Goal: Task Accomplishment & Management: Manage account settings

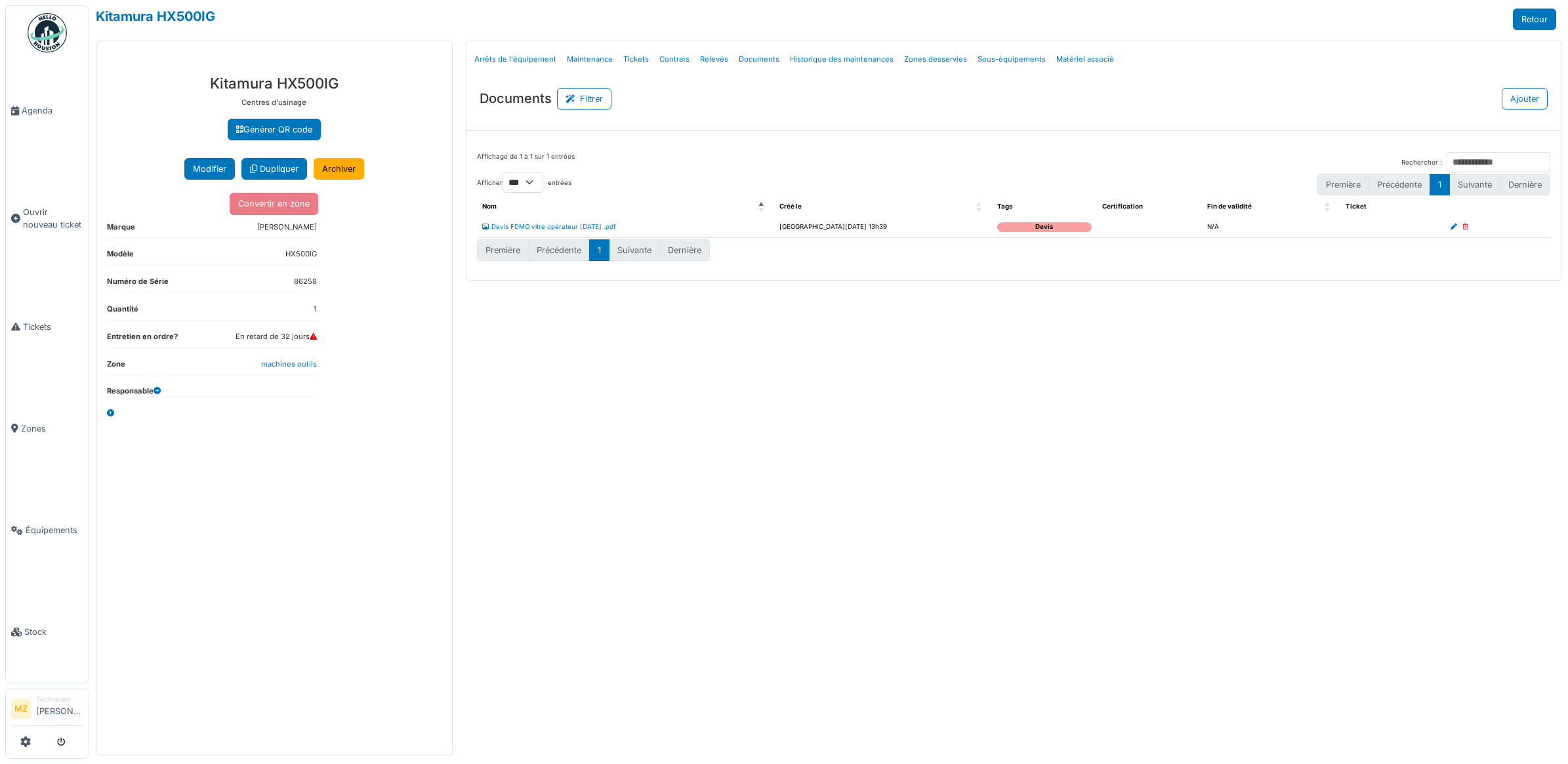
select select "***"
click at [37, 213] on span "Ouvrir nouveau ticket" at bounding box center [53, 218] width 60 height 25
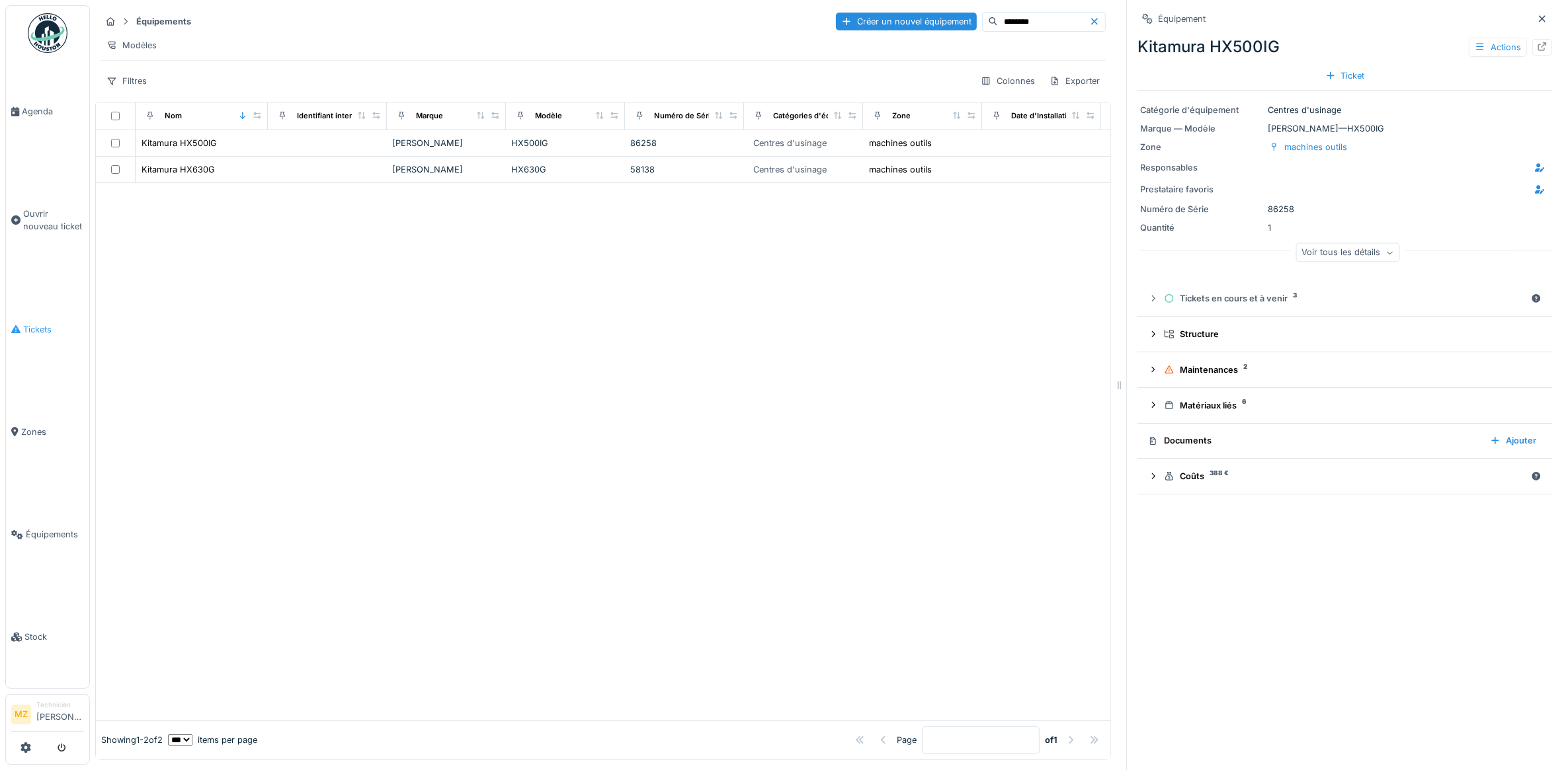
click at [14, 325] on icon at bounding box center [16, 330] width 10 height 10
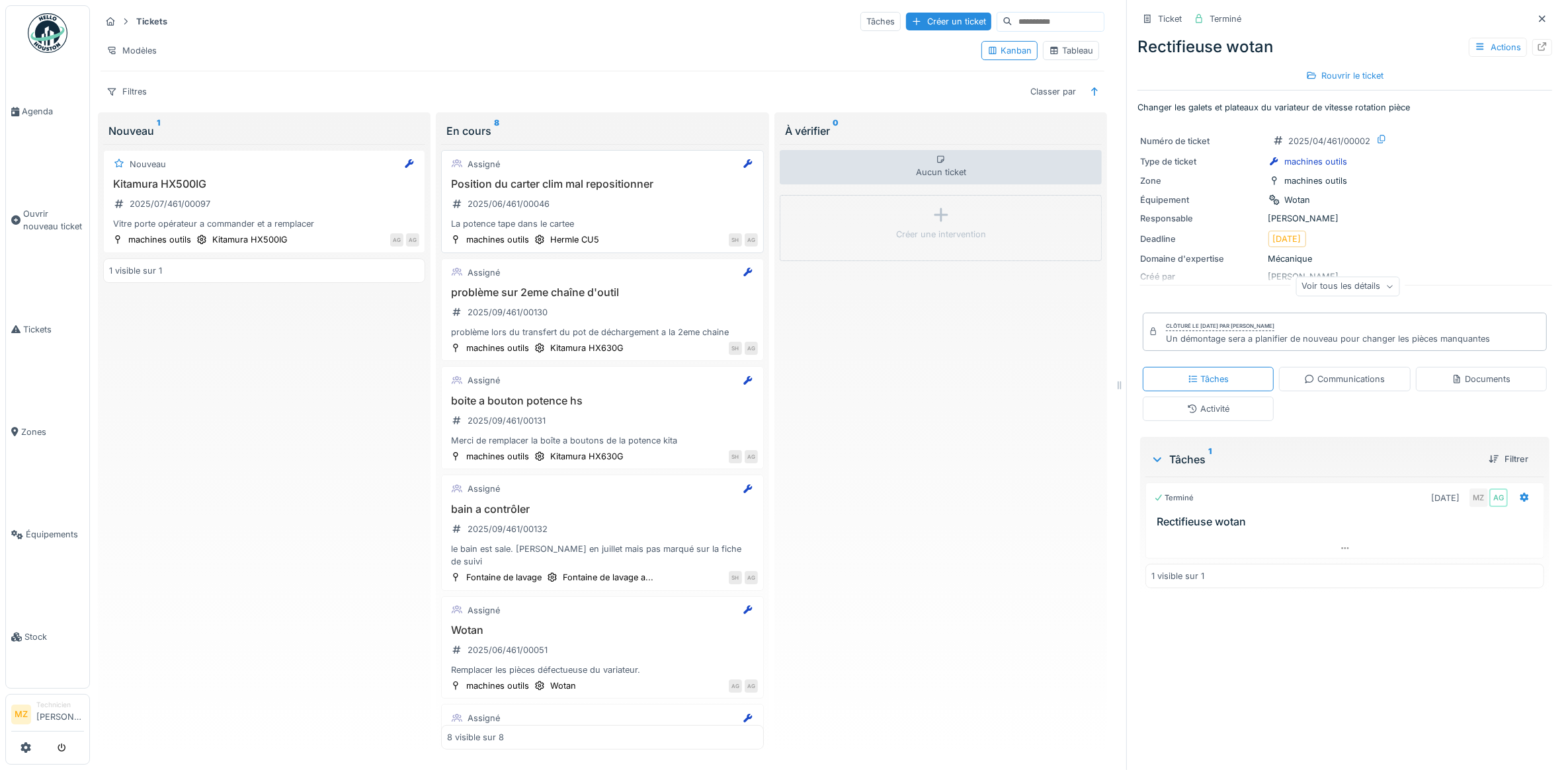
click at [660, 214] on div "Position du carter clim mal repositionner 2025/06/461/00046 La potence tape dan…" at bounding box center [601, 204] width 310 height 53
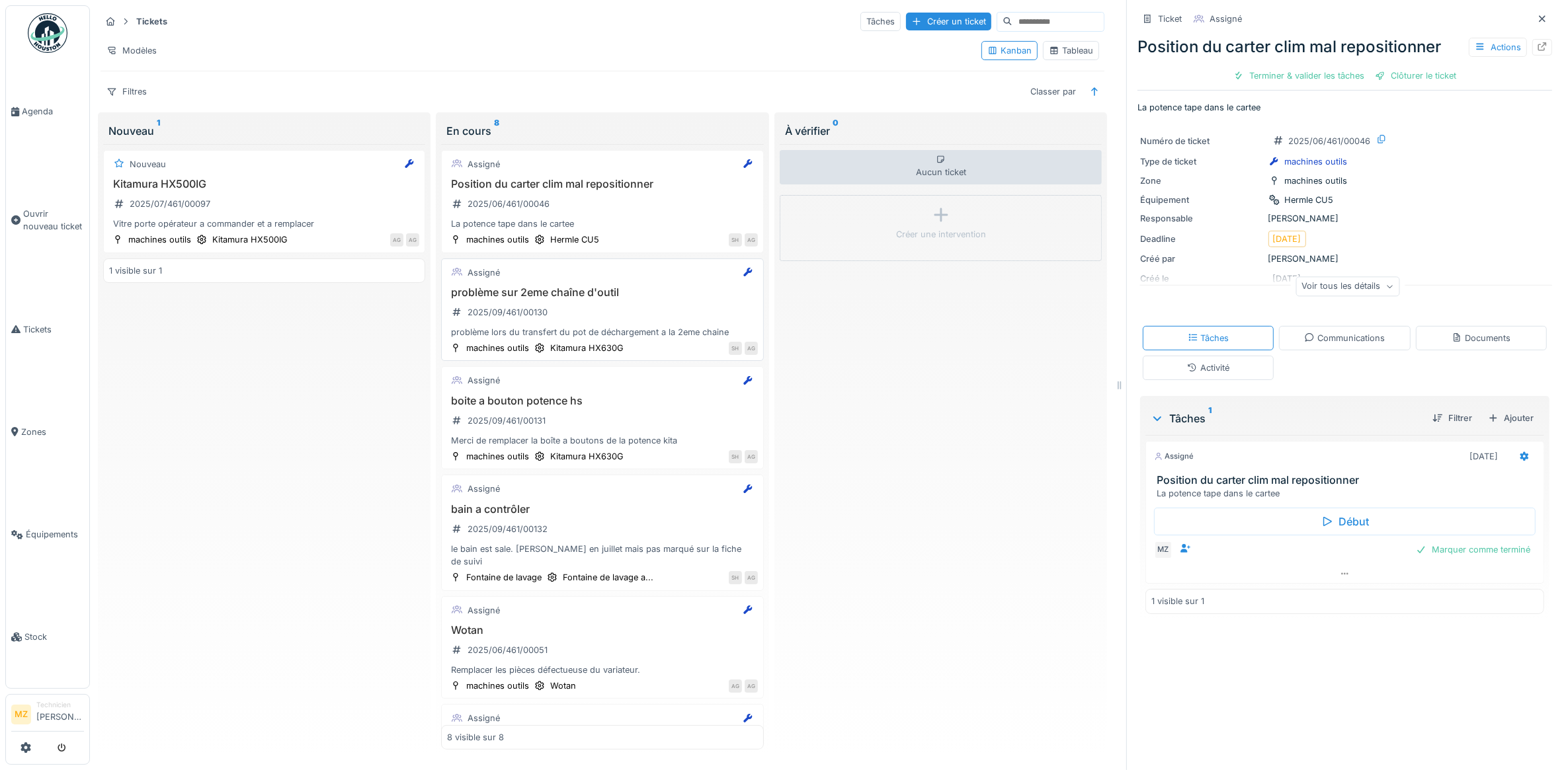
click at [638, 325] on div "problème sur 2eme chaîne d'outil 2025/09/461/00130 problème lors du transfert d…" at bounding box center [601, 312] width 310 height 53
click at [1296, 284] on div "Voir tous les détails" at bounding box center [1347, 287] width 104 height 19
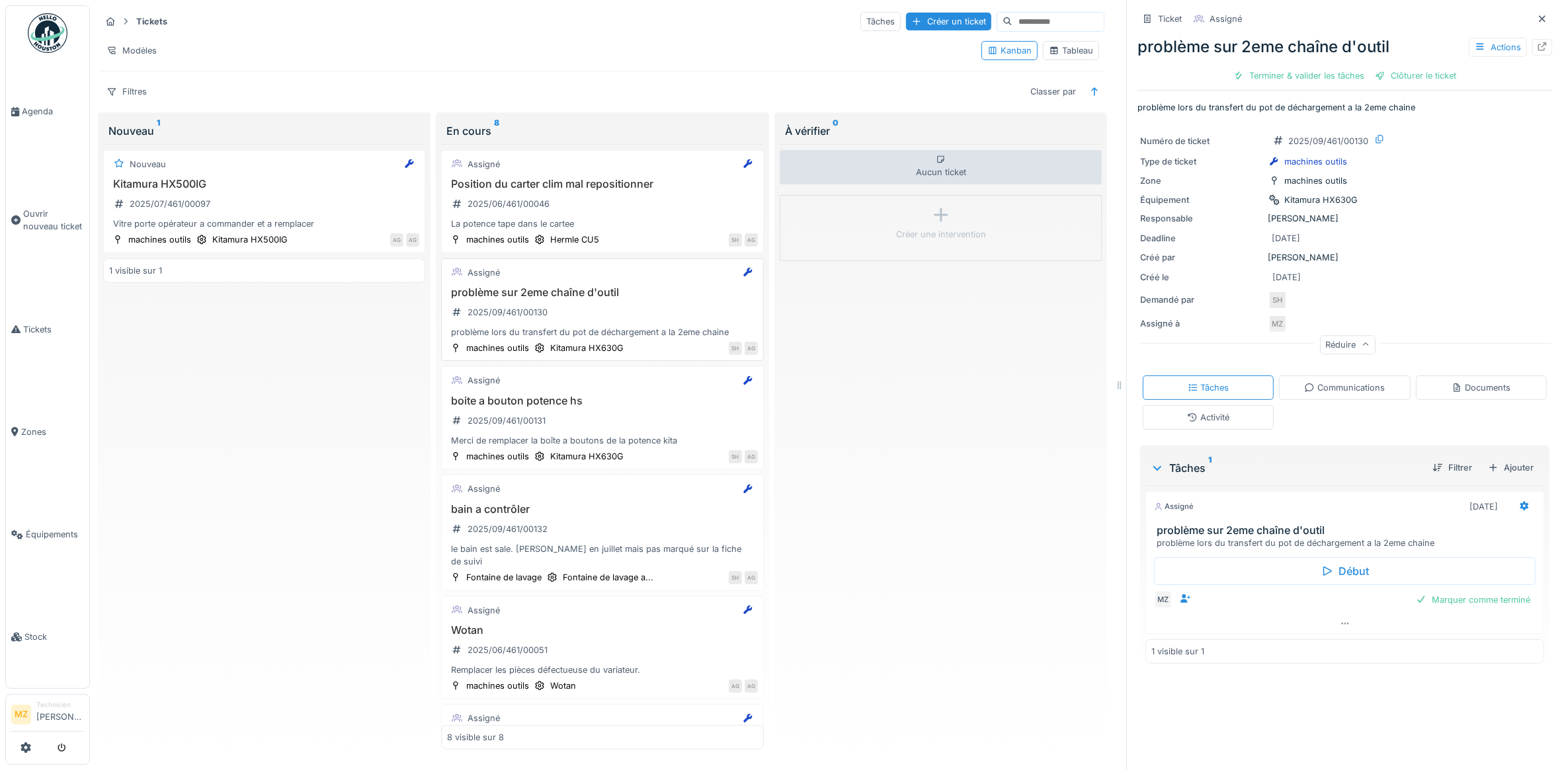
click at [635, 306] on div "problème sur 2eme chaîne d'outil 2025/09/461/00130 problème lors du transfert d…" at bounding box center [601, 312] width 310 height 53
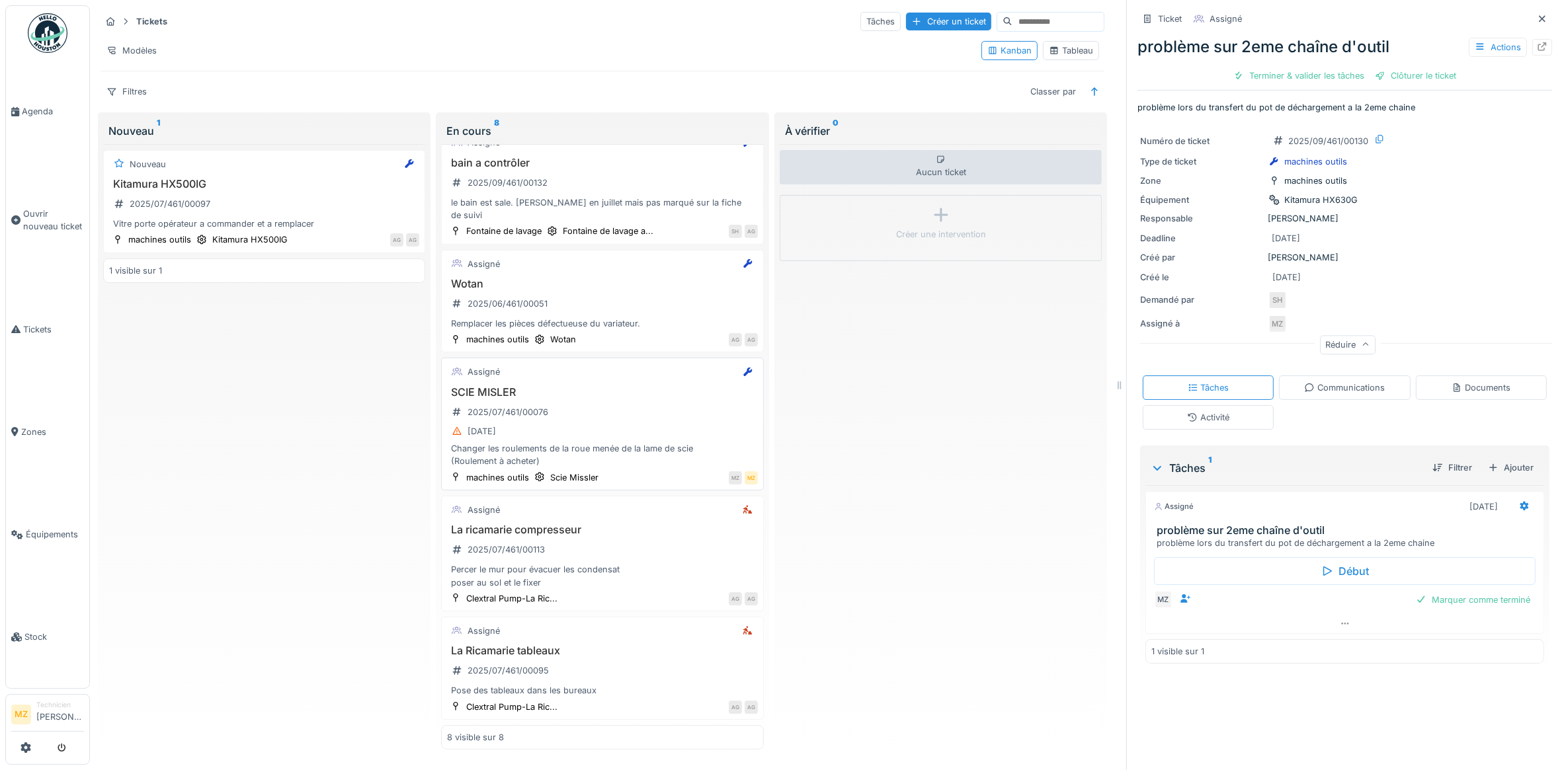
scroll to position [12, 0]
click at [610, 656] on div "La Ricamarie tableaux 2025/07/461/00095 Pose des tableaux dans les bureaux" at bounding box center [601, 671] width 310 height 53
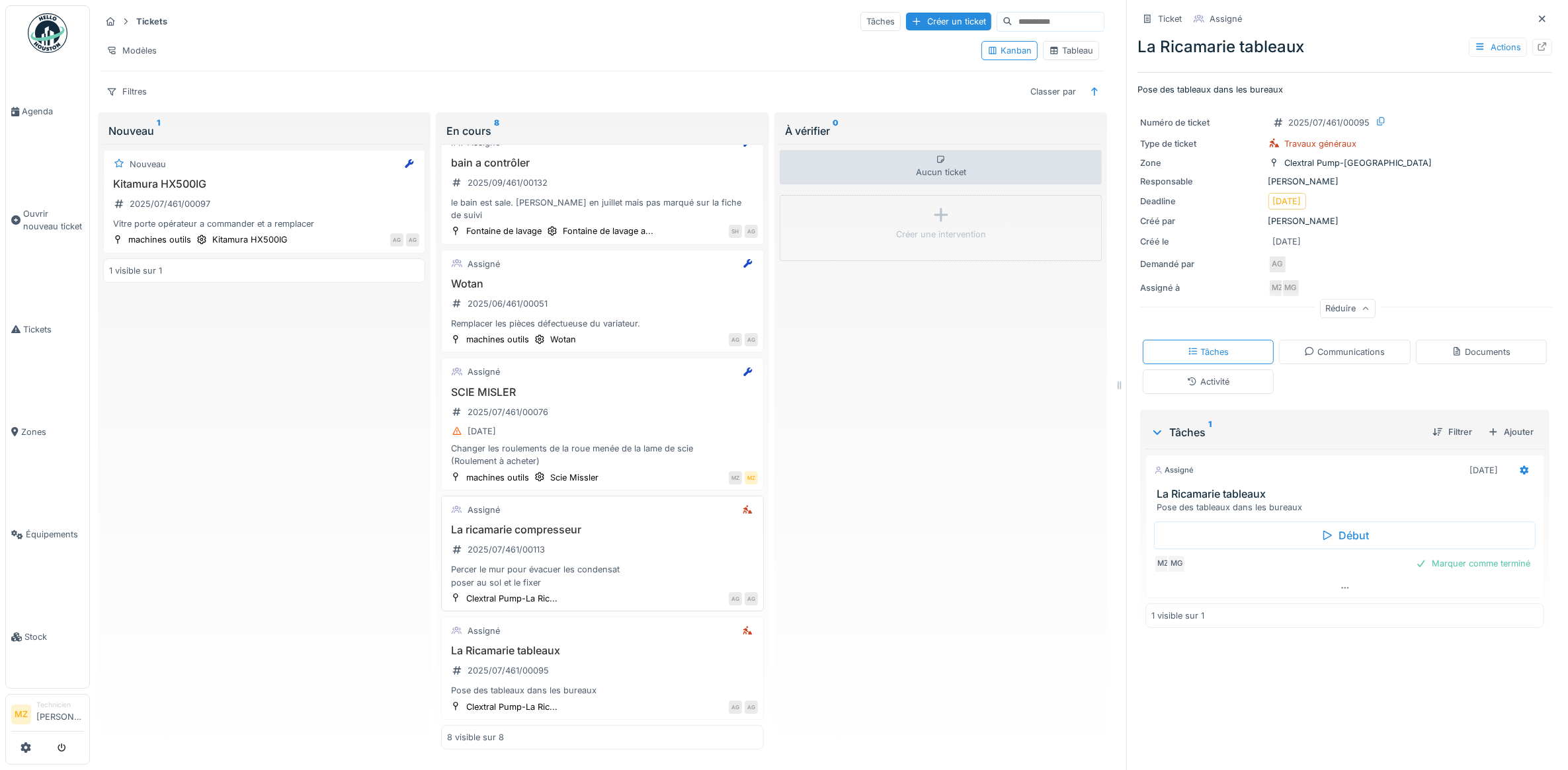
click at [631, 529] on div "La ricamarie compresseur 2025/07/461/00113 Percer le mur pour évacuer les conde…" at bounding box center [601, 556] width 310 height 65
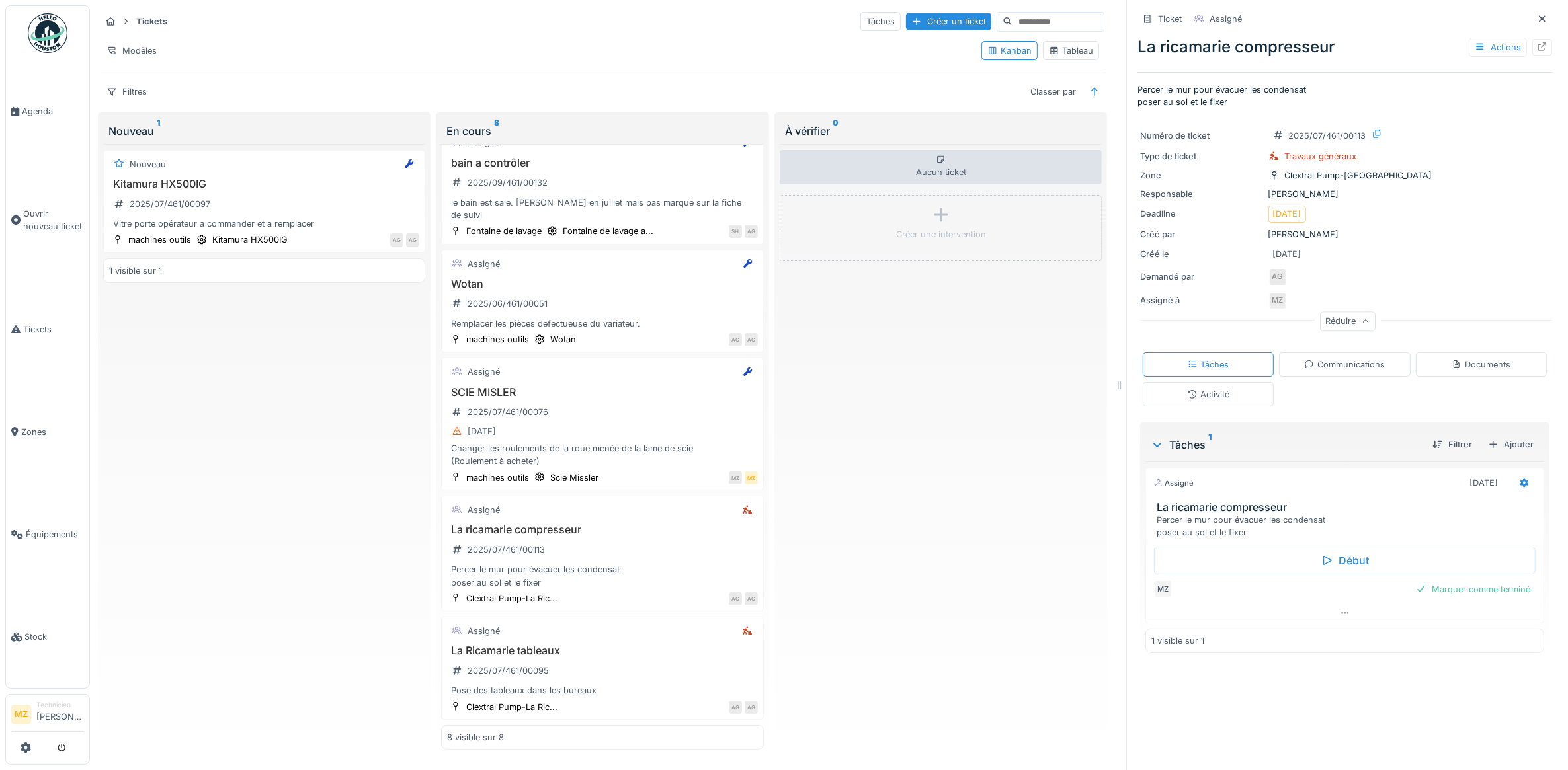
click at [1320, 312] on div "Réduire" at bounding box center [1348, 321] width 56 height 19
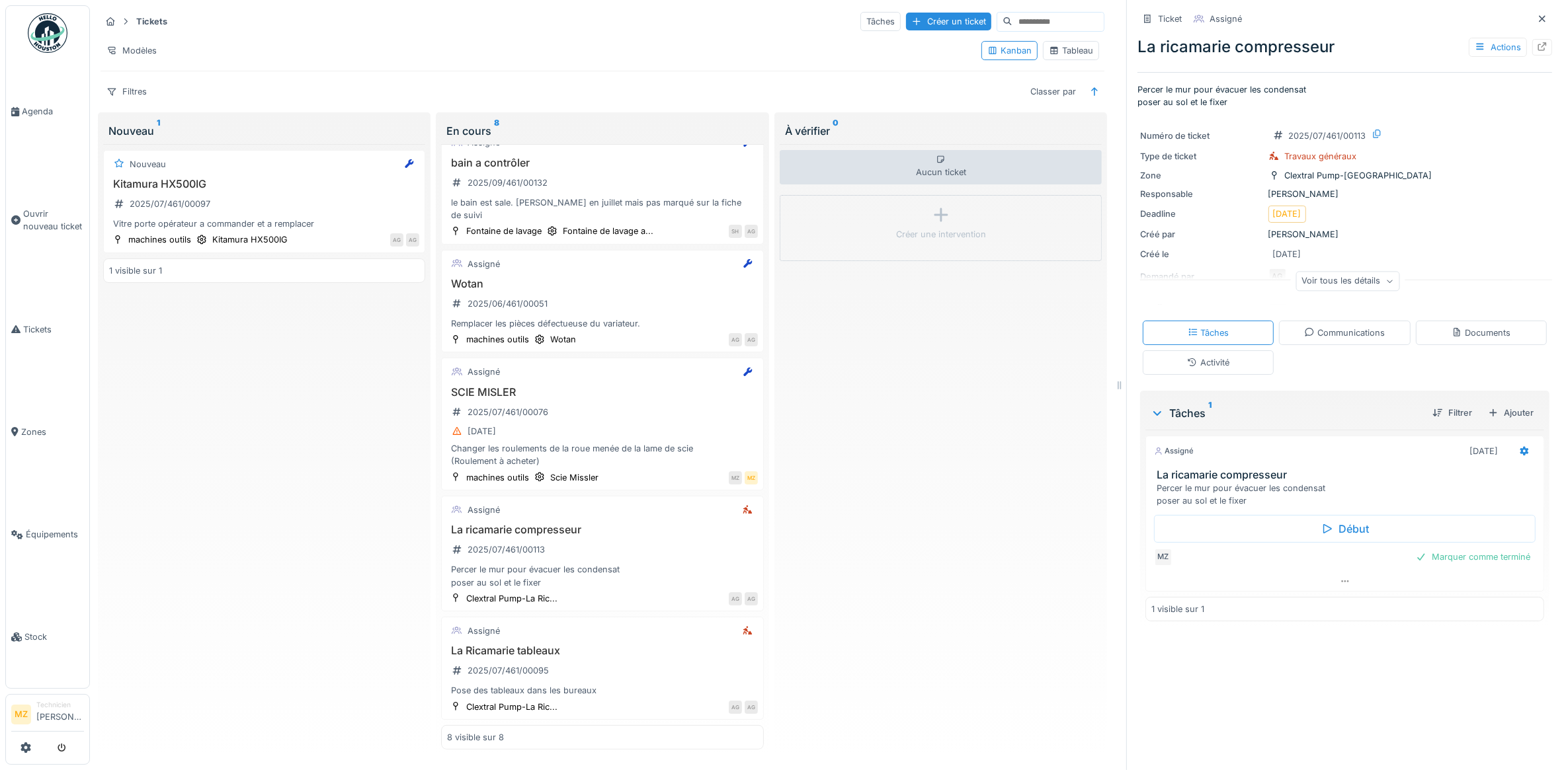
click at [1321, 274] on div "Voir tous les détails" at bounding box center [1347, 281] width 104 height 19
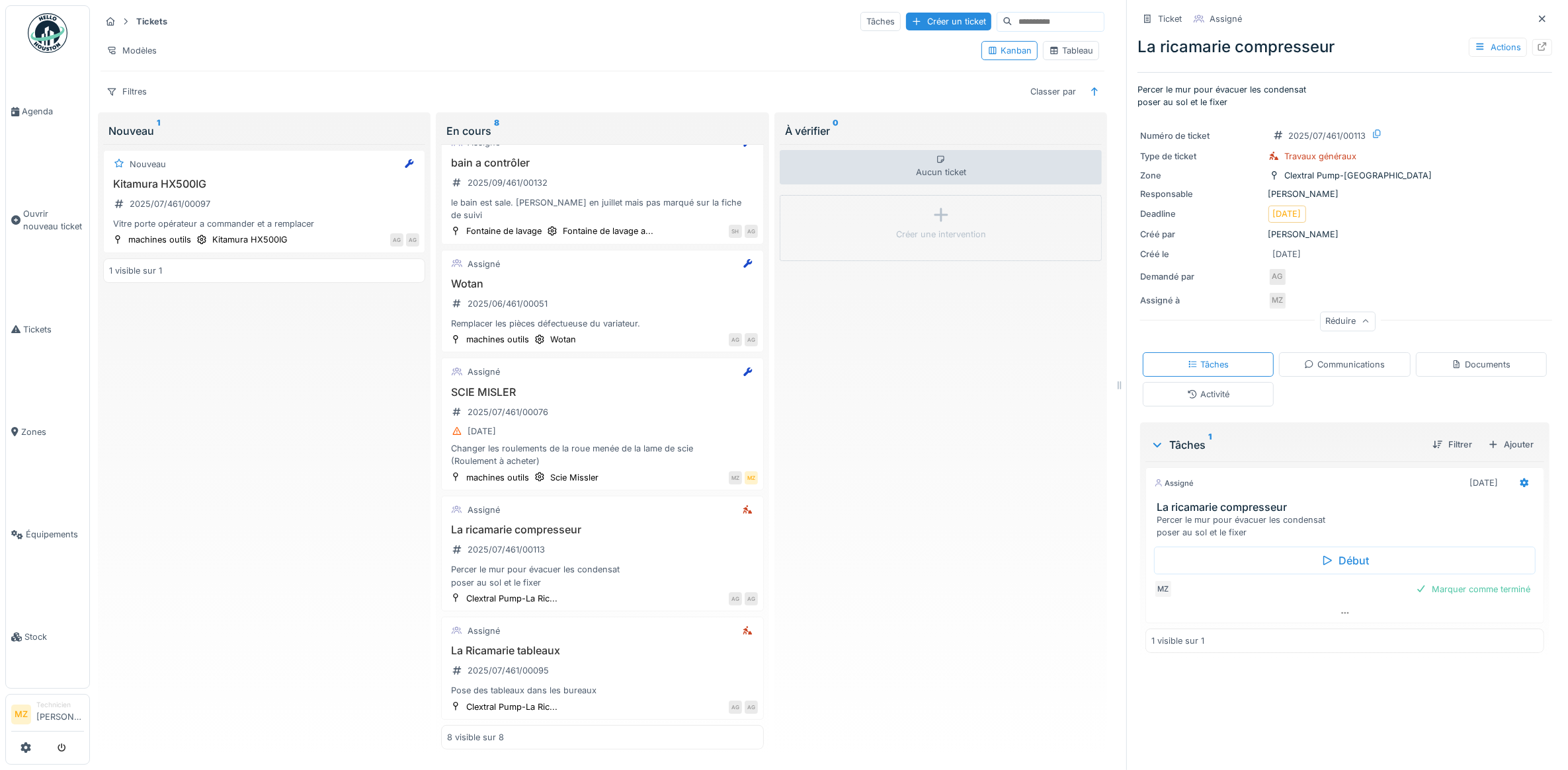
click at [1370, 366] on div "Communications" at bounding box center [1345, 364] width 131 height 25
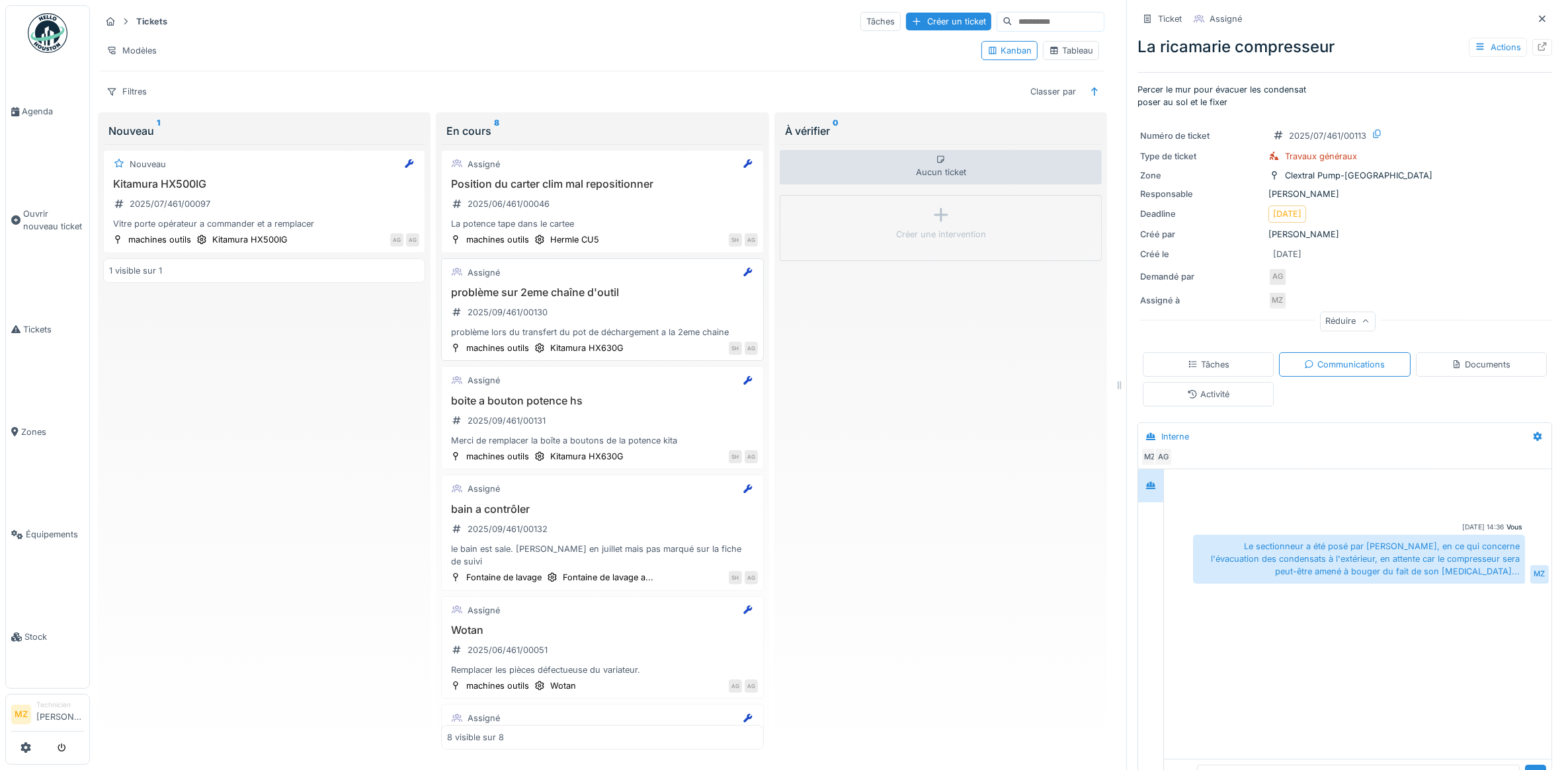
click at [656, 298] on div "problème sur 2eme chaîne d'outil 2025/09/461/00130 problème lors du transfert d…" at bounding box center [601, 312] width 310 height 53
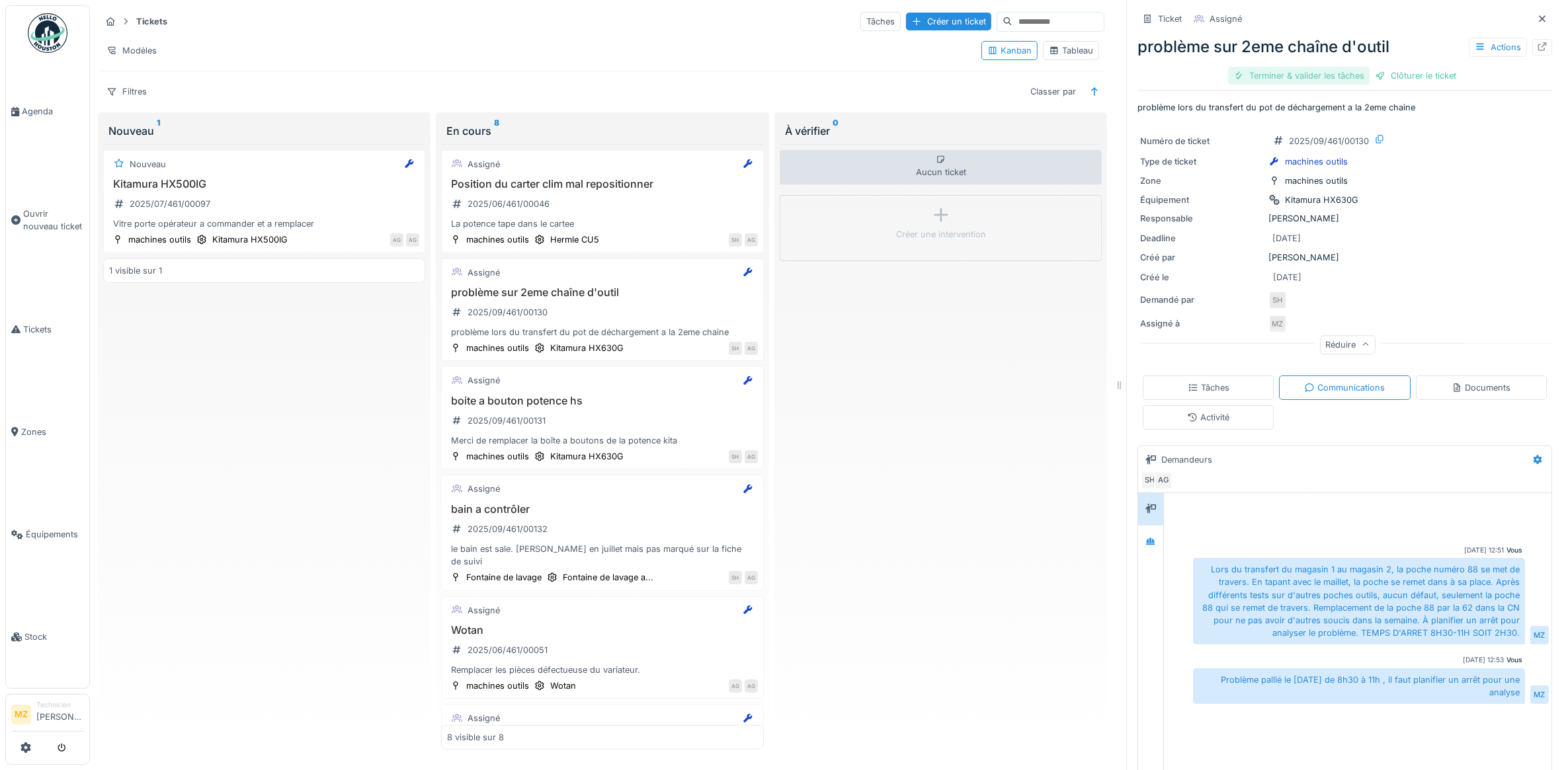
click at [1272, 68] on div "Terminer & valider les tâches" at bounding box center [1299, 76] width 142 height 18
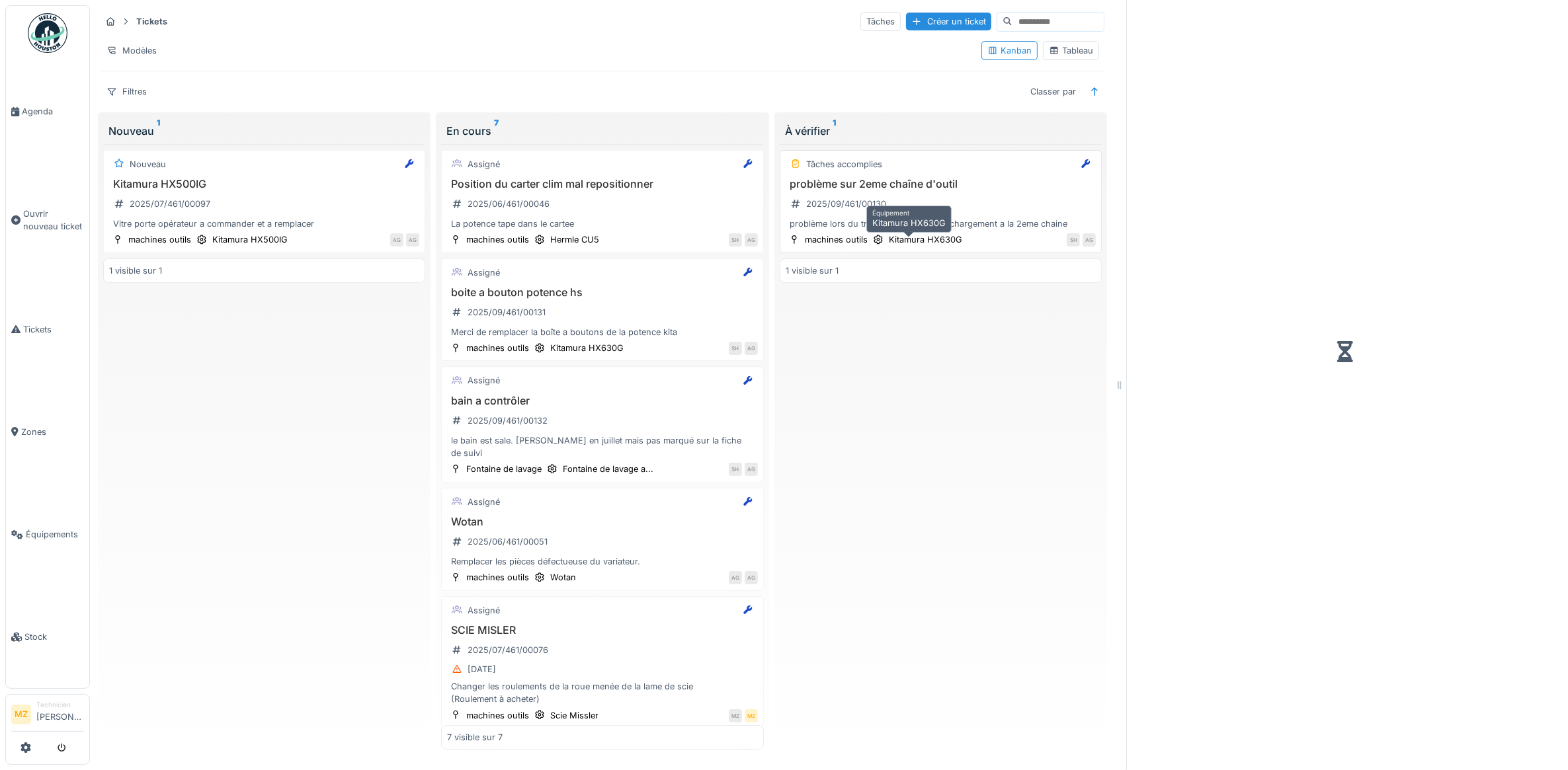
click at [937, 230] on div "problème lors du transfert du pot de déchargement a la 2eme chaine" at bounding box center [940, 223] width 310 height 12
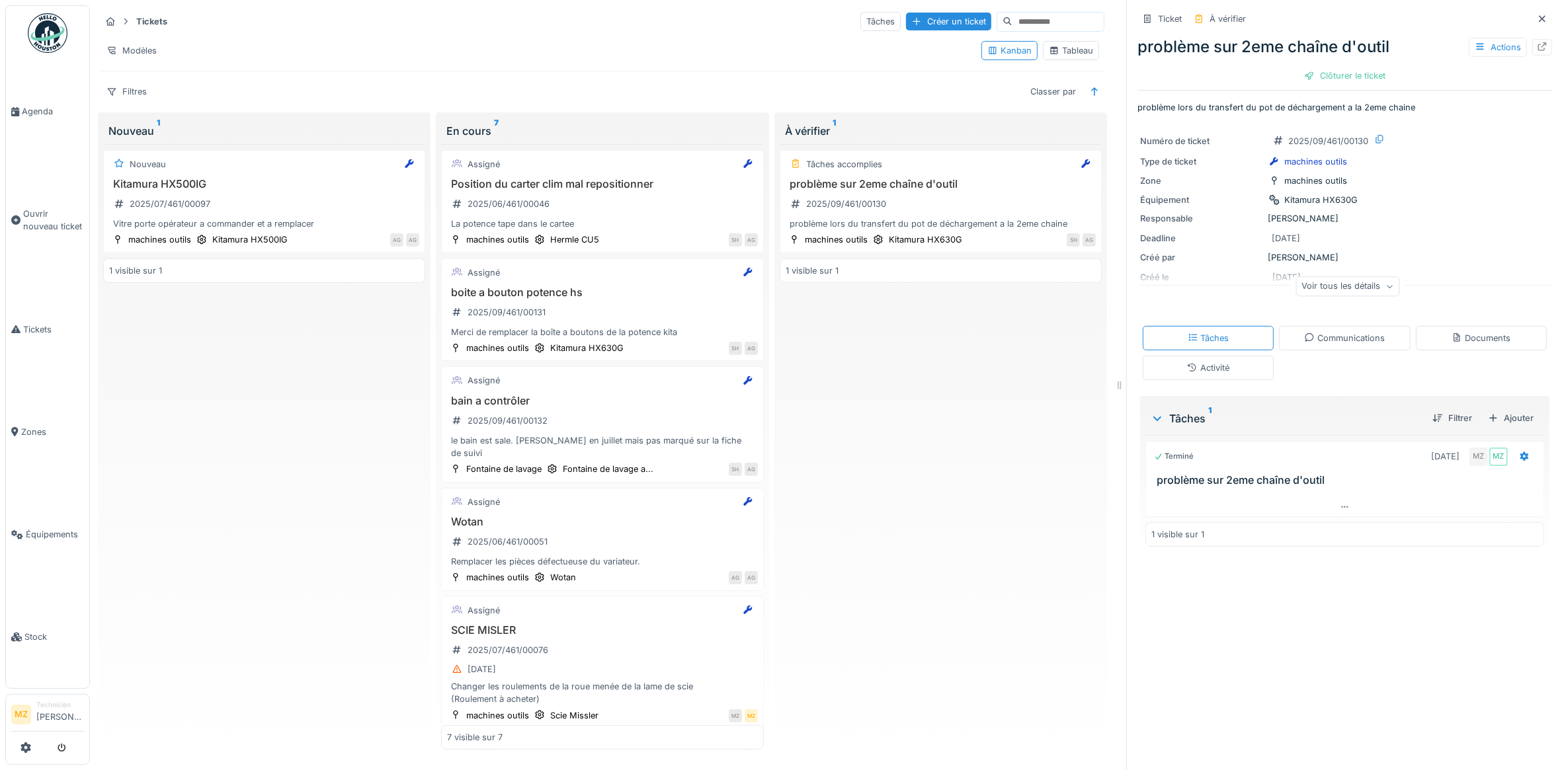
click at [1238, 364] on div "Activité" at bounding box center [1208, 368] width 131 height 25
click at [1284, 328] on div "Communications" at bounding box center [1345, 338] width 131 height 25
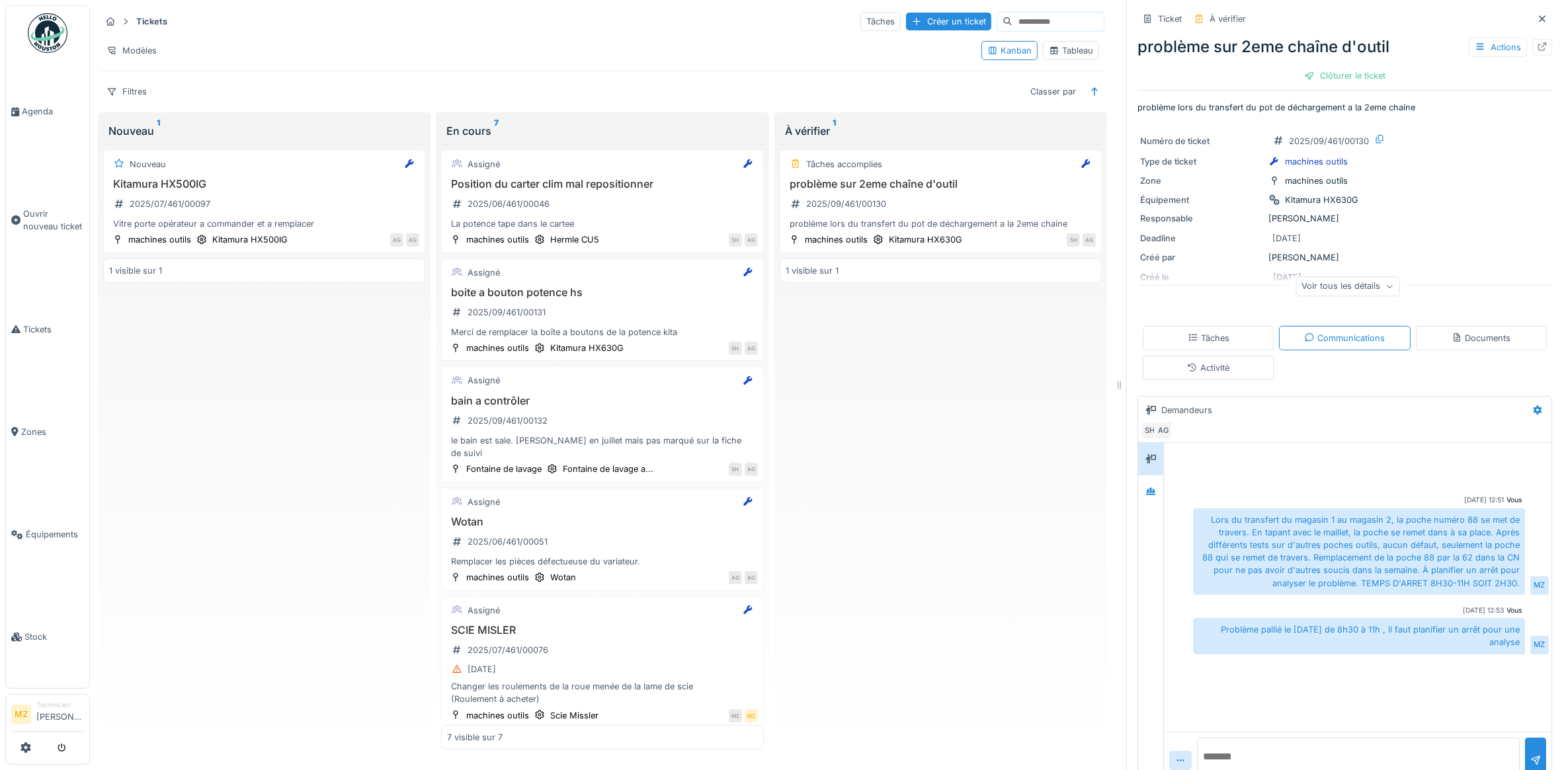
click at [1308, 268] on div "Voir tous les détails" at bounding box center [1347, 289] width 415 height 42
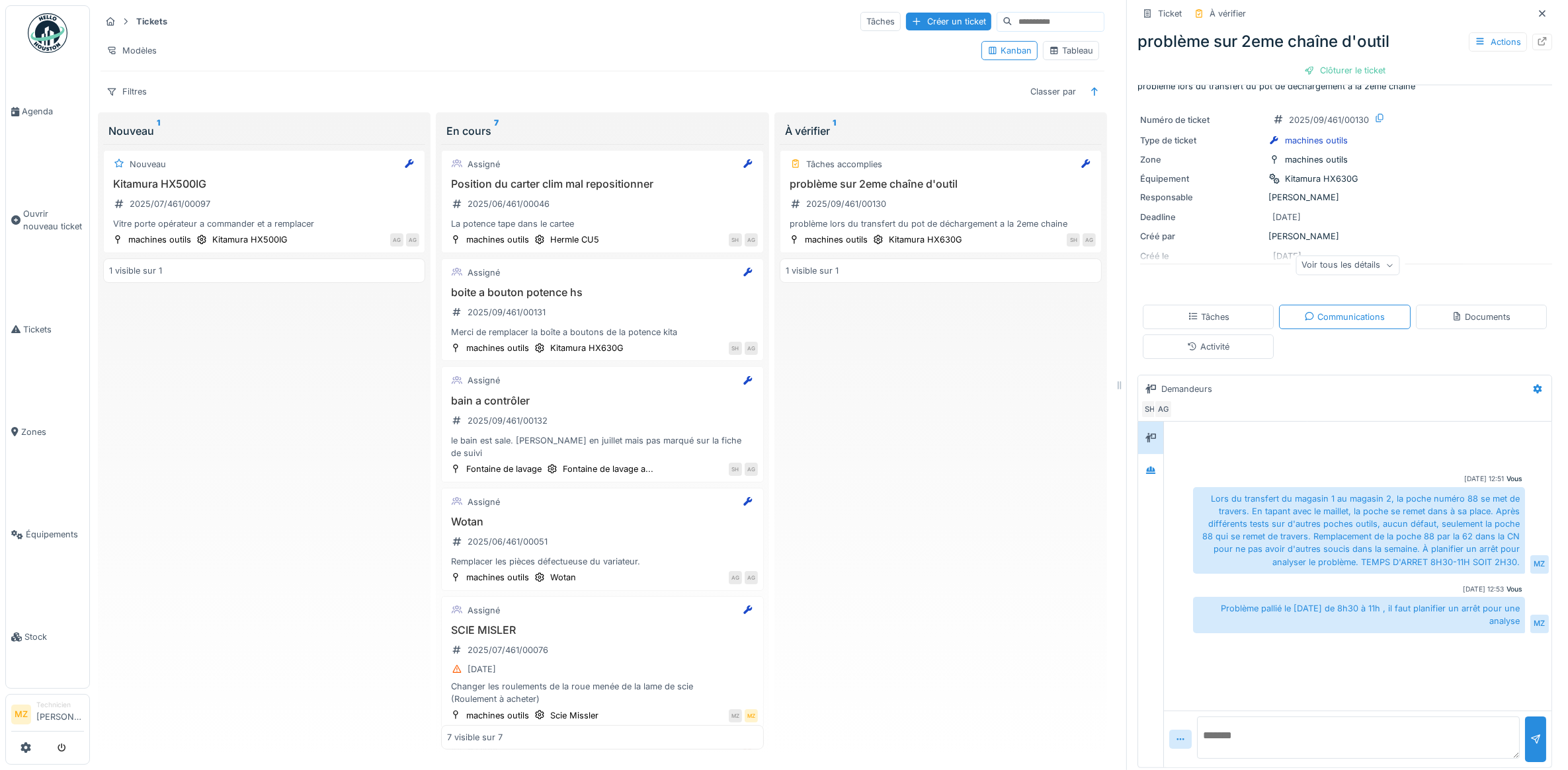
scroll to position [28, 0]
click at [1250, 722] on textarea at bounding box center [1358, 734] width 323 height 42
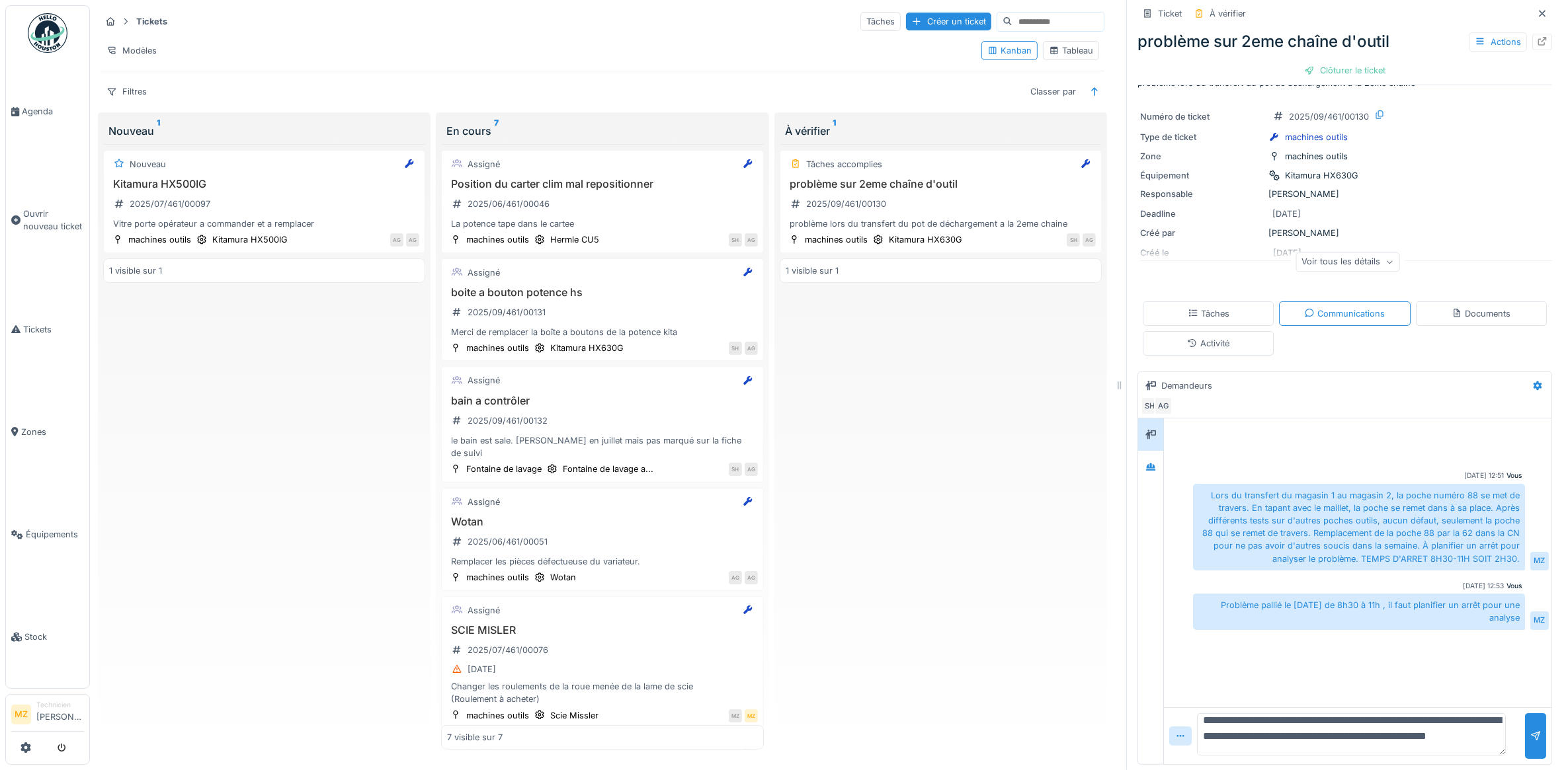
scroll to position [0, 0]
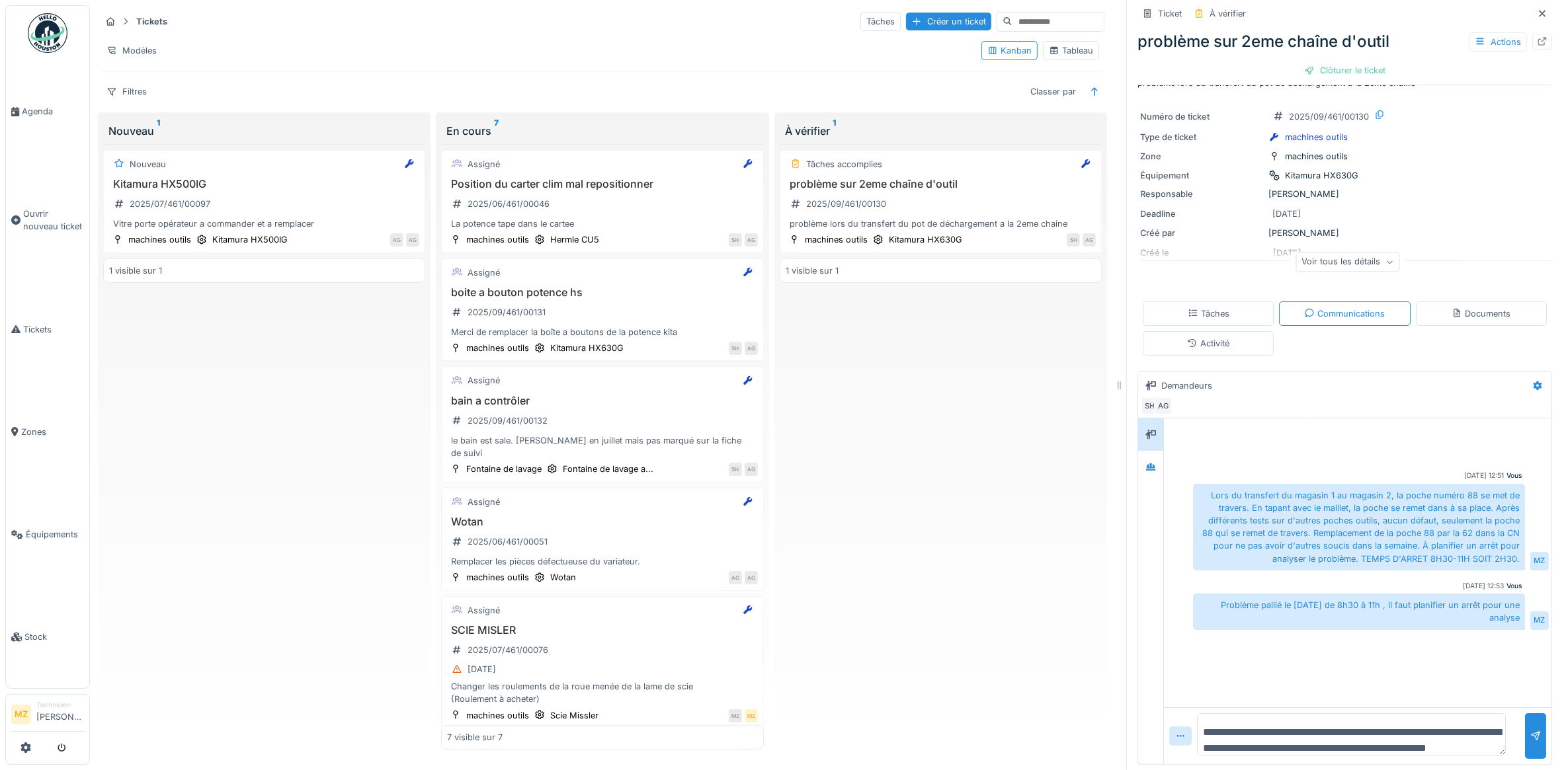
drag, startPoint x: 1329, startPoint y: 735, endPoint x: 1241, endPoint y: 724, distance: 88.7
click at [1185, 692] on div "**********" at bounding box center [1358, 592] width 388 height 346
type textarea "**********"
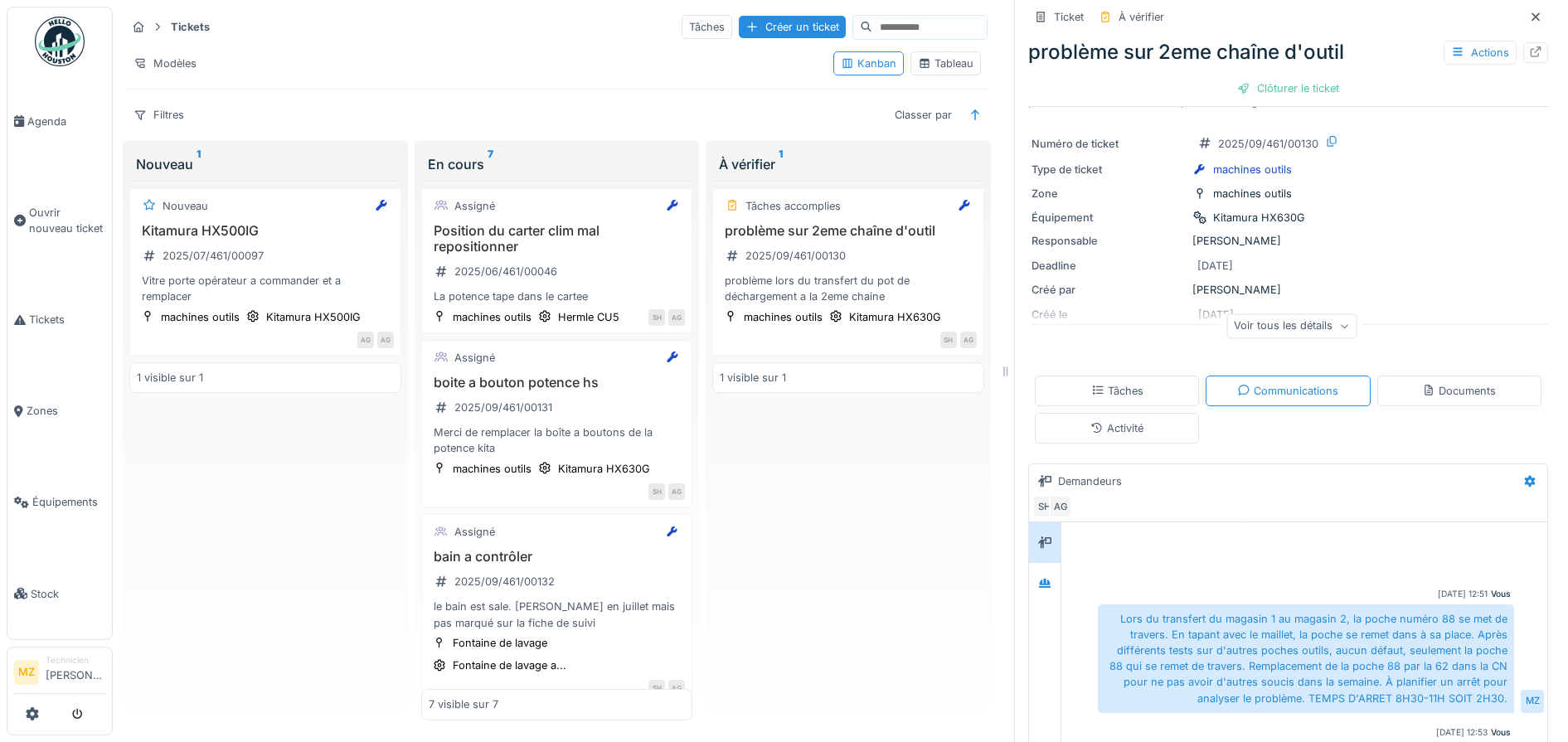
scroll to position [9, 0]
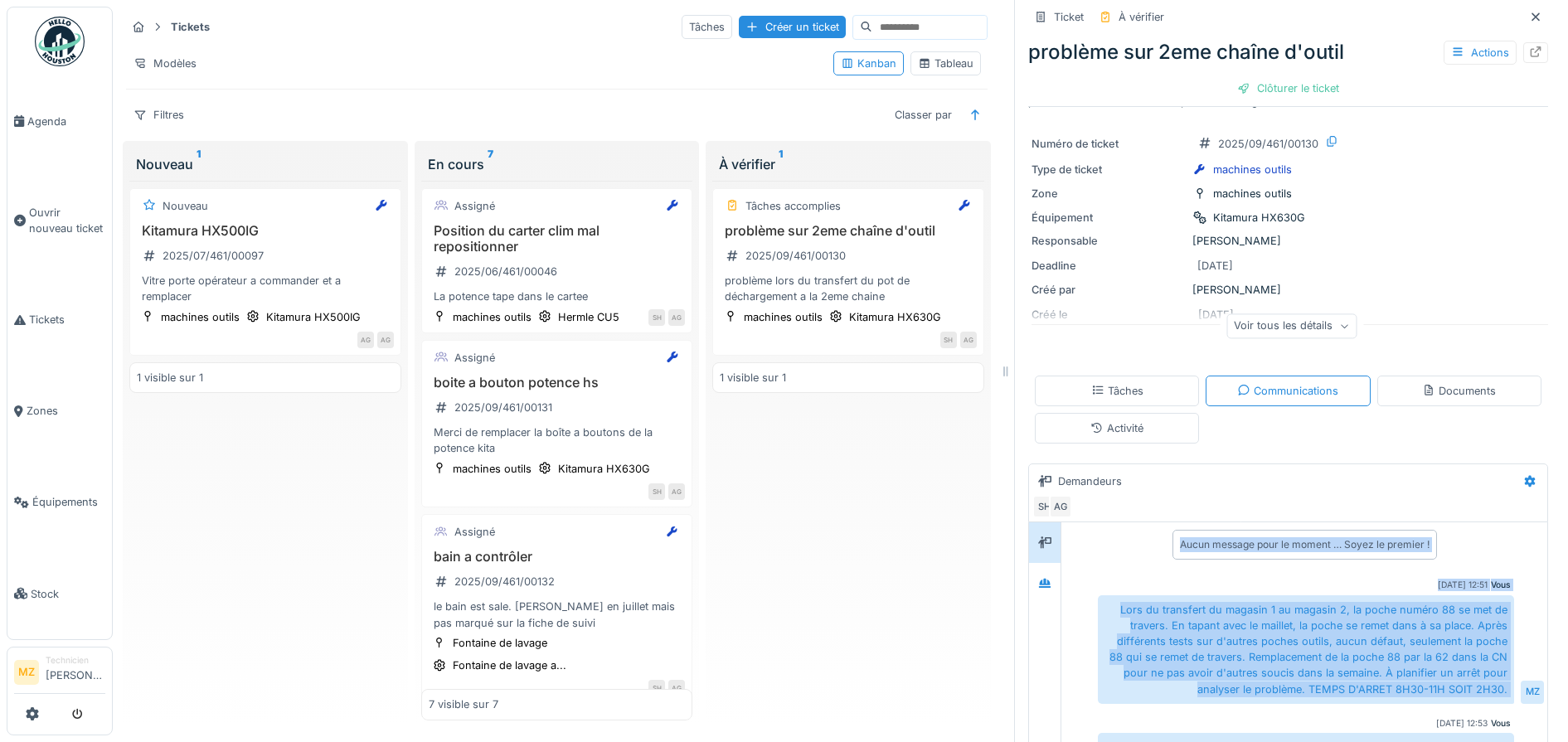
drag, startPoint x: 916, startPoint y: 3, endPoint x: 1554, endPoint y: 607, distance: 878.6
click at [1554, 607] on div "Tickets Tâches Créer un ticket Modèles Kanban Tableau Filtres Classer par Nouve…" at bounding box center [840, 371] width 1455 height 742
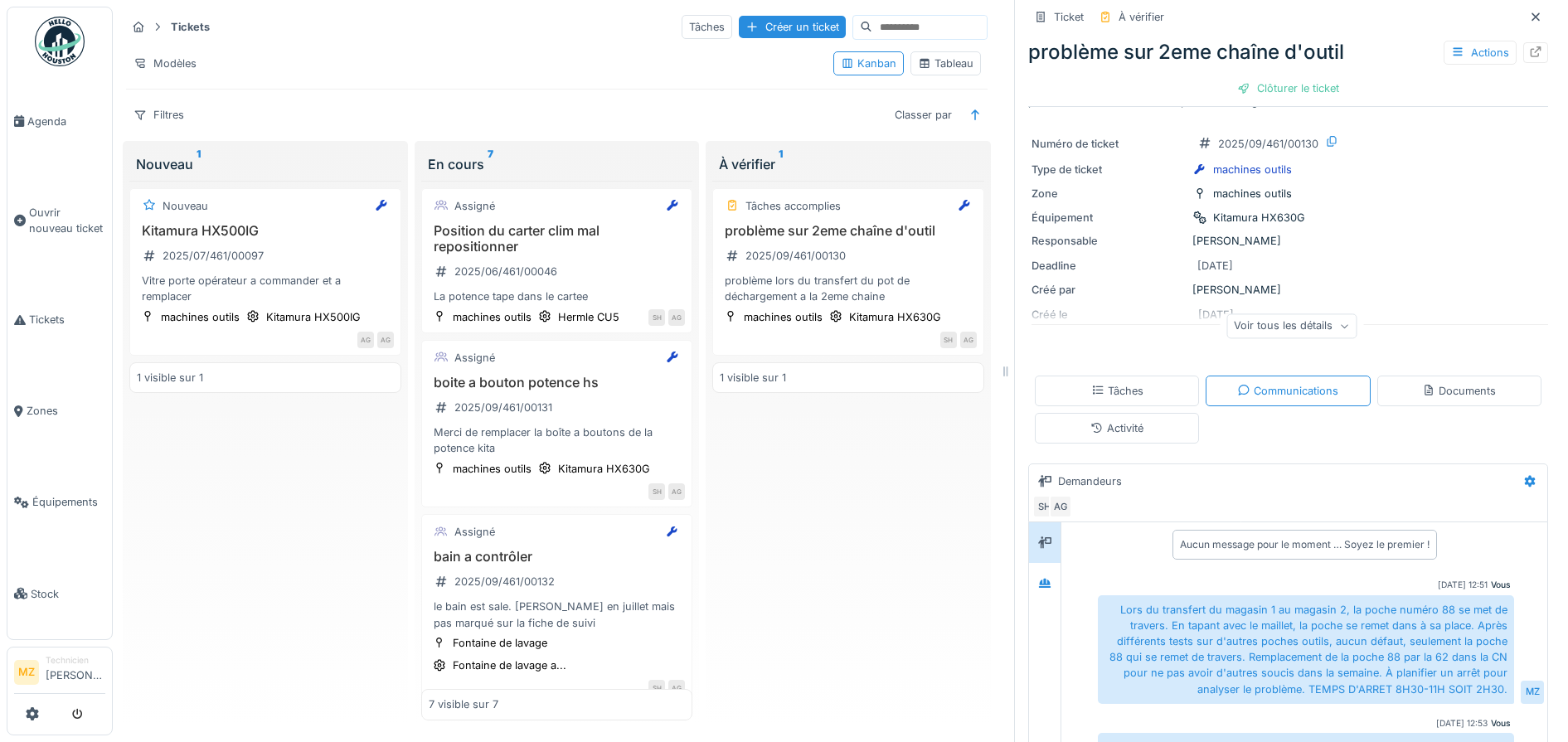
drag, startPoint x: 1554, startPoint y: 607, endPoint x: 1468, endPoint y: 413, distance: 212.2
click at [1468, 413] on div "Tâches Communications Documents Activité" at bounding box center [1288, 409] width 520 height 81
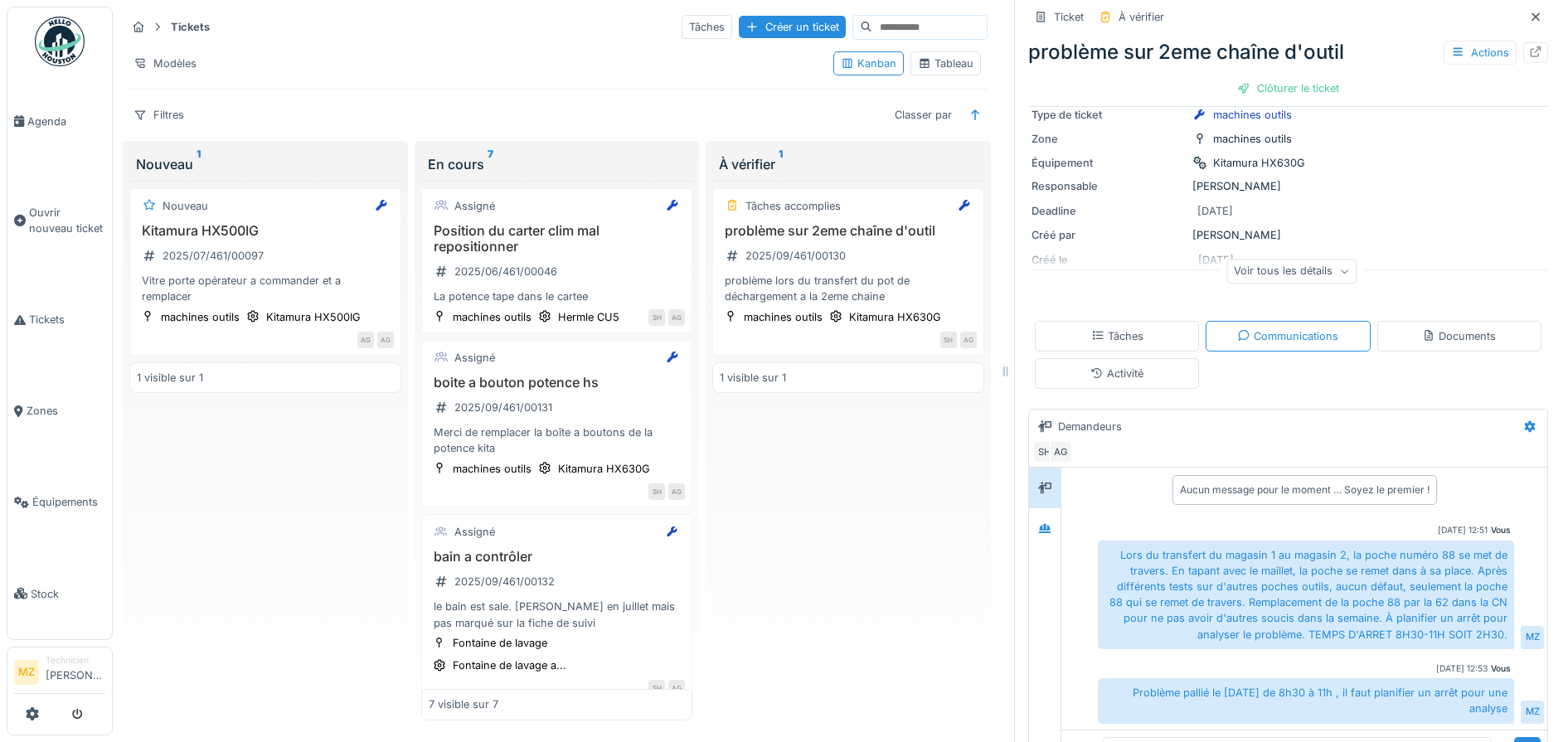
scroll to position [156, 0]
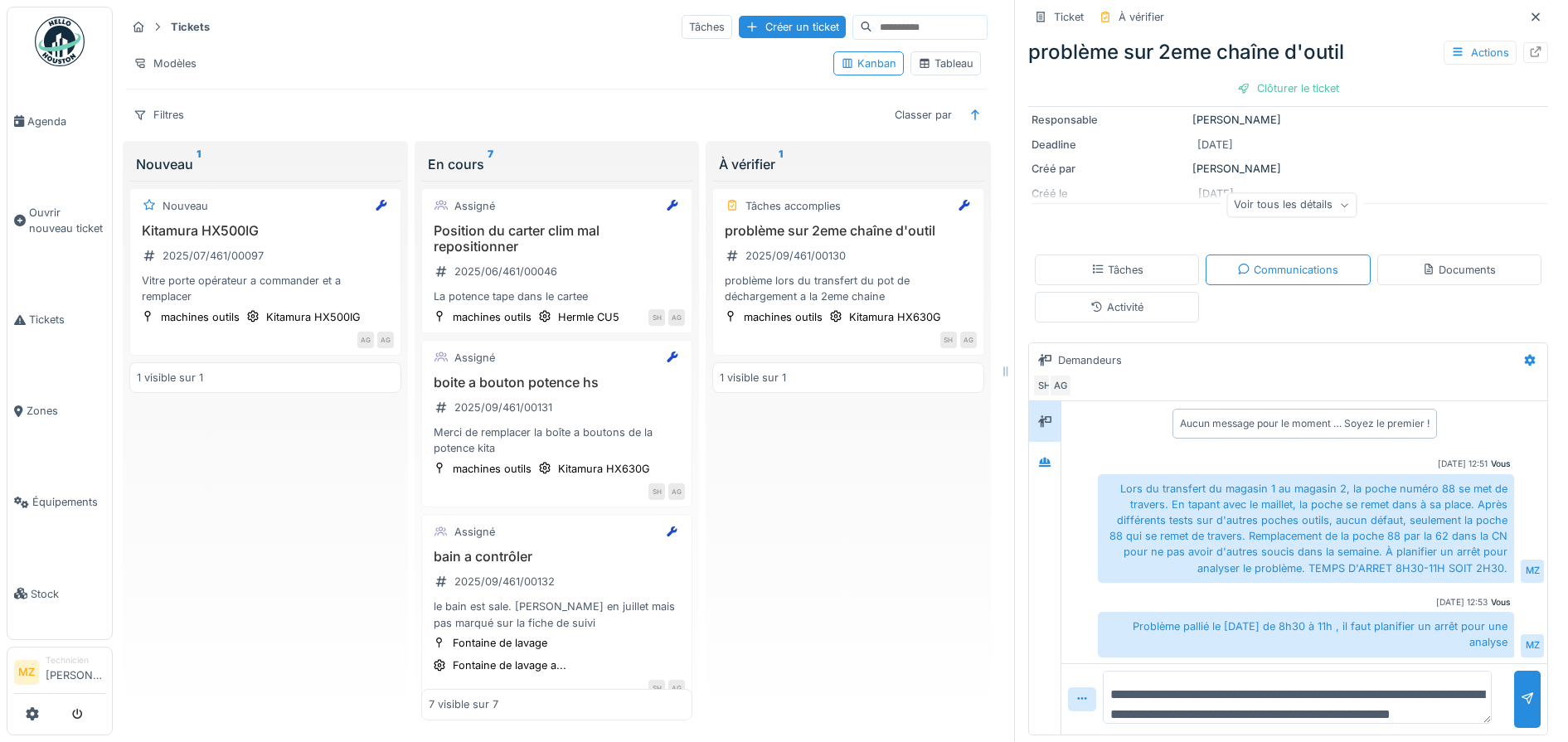
click at [1484, 404] on div "Aucun message pour le moment … Soyez le premier !" at bounding box center [1304, 424] width 479 height 43
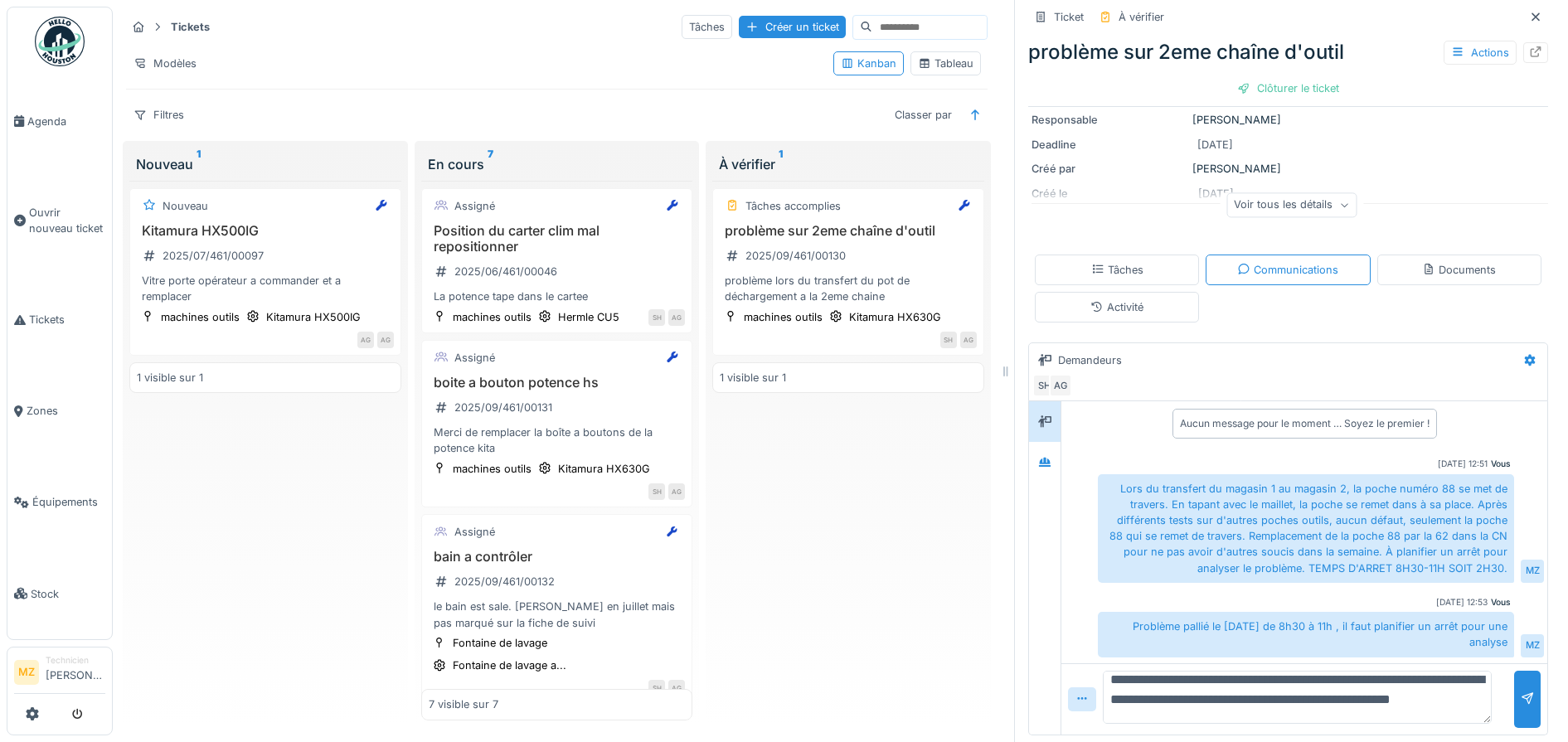
scroll to position [0, 0]
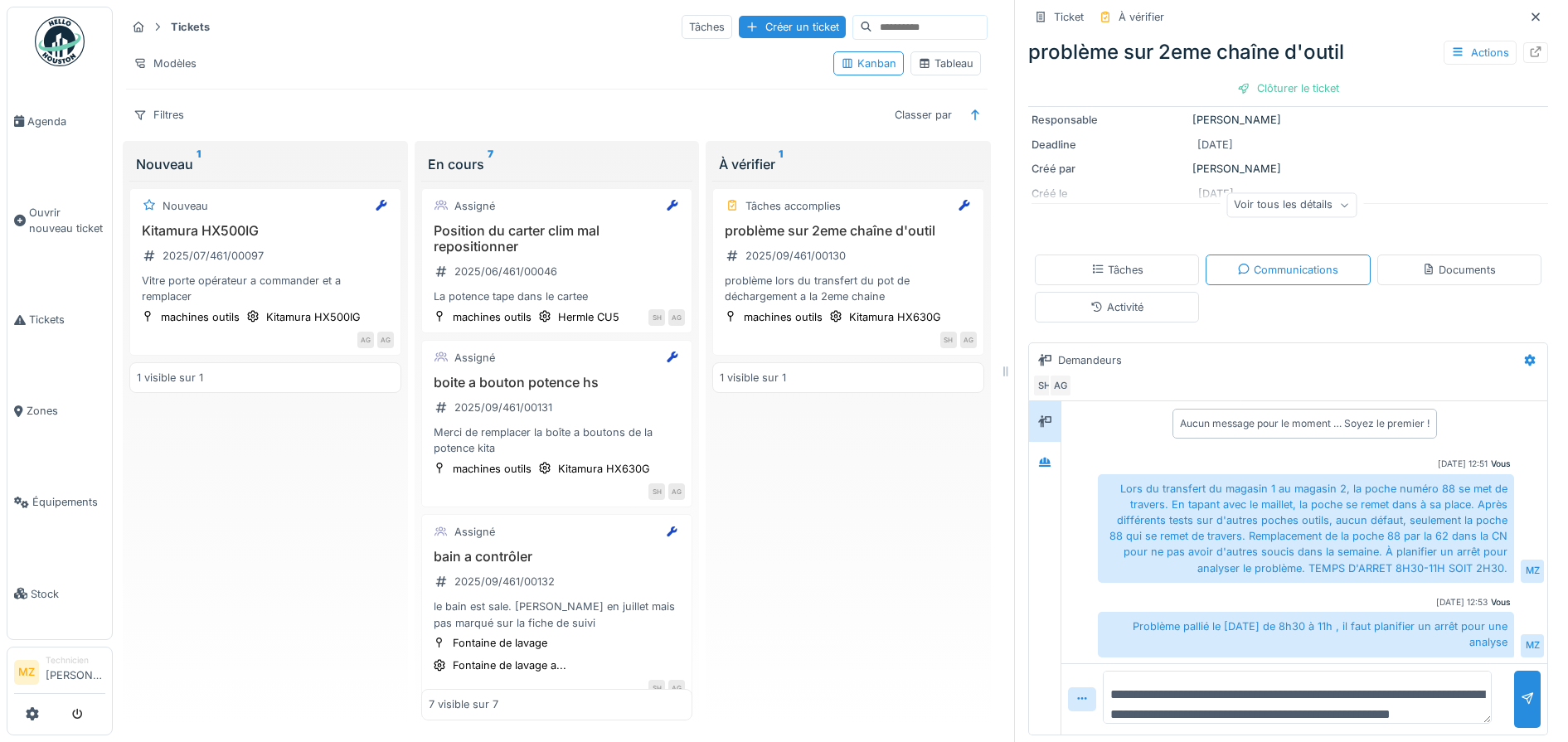
drag, startPoint x: 1260, startPoint y: 684, endPoint x: 1107, endPoint y: 663, distance: 154.4
click at [1036, 634] on div "**********" at bounding box center [1288, 568] width 520 height 334
drag, startPoint x: 1531, startPoint y: 376, endPoint x: 1179, endPoint y: 675, distance: 461.8
drag, startPoint x: 1179, startPoint y: 675, endPoint x: 1144, endPoint y: 693, distance: 39.4
click at [1144, 693] on textarea "**********" at bounding box center [1296, 697] width 389 height 53
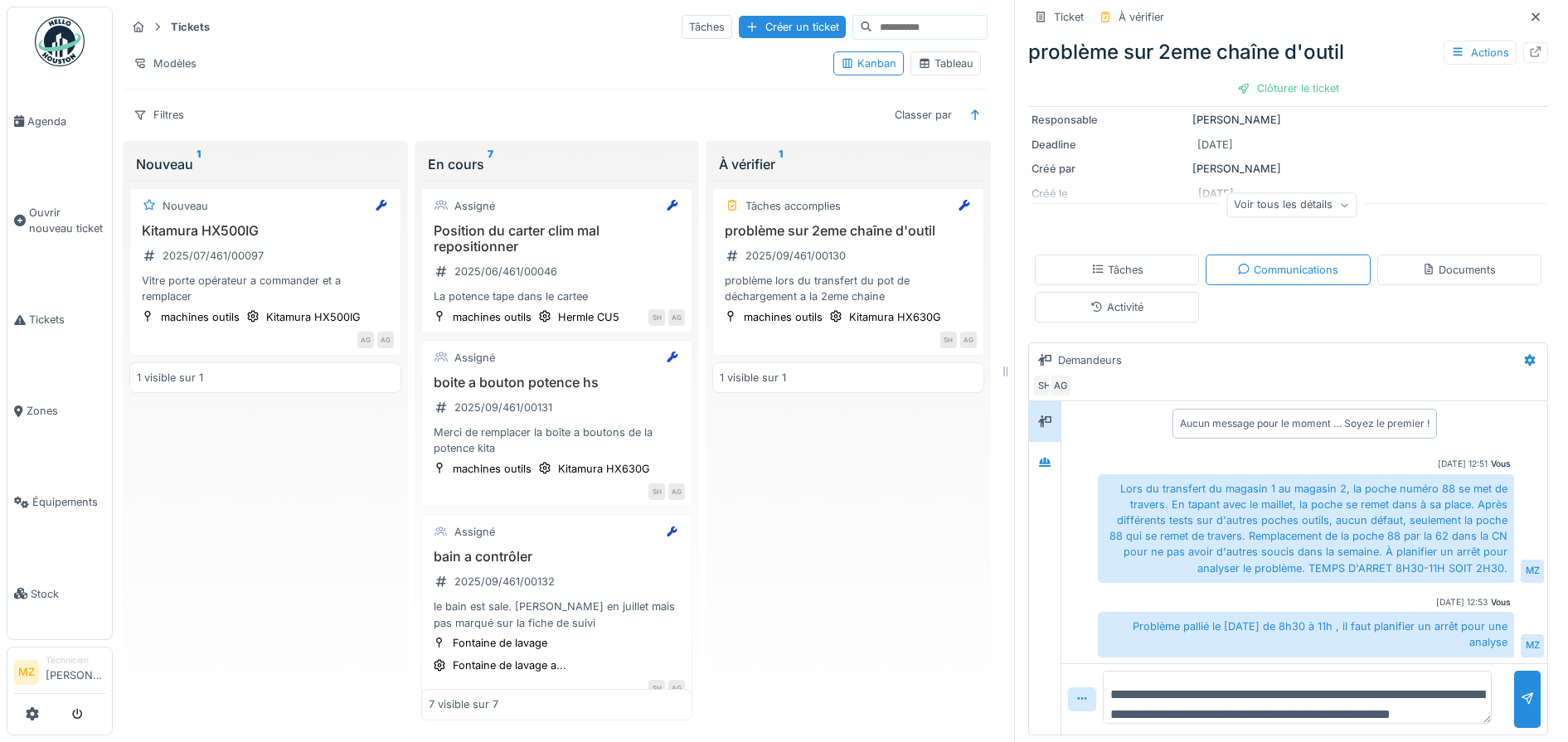
click at [1144, 693] on textarea "**********" at bounding box center [1296, 697] width 389 height 53
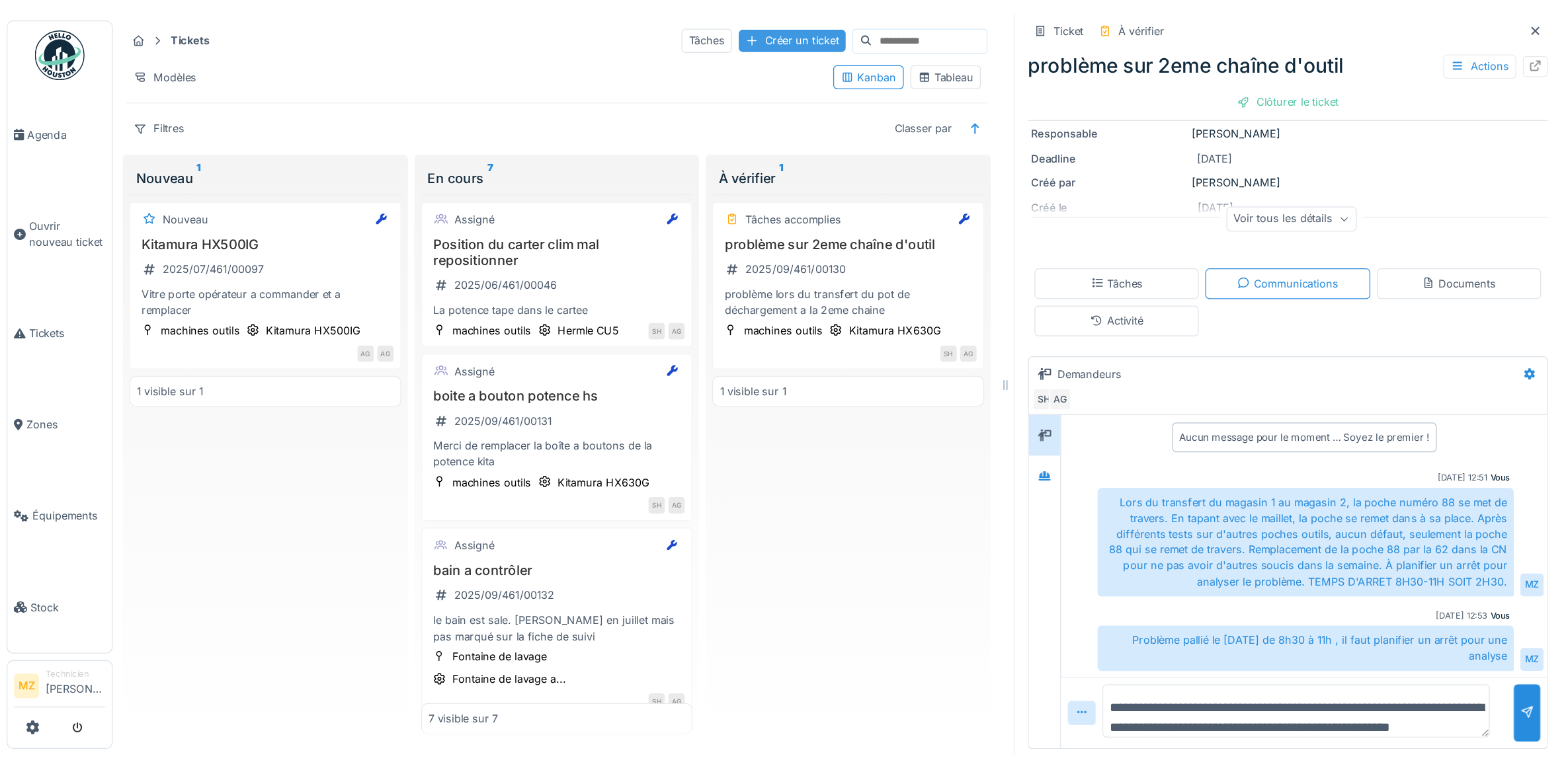
scroll to position [28, 0]
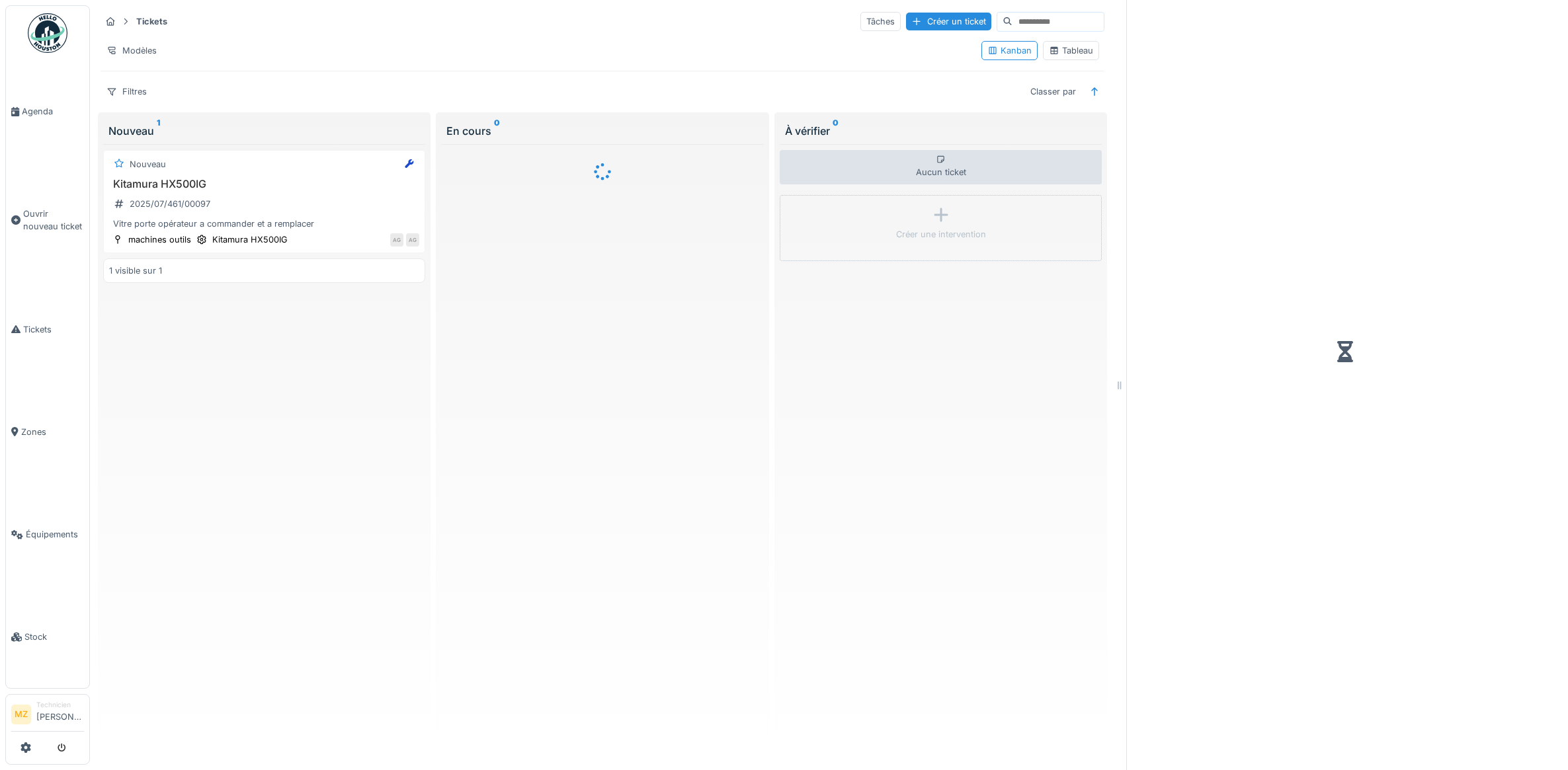
scroll to position [7, 0]
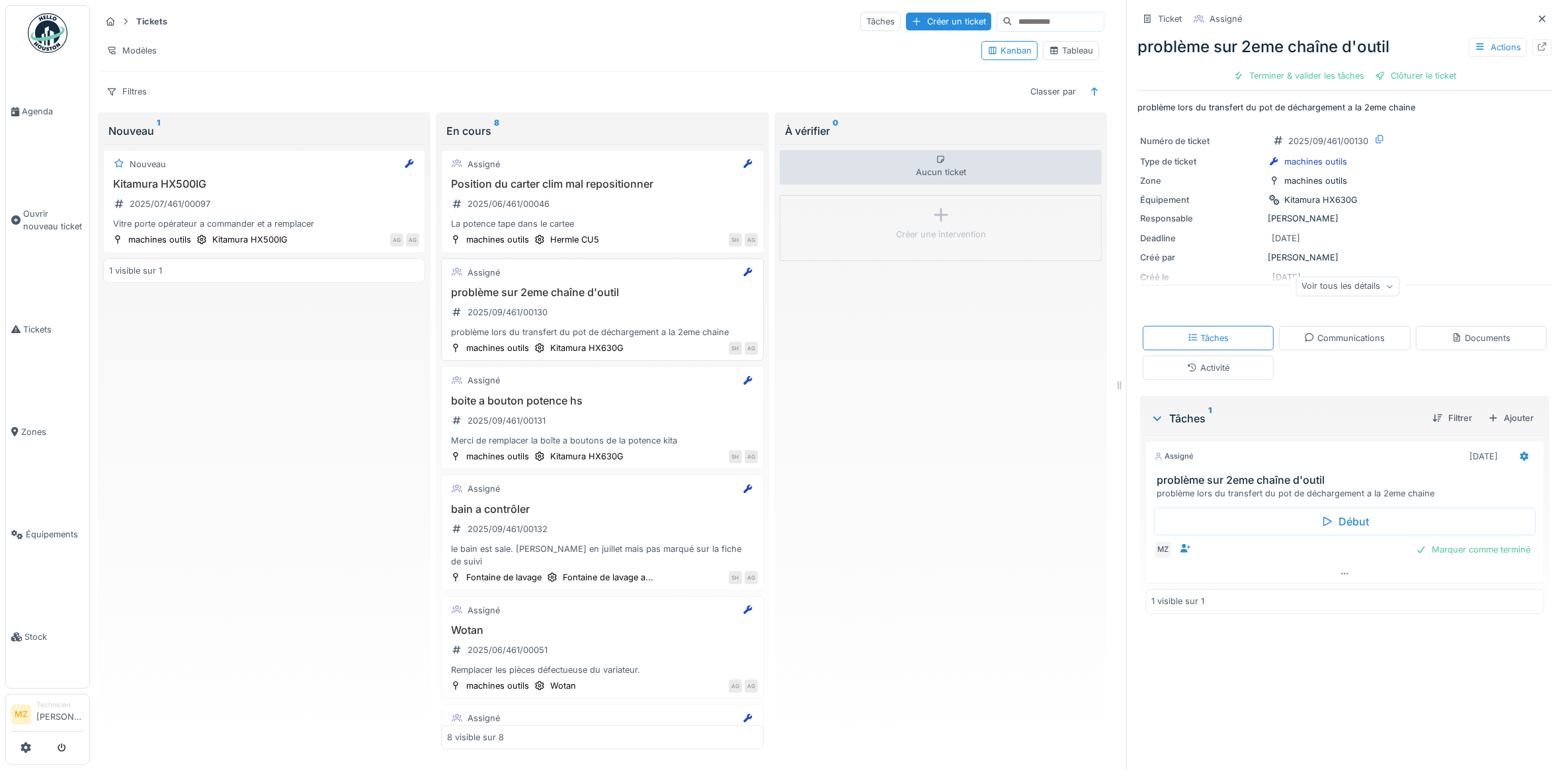
click at [658, 291] on h3 "problème sur 2eme chaîne d'outil" at bounding box center [601, 292] width 310 height 12
click at [1304, 332] on div "Communications" at bounding box center [1344, 338] width 80 height 12
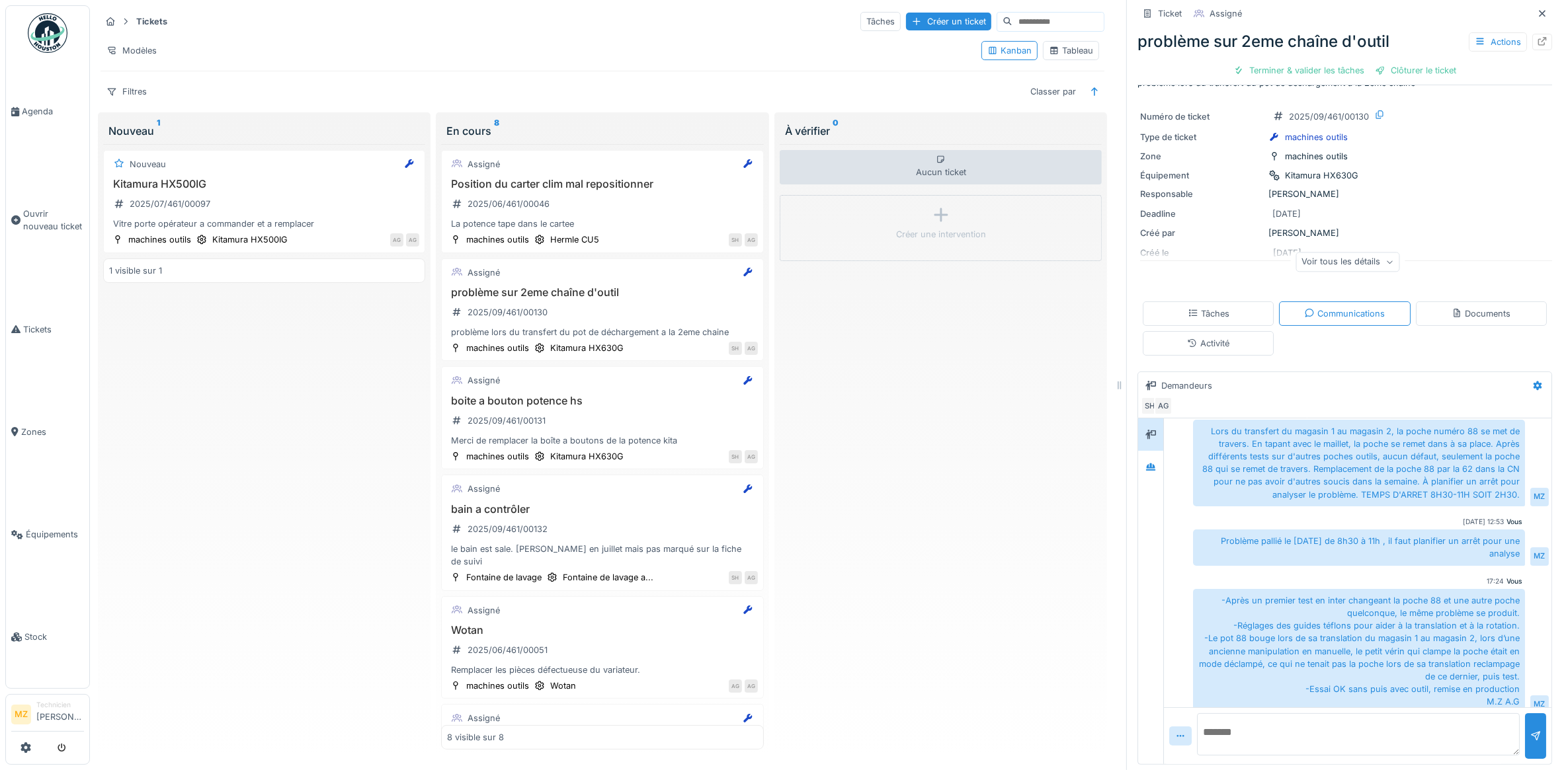
scroll to position [76, 0]
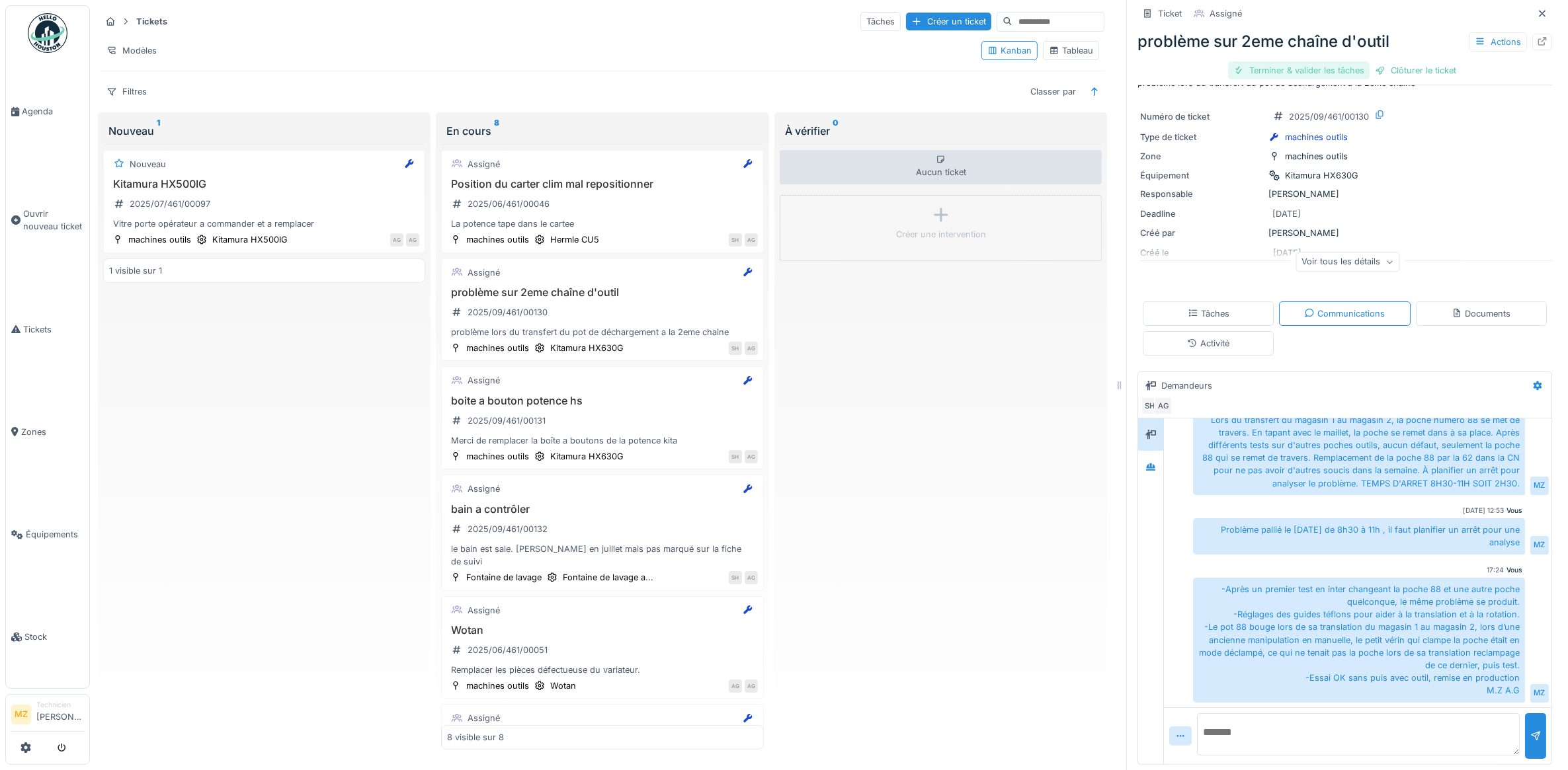
click at [1315, 61] on div "Terminer & valider les tâches" at bounding box center [1299, 70] width 142 height 18
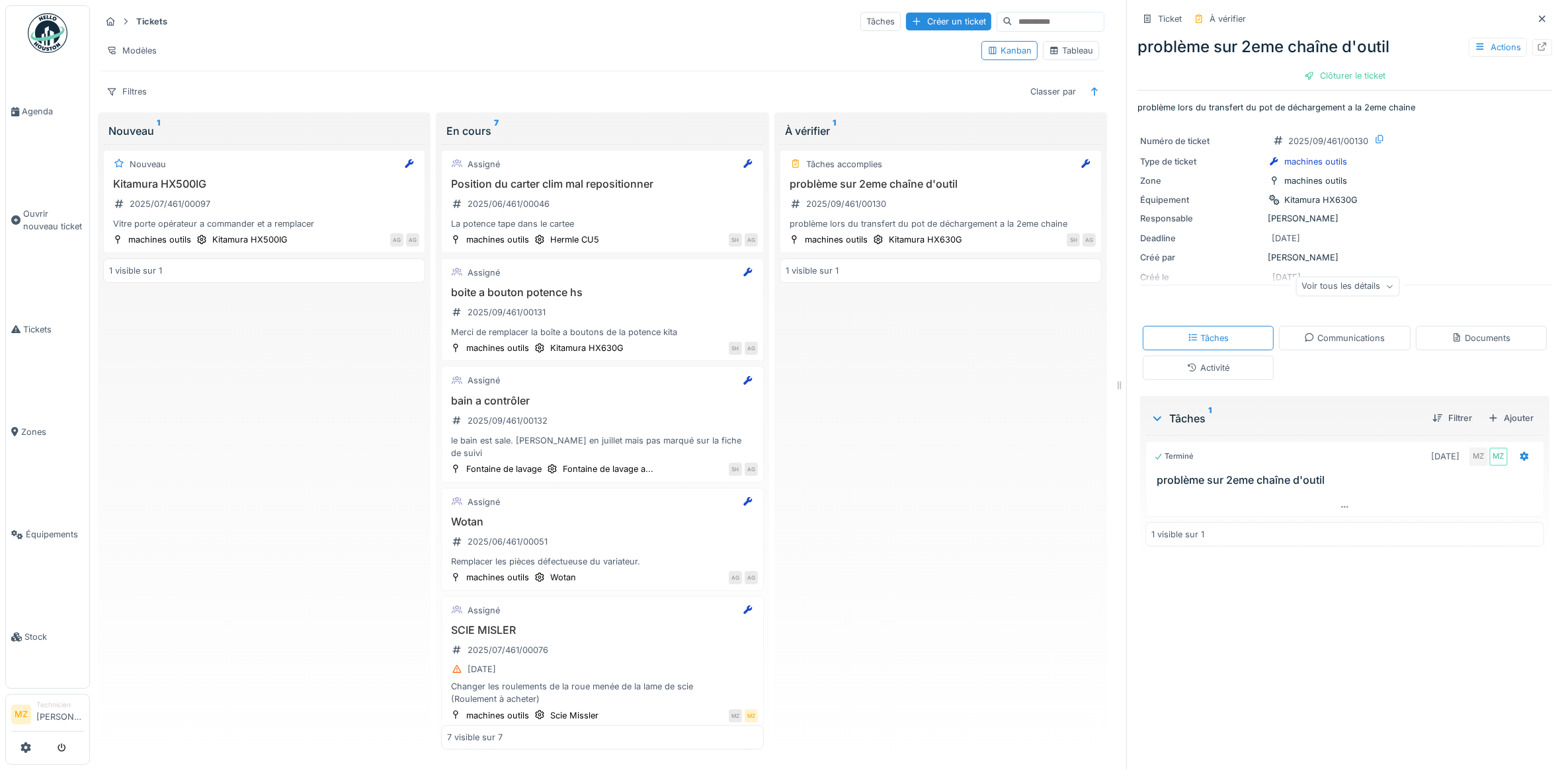
click at [1391, 615] on div "Ticket À vérifier problème sur 2eme chaîne d'outil Actions Clôturer le ticket p…" at bounding box center [1344, 385] width 437 height 770
click at [1287, 501] on div at bounding box center [1344, 507] width 397 height 19
click at [898, 592] on div "Tâches accomplies problème sur 2eme chaîne d'outil 2025/09/461/00130 problème l…" at bounding box center [941, 447] width 322 height 605
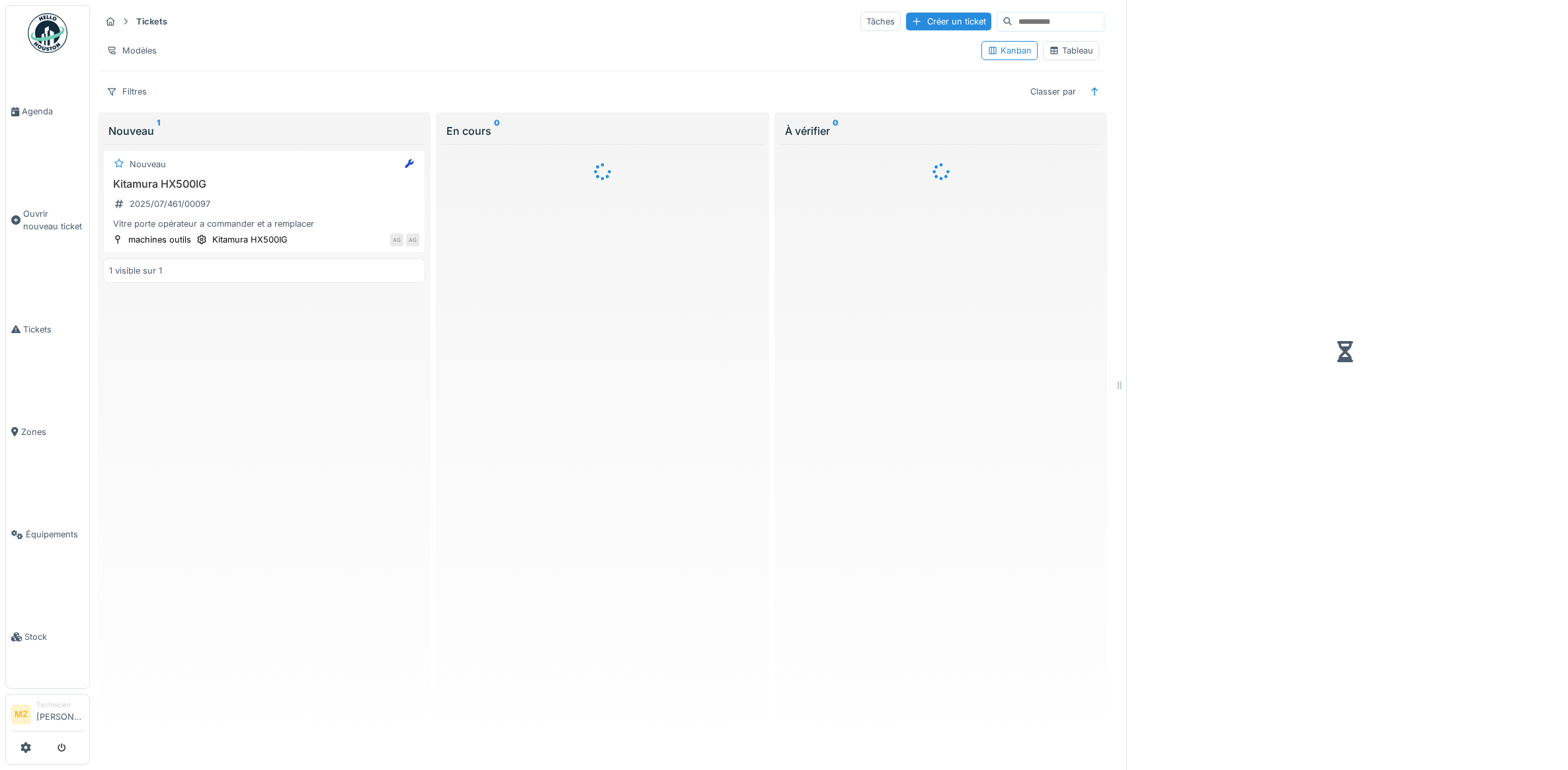
scroll to position [7, 0]
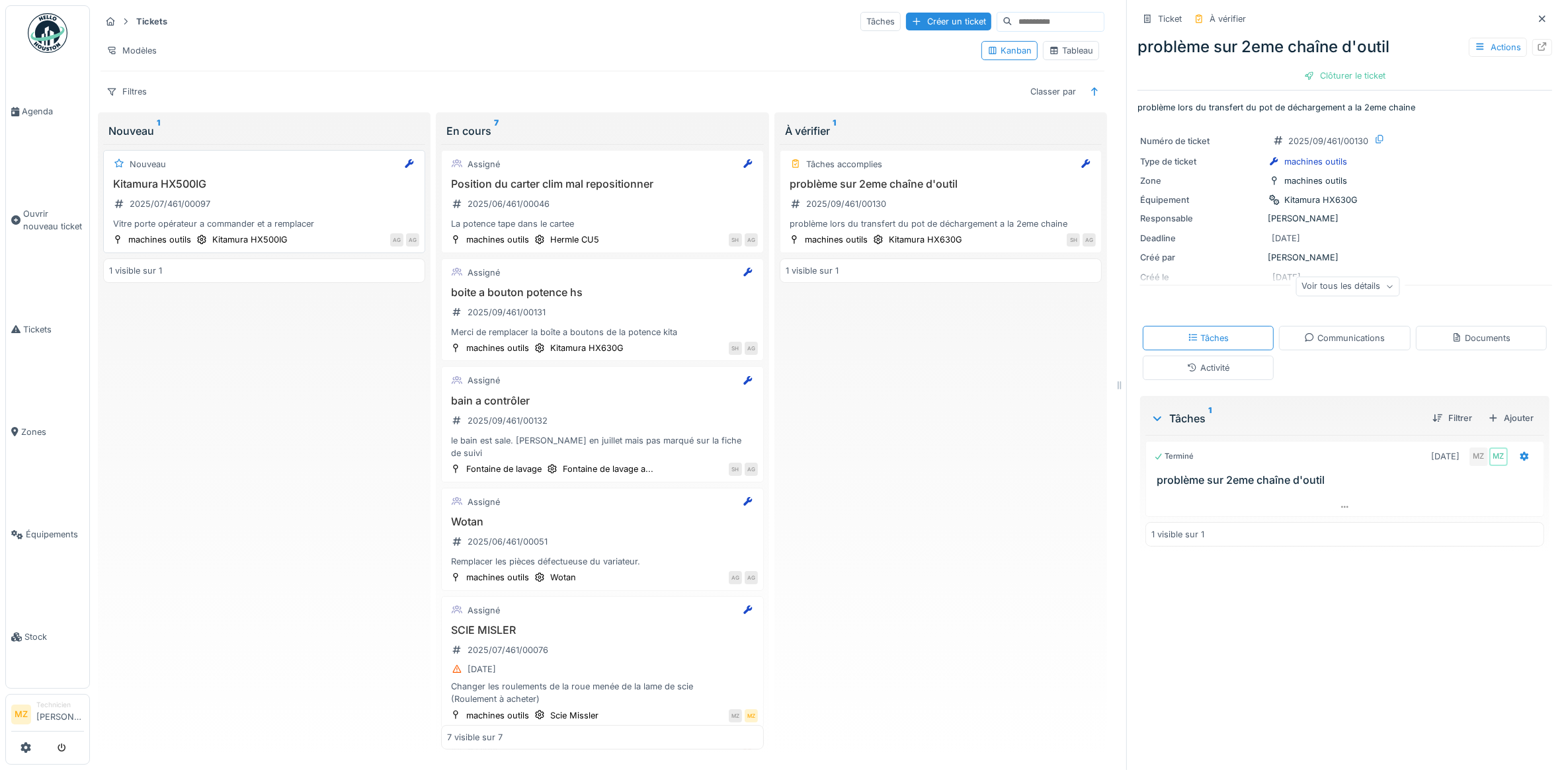
click at [347, 187] on div "Kitamura HX500IG 2025/07/461/00097 Vitre porte opérateur a commander et a rempl…" at bounding box center [264, 204] width 310 height 53
click at [1304, 332] on div "Communications" at bounding box center [1344, 338] width 80 height 12
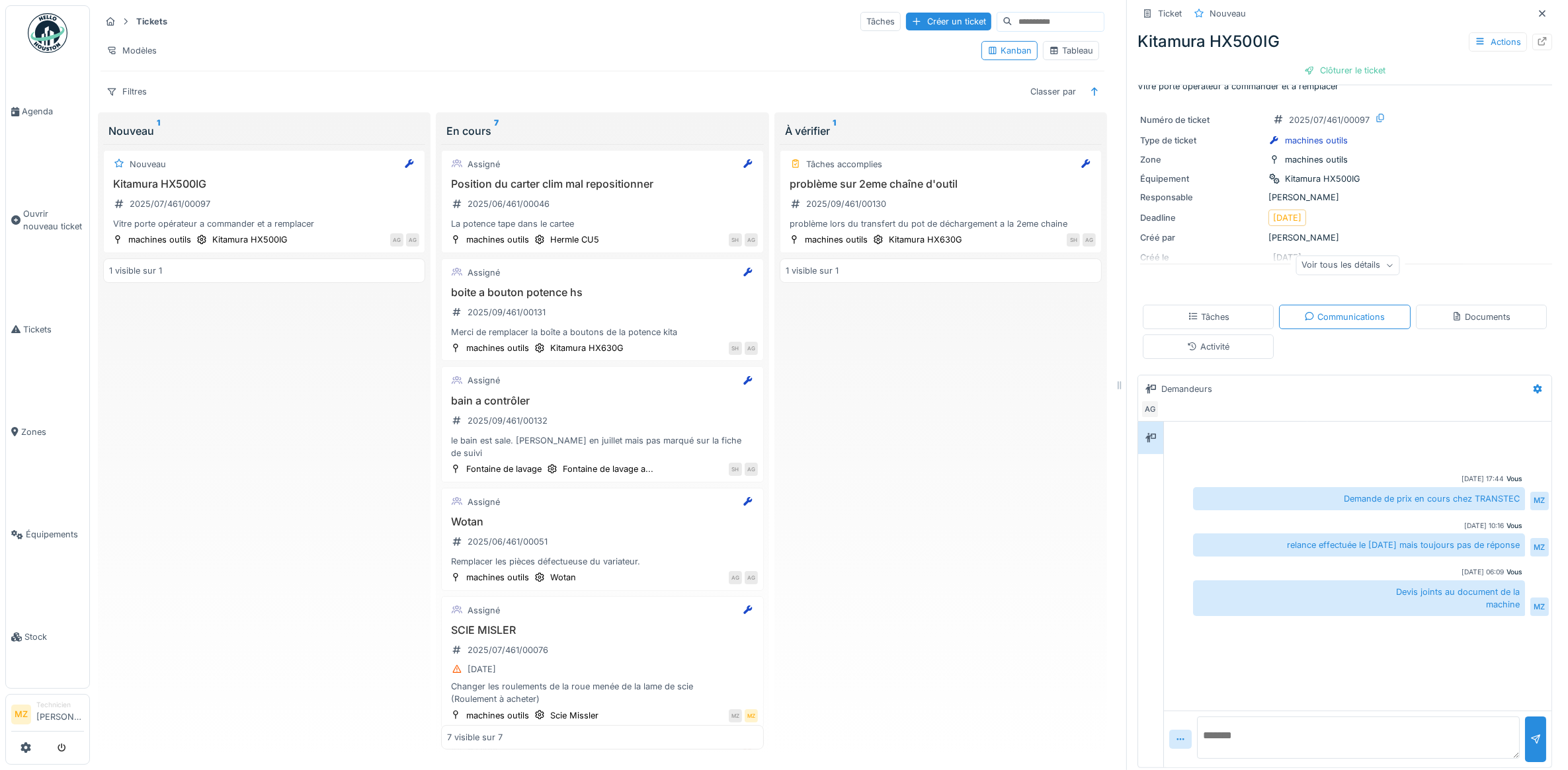
scroll to position [28, 0]
click at [1289, 726] on textarea at bounding box center [1358, 734] width 323 height 42
type textarea "**********"
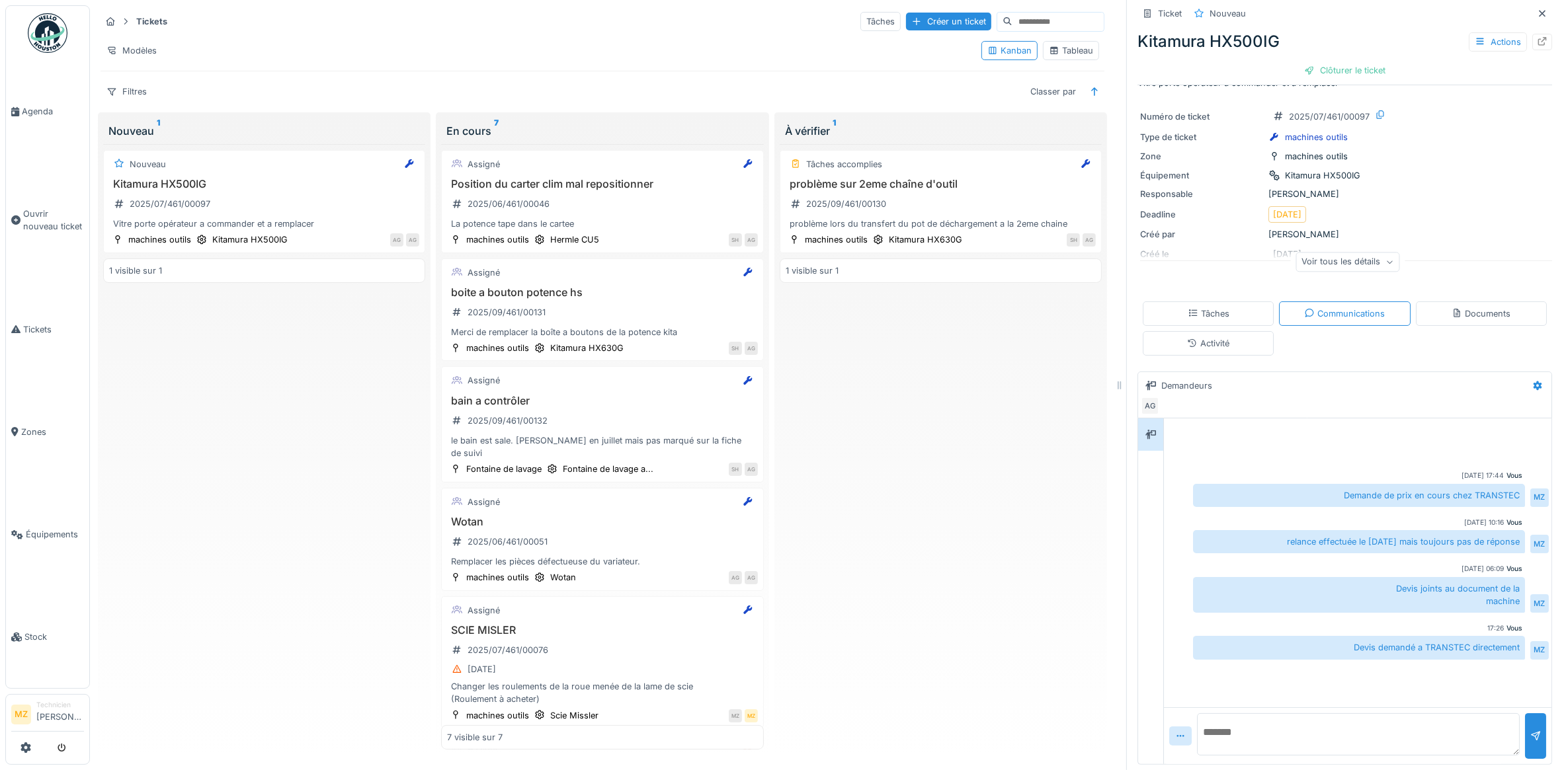
drag, startPoint x: 1360, startPoint y: 639, endPoint x: 1025, endPoint y: 395, distance: 414.4
click at [1025, 395] on div "Tâches accomplies problème sur 2eme chaîne d'outil 2025/09/461/00130 problème l…" at bounding box center [941, 447] width 322 height 605
click at [940, 12] on div "Créer un ticket" at bounding box center [948, 21] width 85 height 18
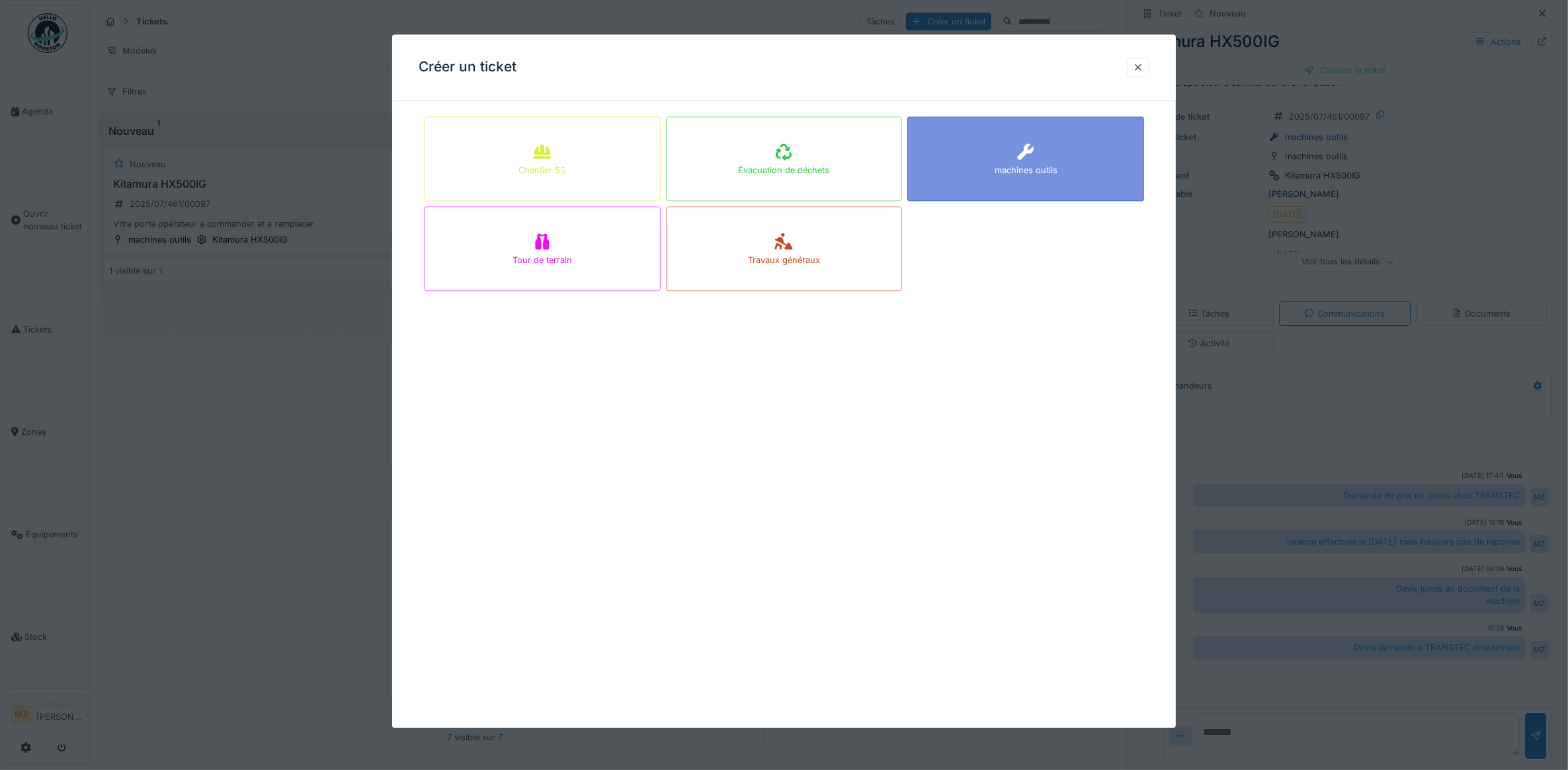
click at [1017, 182] on div "machines outils" at bounding box center [1026, 159] width 237 height 84
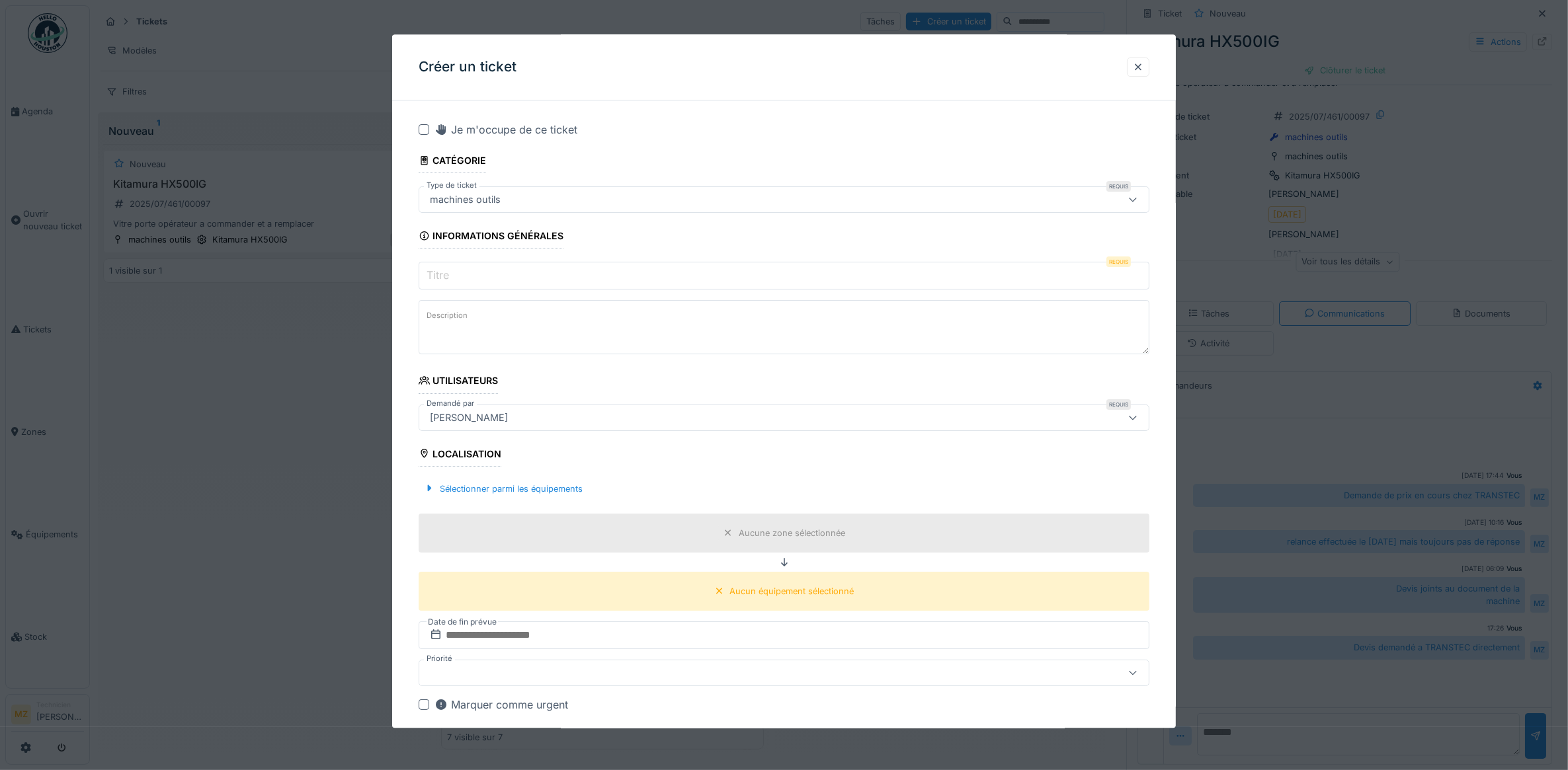
click at [582, 279] on input "Titre" at bounding box center [785, 276] width 732 height 28
type input "**********"
click at [566, 322] on textarea "Description" at bounding box center [785, 328] width 732 height 54
click at [509, 321] on textarea "**********" at bounding box center [785, 328] width 732 height 54
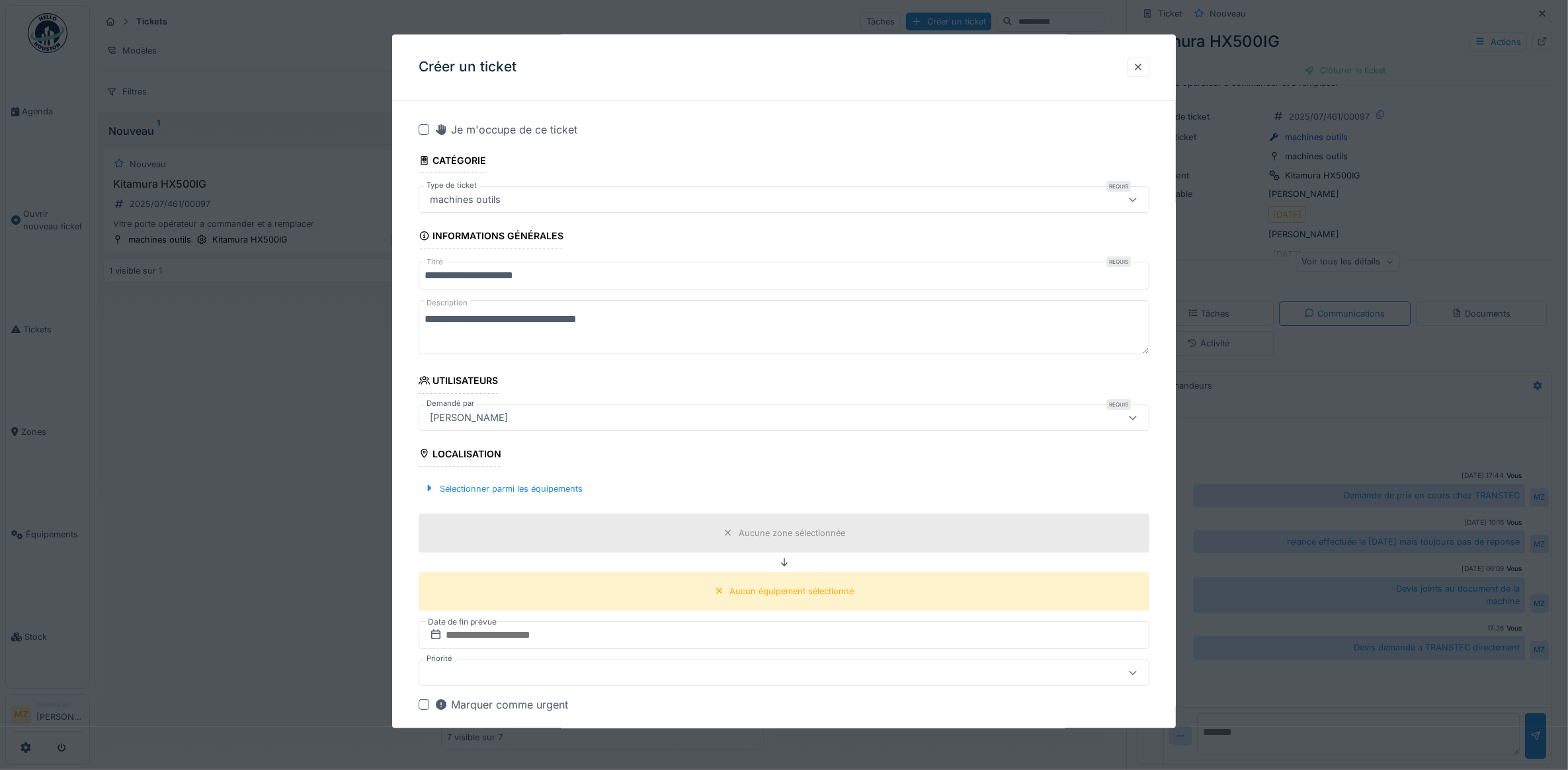
click at [612, 325] on textarea "**********" at bounding box center [785, 328] width 732 height 54
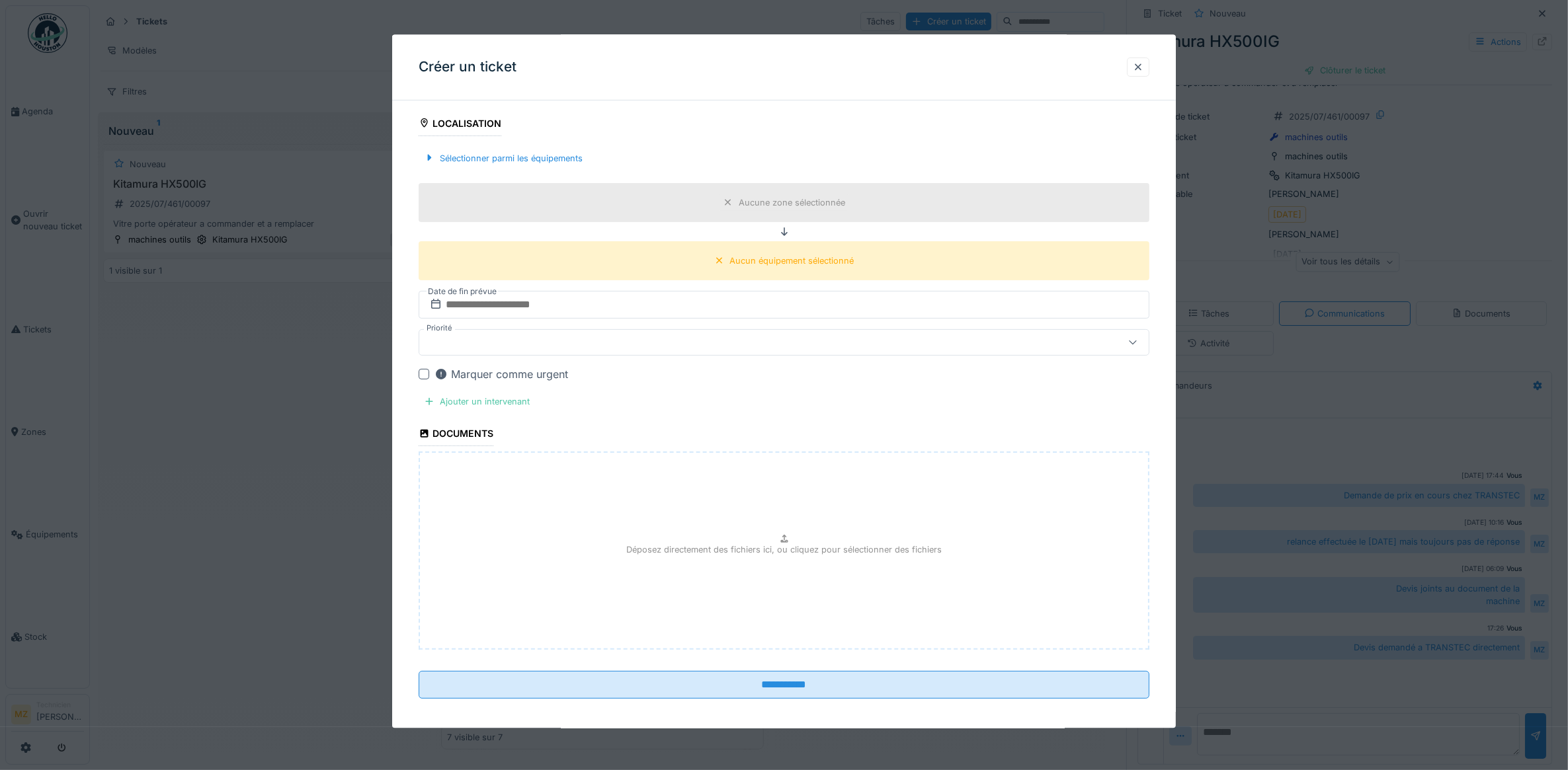
scroll to position [0, 0]
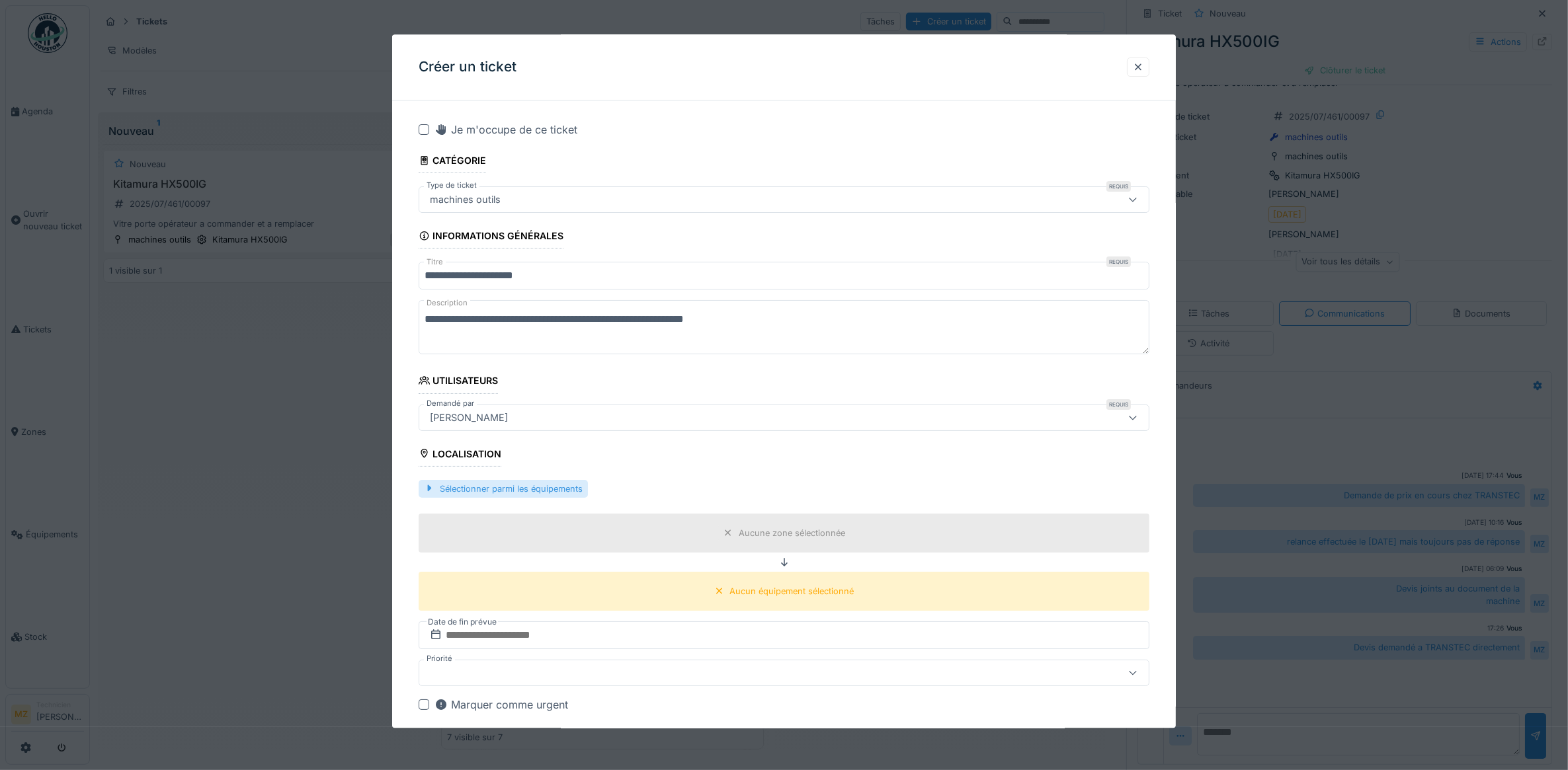
type textarea "**********"
click at [530, 487] on div "Sélectionner parmi les équipements" at bounding box center [503, 489] width 170 height 18
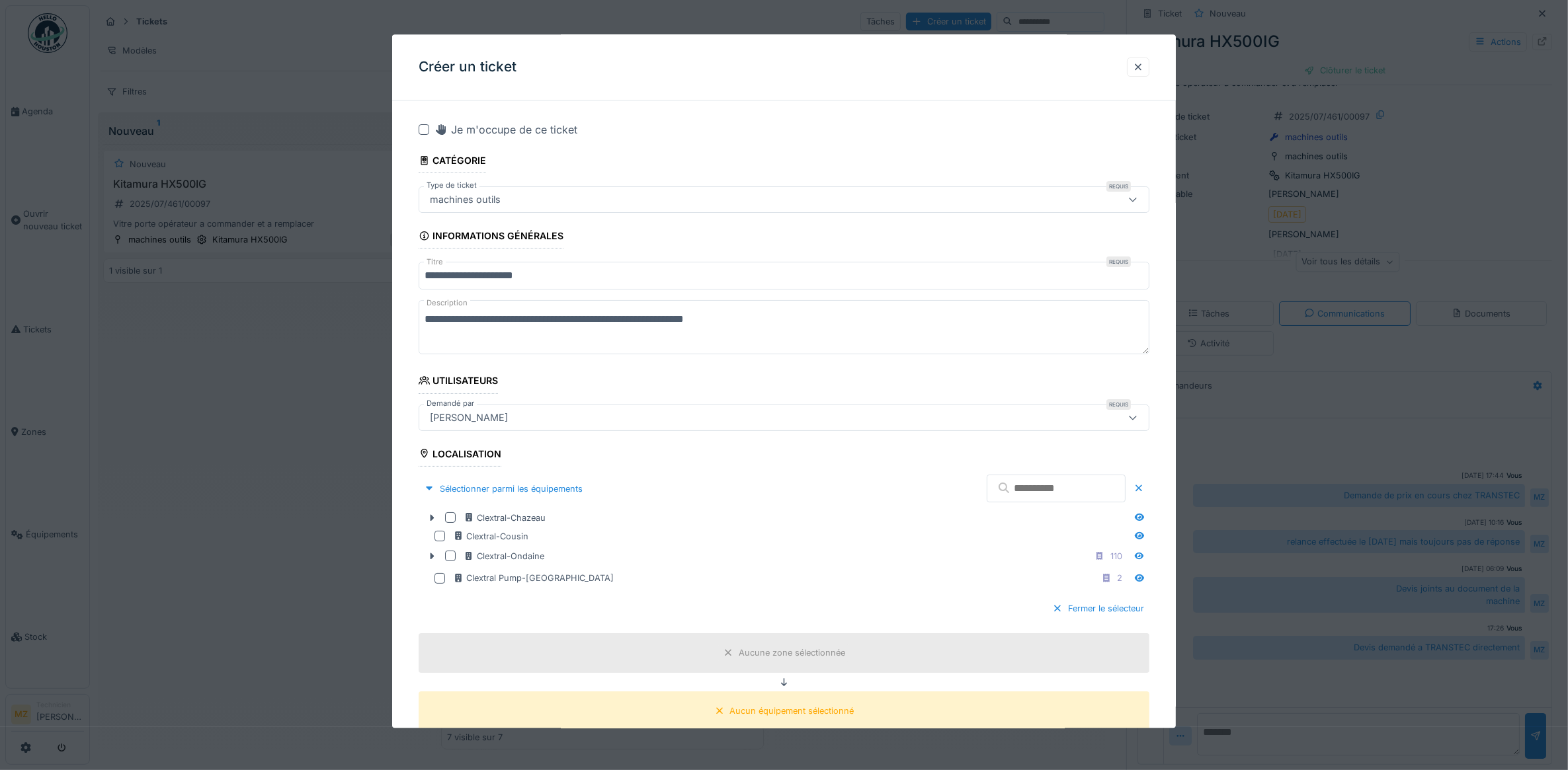
click at [1022, 496] on input "text" at bounding box center [1056, 489] width 139 height 28
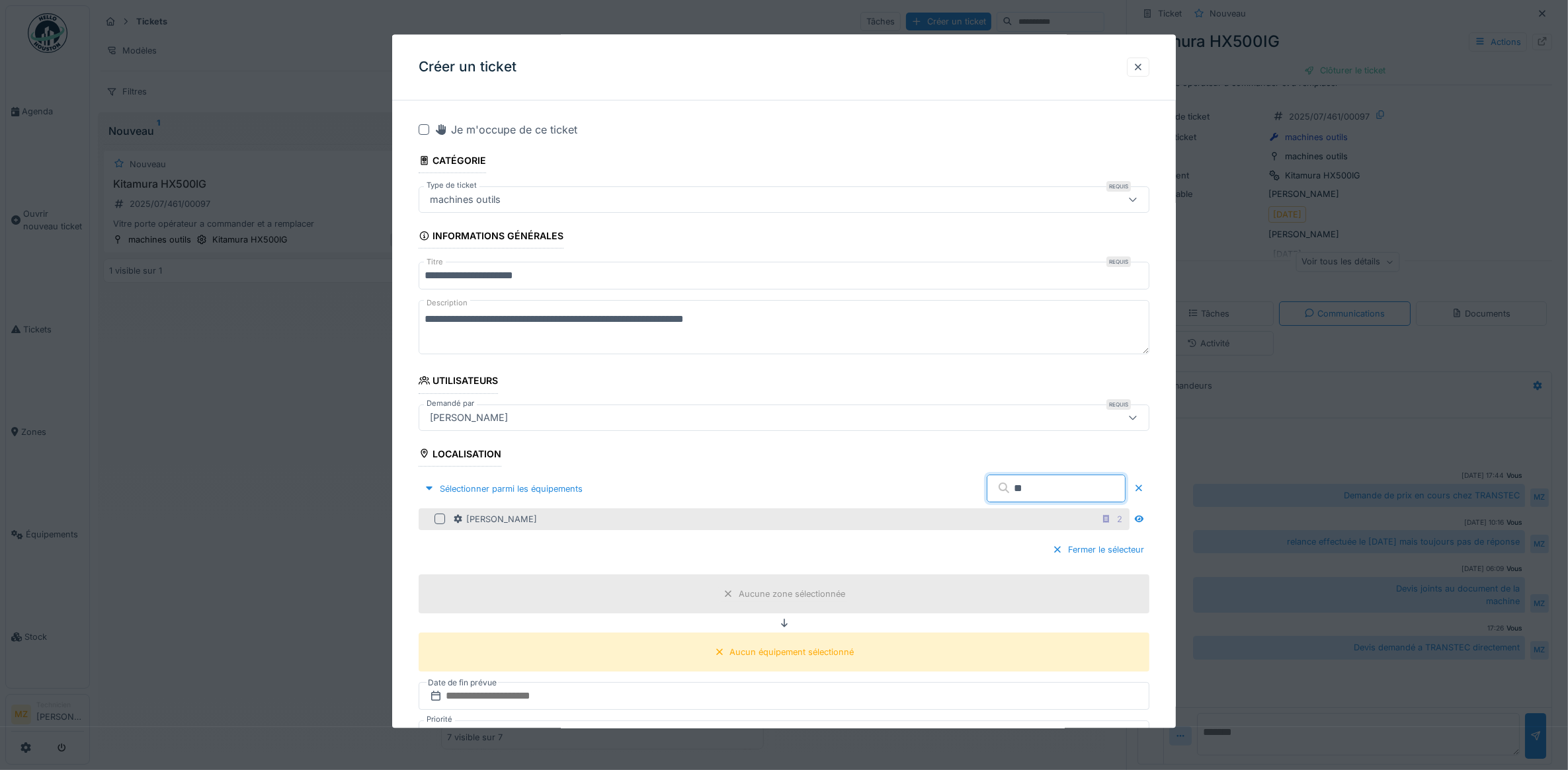
type input "**"
click at [537, 513] on div "Kellenberger 2" at bounding box center [790, 519] width 674 height 16
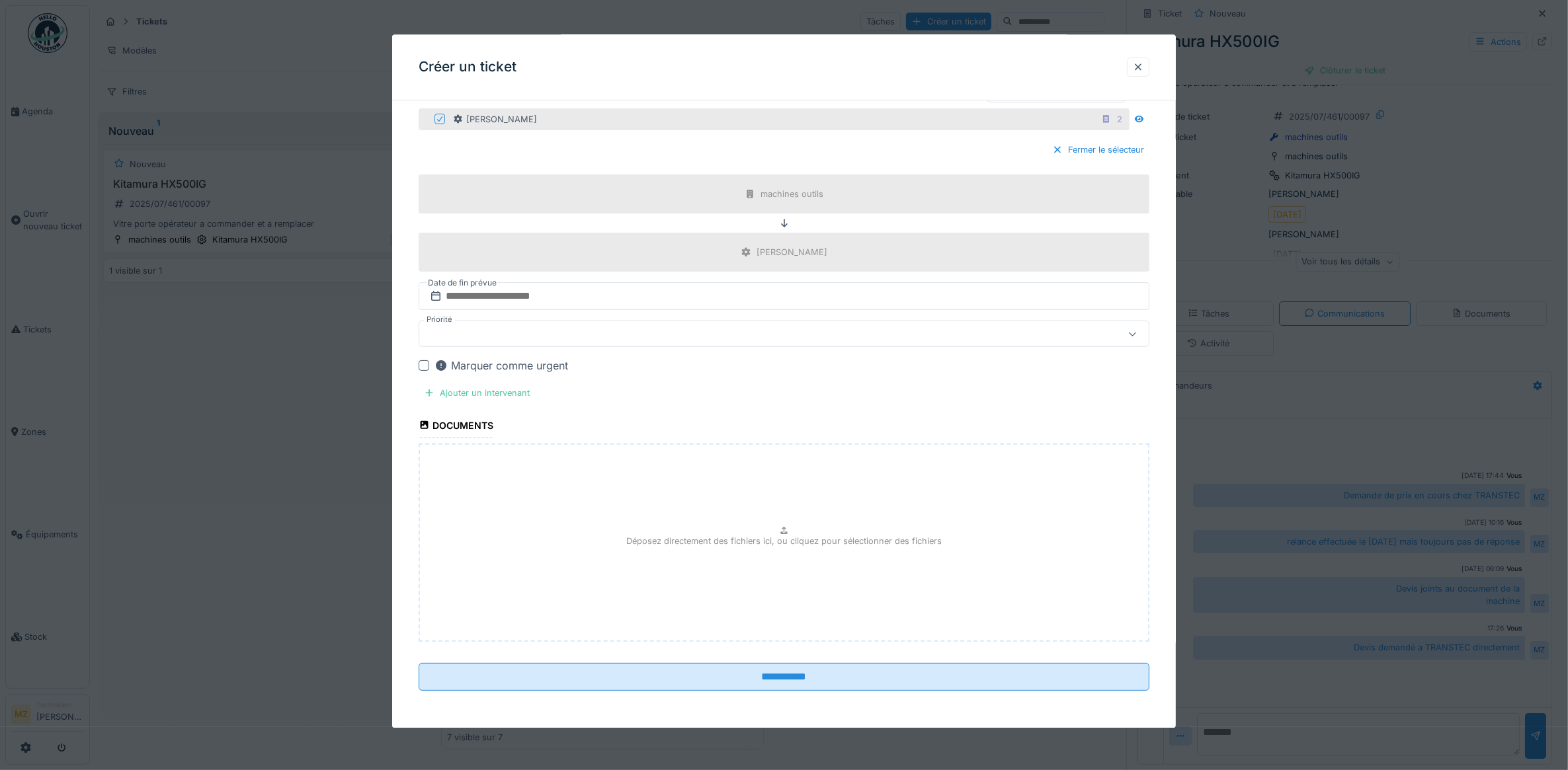
scroll to position [403, 0]
click at [770, 661] on fieldset "**********" at bounding box center [785, 206] width 732 height 990
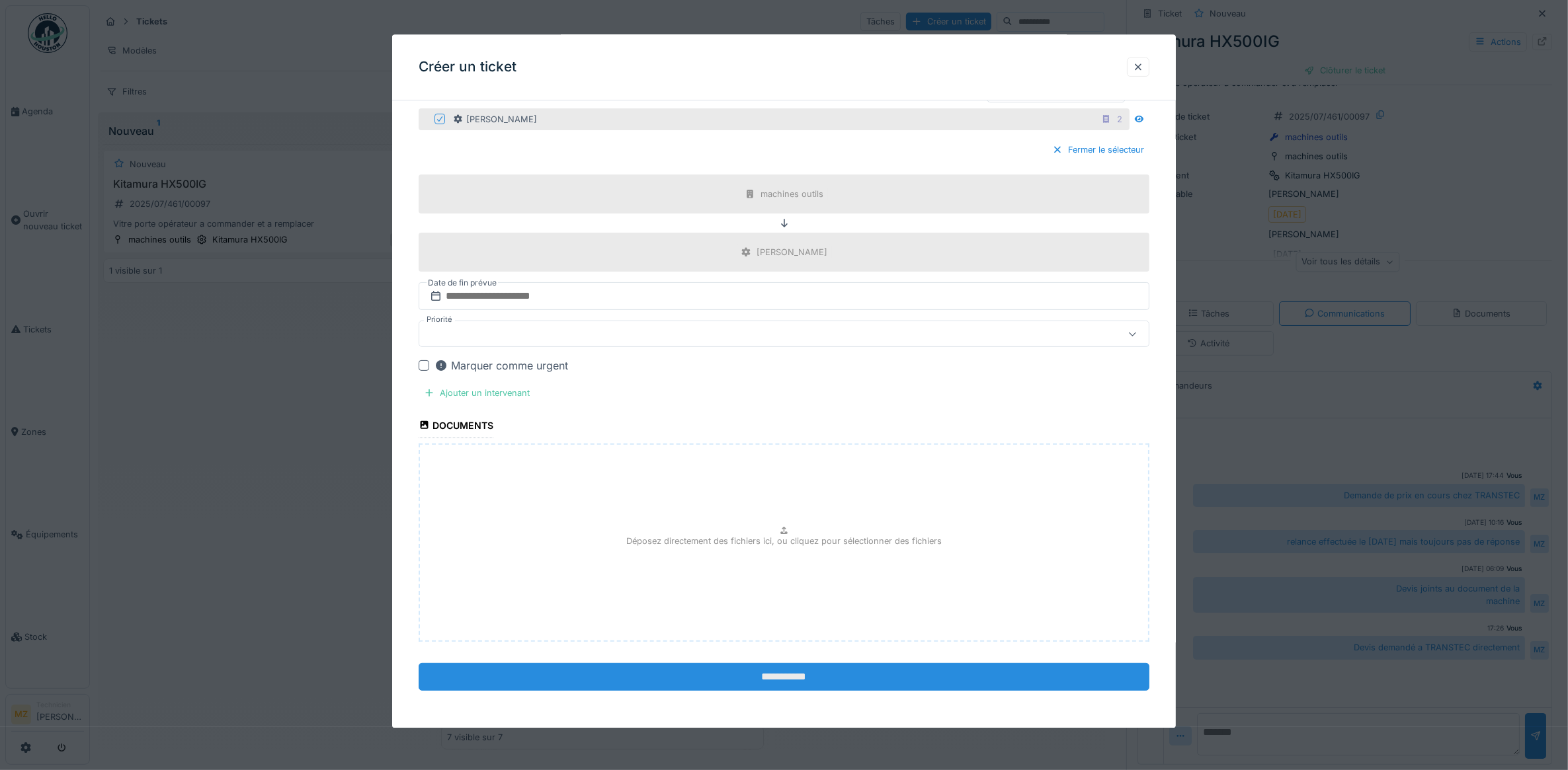
click at [771, 668] on input "**********" at bounding box center [785, 677] width 732 height 28
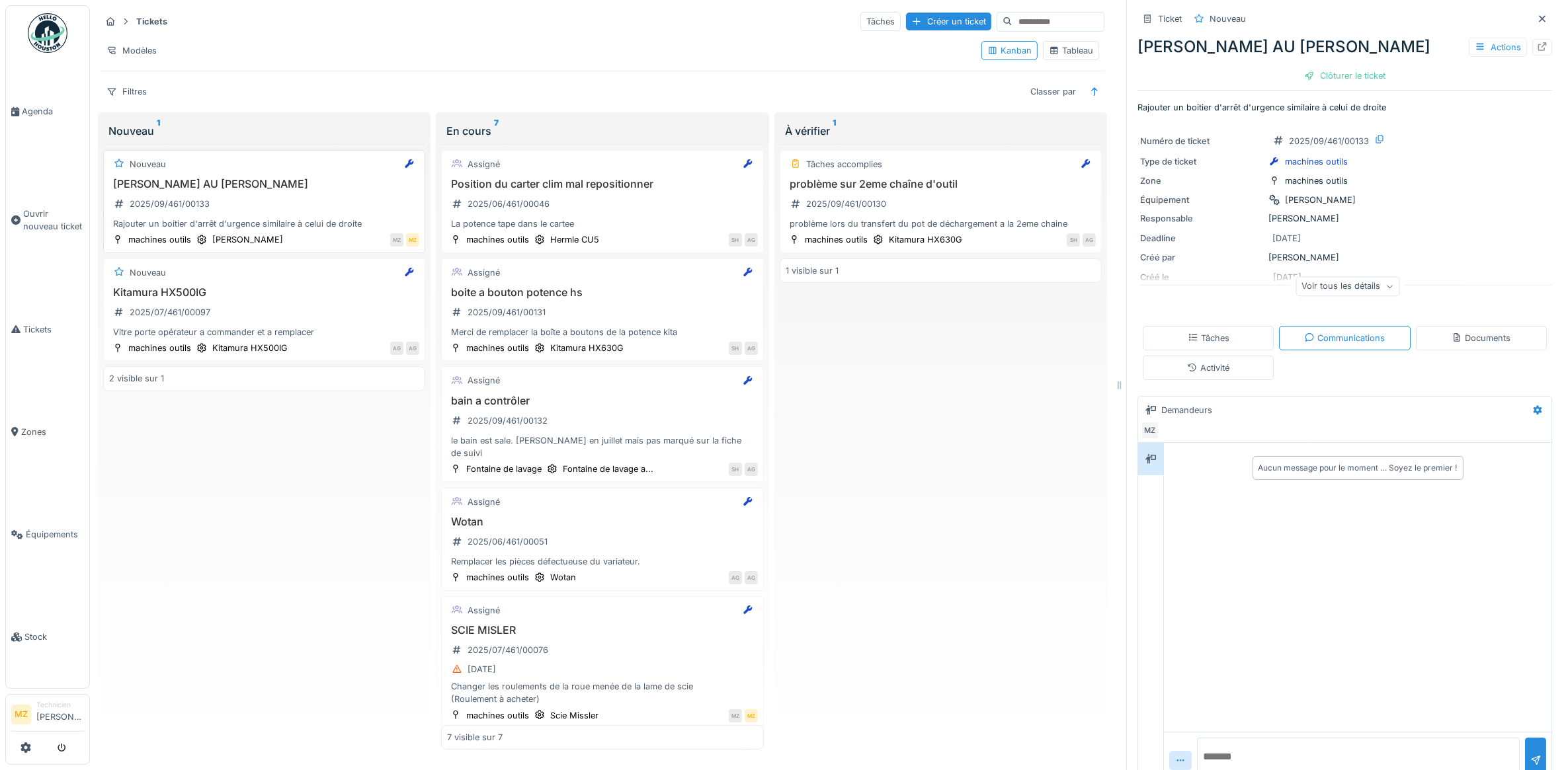
click at [250, 186] on div "Bouton AU KELLENBERGER 2025/09/461/00133 Rajouter un boitier d'arrêt d'urgence …" at bounding box center [264, 204] width 310 height 53
drag, startPoint x: 361, startPoint y: 200, endPoint x: 270, endPoint y: 206, distance: 91.2
click at [270, 206] on div "Bouton AU KELLENBERGER 2025/09/461/00133 Rajouter un boitier d'arrêt d'urgence …" at bounding box center [264, 204] width 310 height 53
drag, startPoint x: 270, startPoint y: 206, endPoint x: 253, endPoint y: 187, distance: 25.5
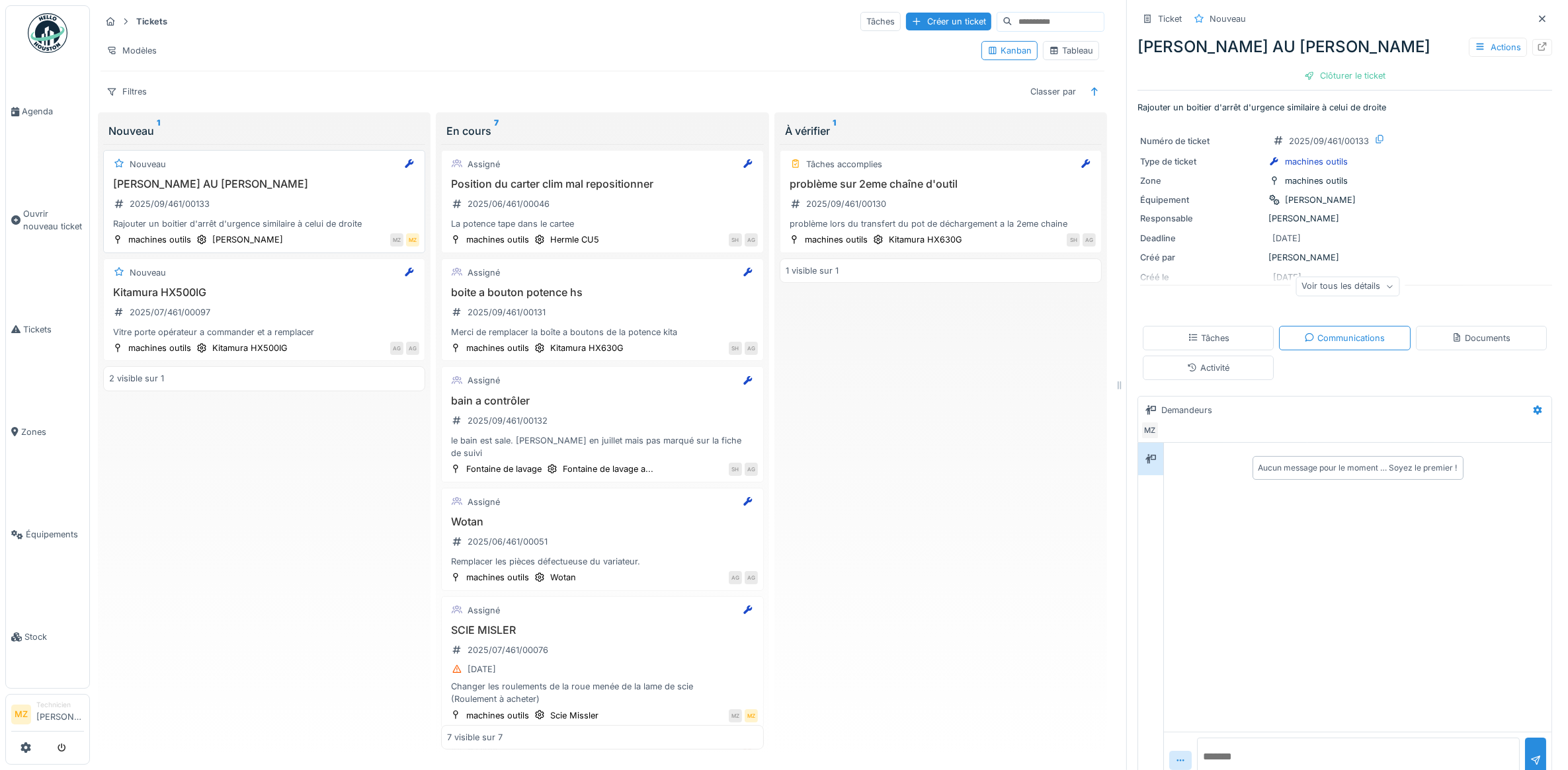
click at [253, 187] on div "Bouton AU KELLENBERGER 2025/09/461/00133 Rajouter un boitier d'arrêt d'urgence …" at bounding box center [264, 204] width 310 height 53
click at [1537, 43] on icon at bounding box center [1542, 46] width 11 height 9
click at [342, 237] on div "MZ MZ" at bounding box center [354, 240] width 129 height 14
click at [1537, 46] on icon at bounding box center [1542, 46] width 11 height 9
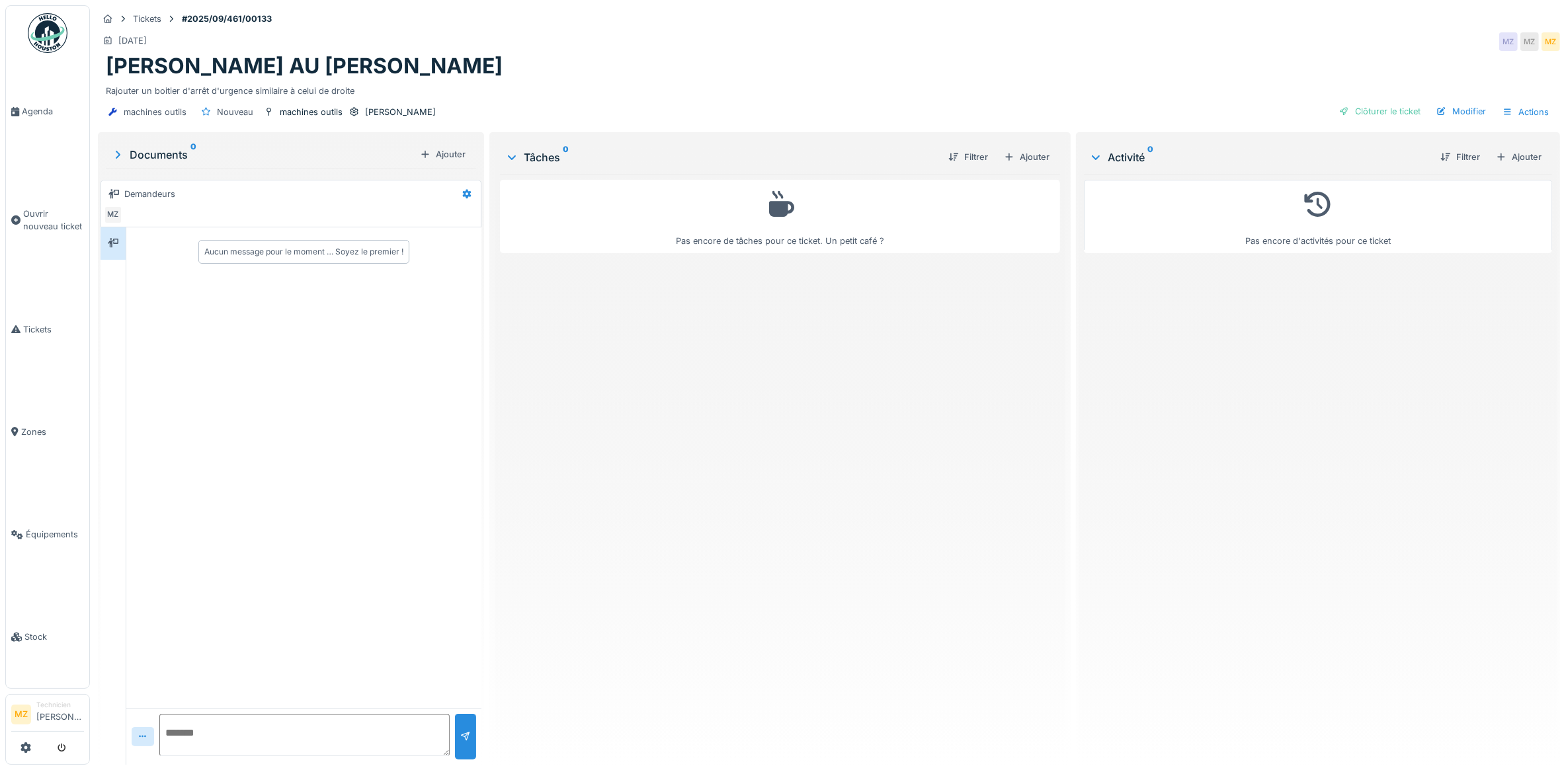
click at [206, 63] on h1 "[PERSON_NAME] AU [PERSON_NAME]" at bounding box center [304, 66] width 396 height 25
click at [205, 63] on h1 "[PERSON_NAME] AU [PERSON_NAME]" at bounding box center [304, 66] width 396 height 25
drag, startPoint x: 205, startPoint y: 63, endPoint x: 584, endPoint y: 51, distance: 379.2
click at [583, 51] on div "[DATE] MZ MZ MZ" at bounding box center [829, 42] width 1462 height 24
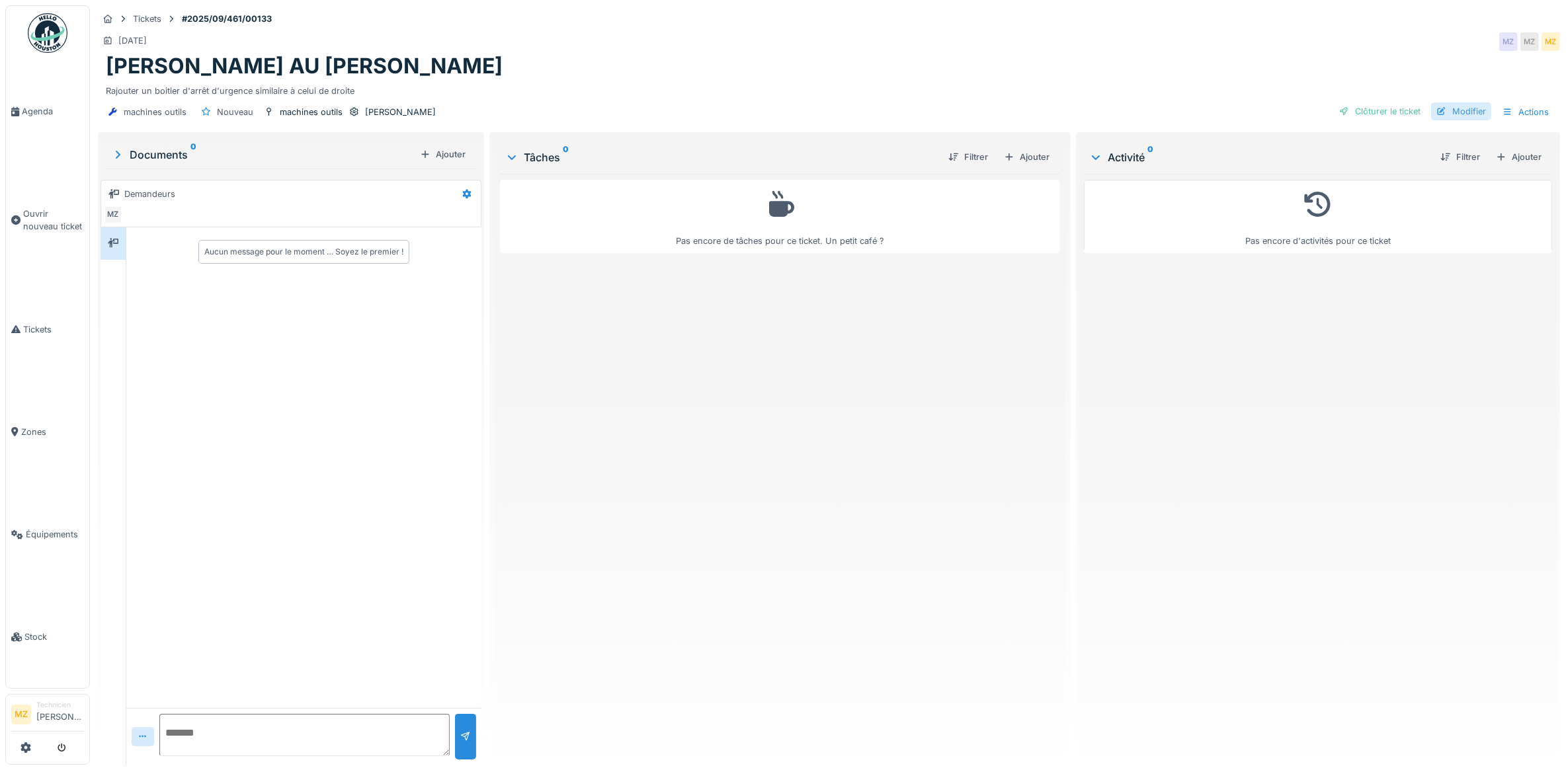
click at [1449, 108] on div "Modifier" at bounding box center [1461, 111] width 60 height 18
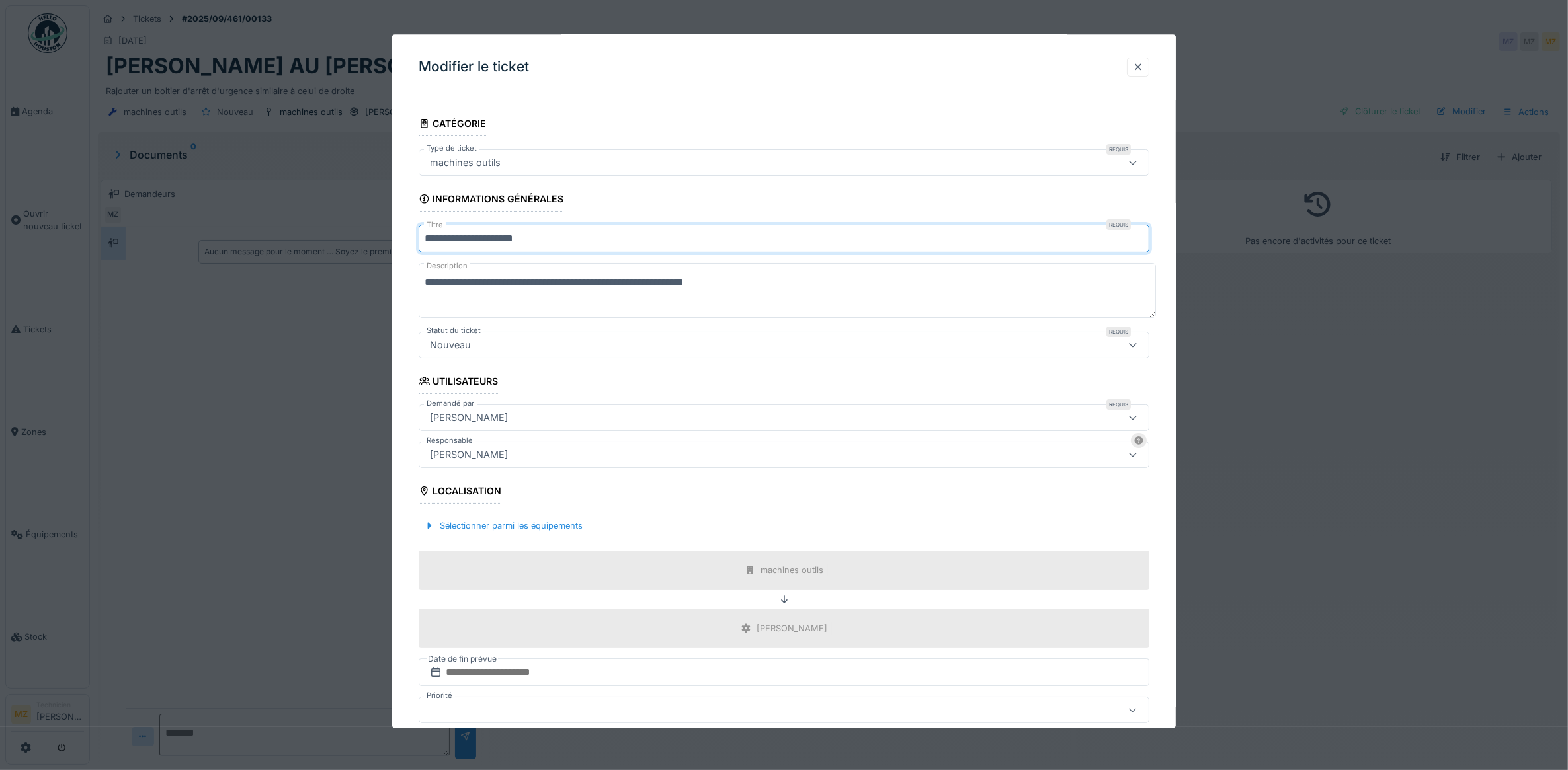
click at [467, 235] on input "**********" at bounding box center [785, 239] width 732 height 28
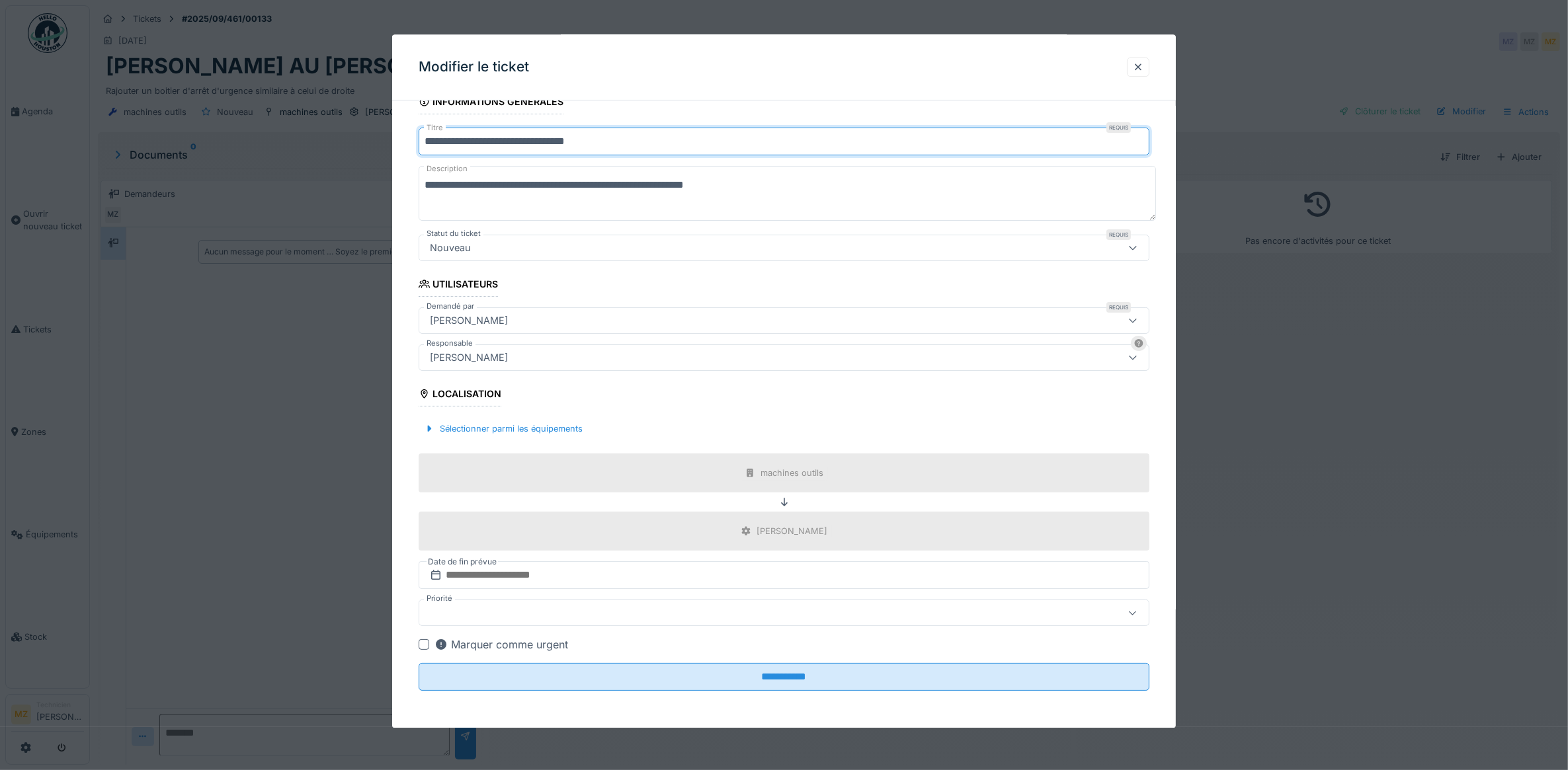
scroll to position [101, 0]
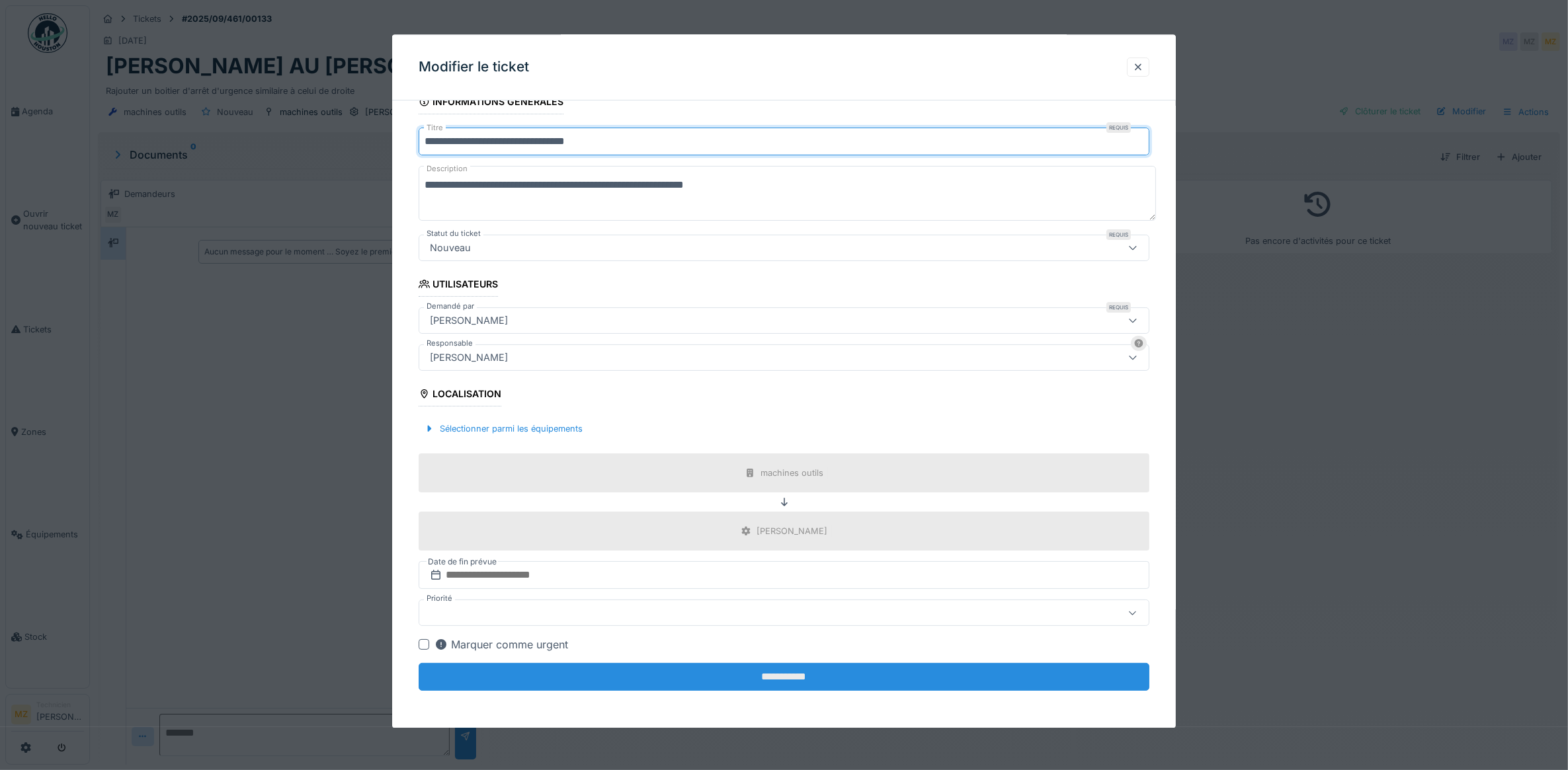
type input "**********"
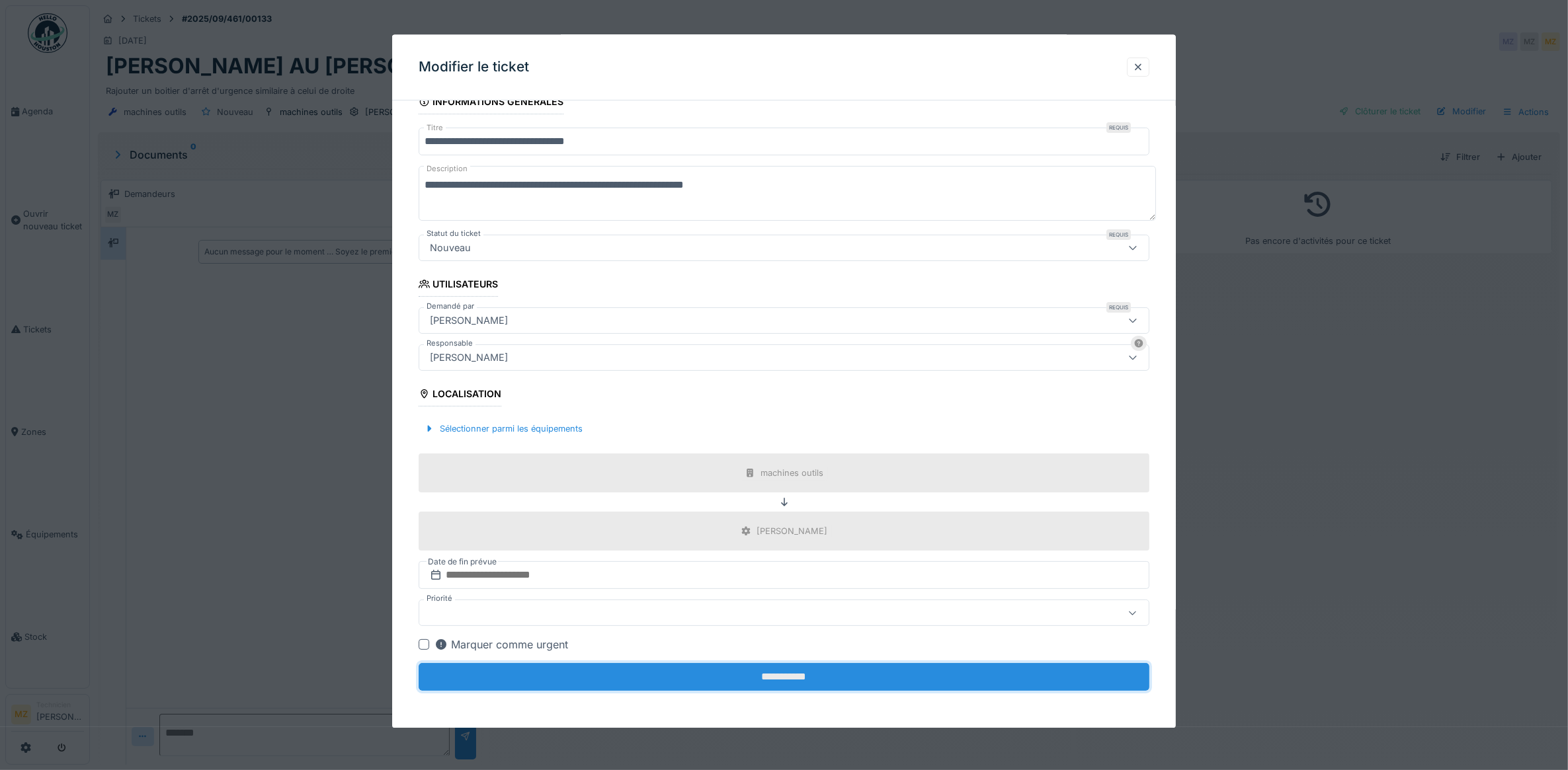
click at [749, 664] on input "**********" at bounding box center [785, 677] width 732 height 28
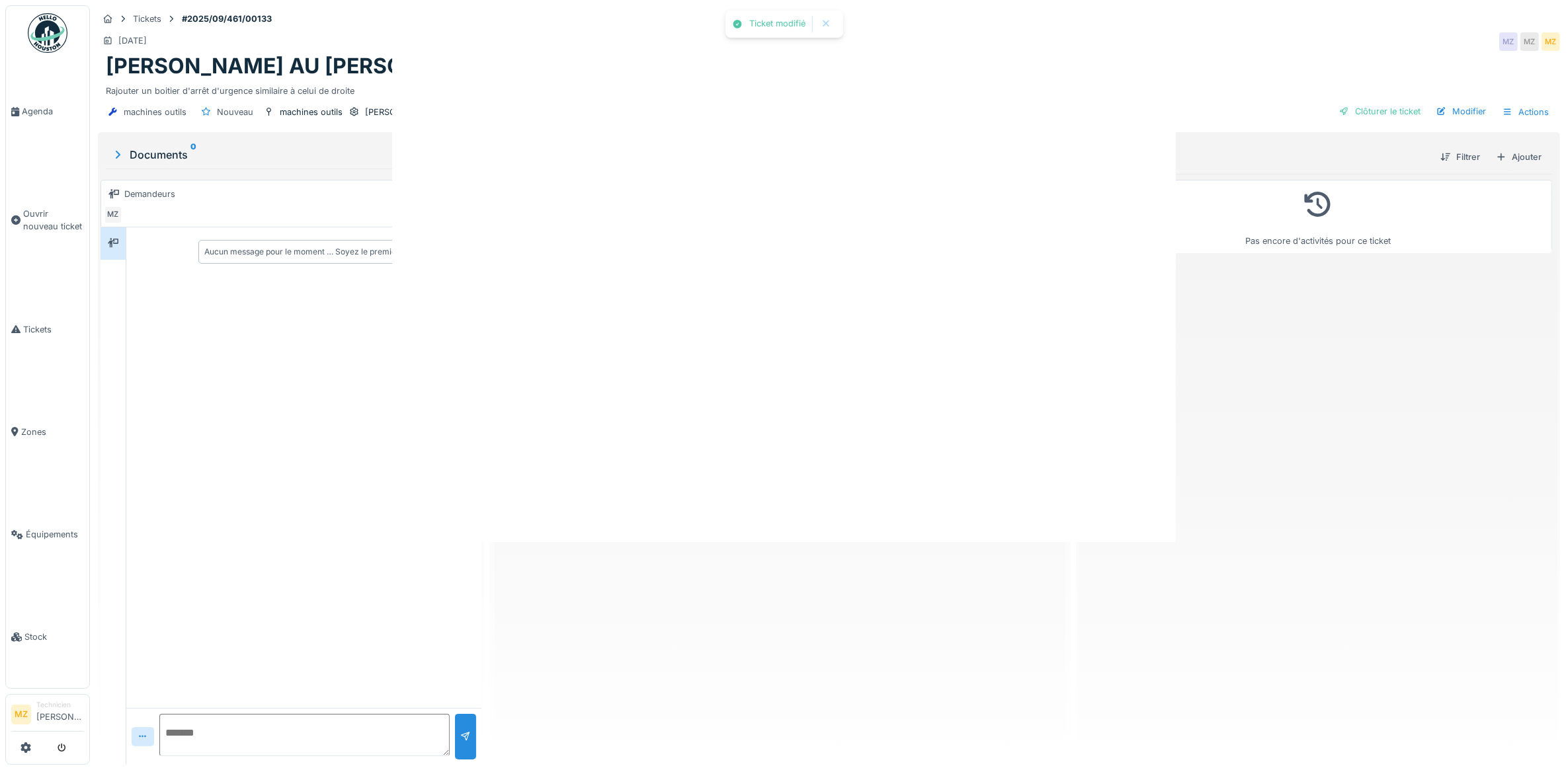
scroll to position [0, 0]
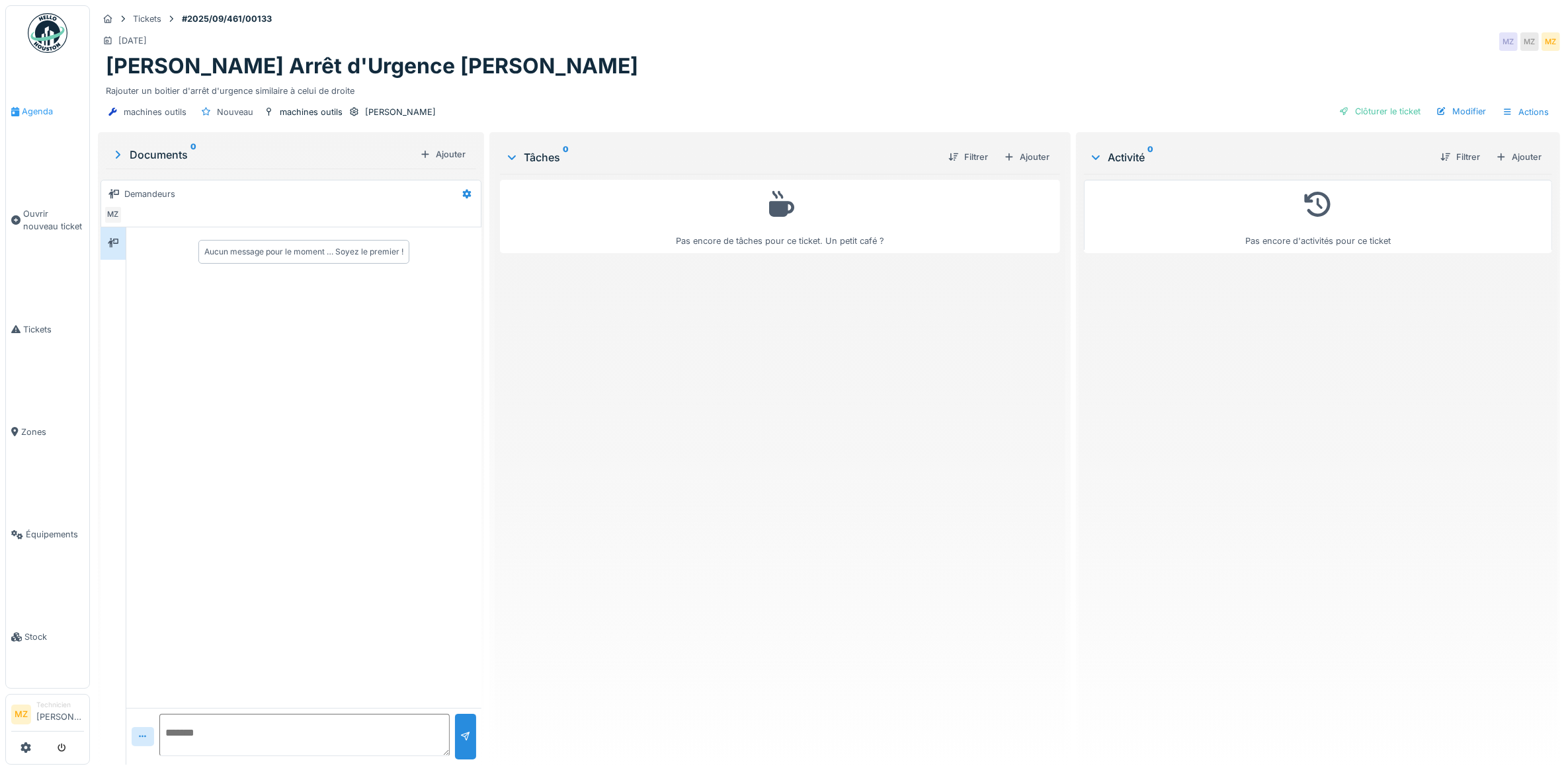
click at [52, 93] on link "Agenda" at bounding box center [48, 111] width 83 height 102
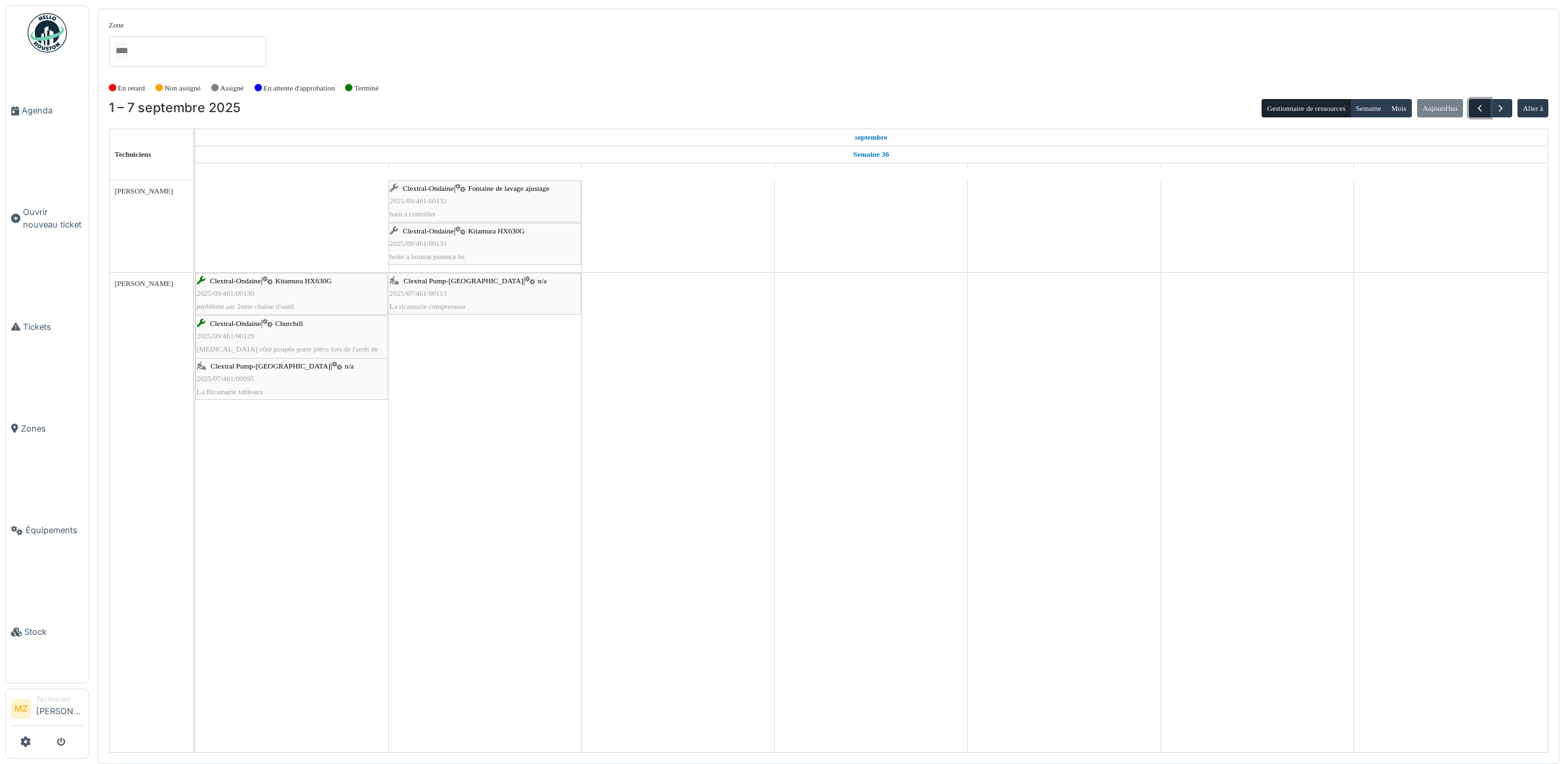
click at [1475, 106] on span "button" at bounding box center [1479, 108] width 11 height 11
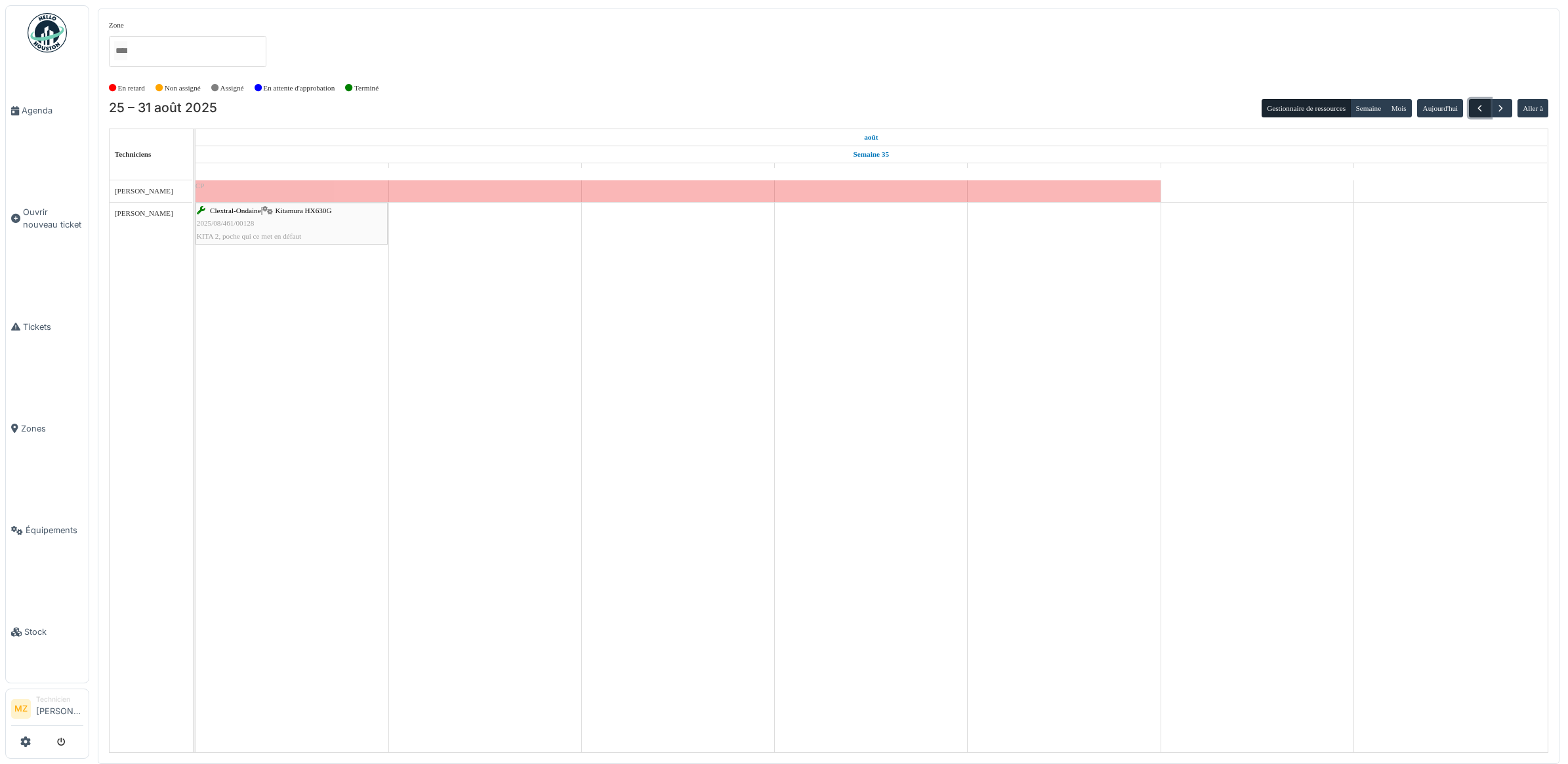
click at [1477, 101] on button "button" at bounding box center [1480, 109] width 22 height 19
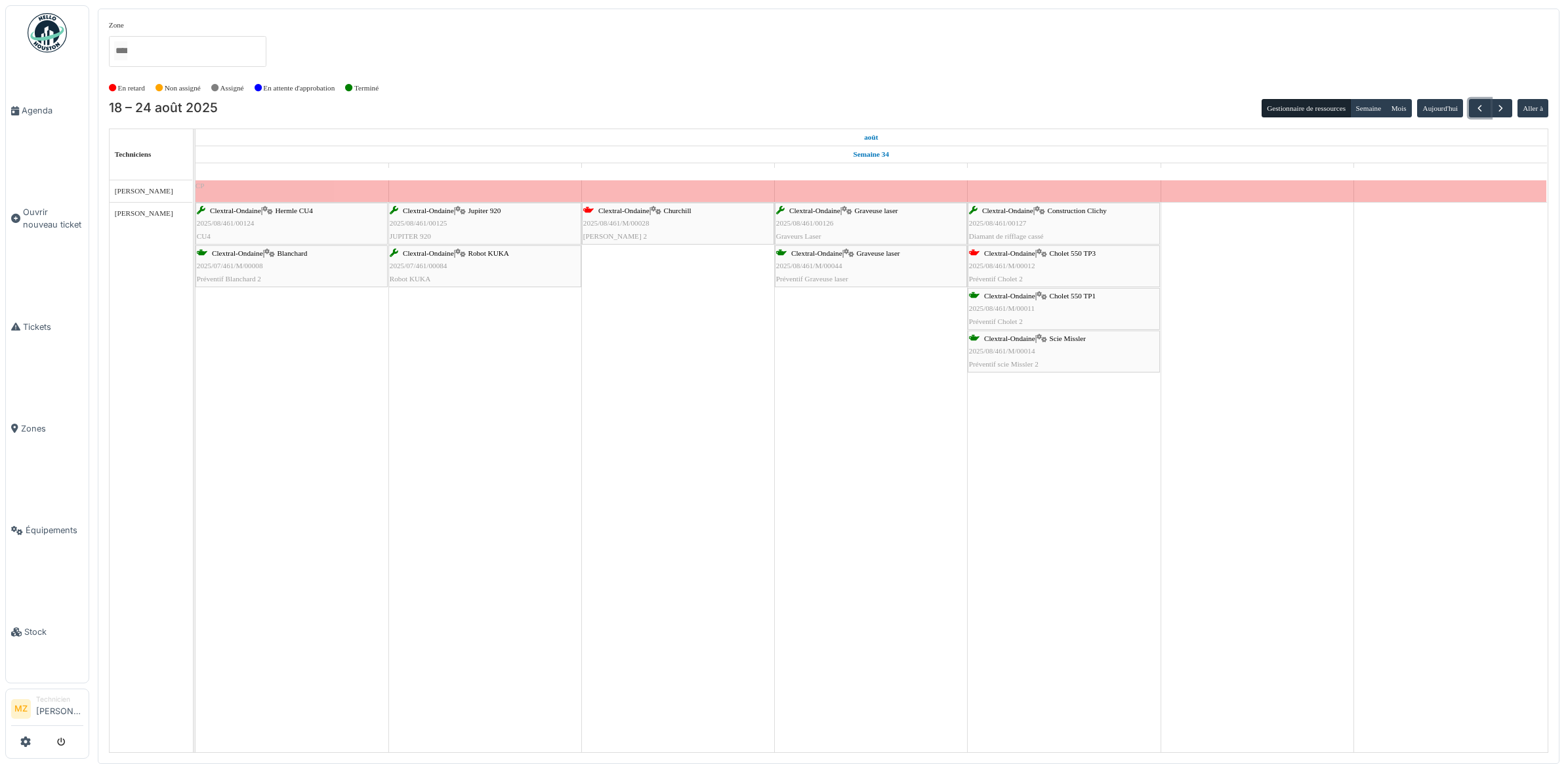
click at [1051, 266] on div "Clextral-Ondaine | Cholet 550 TP3 2025/08/461/M/00012 Préventif Cholet 2" at bounding box center [1064, 266] width 190 height 38
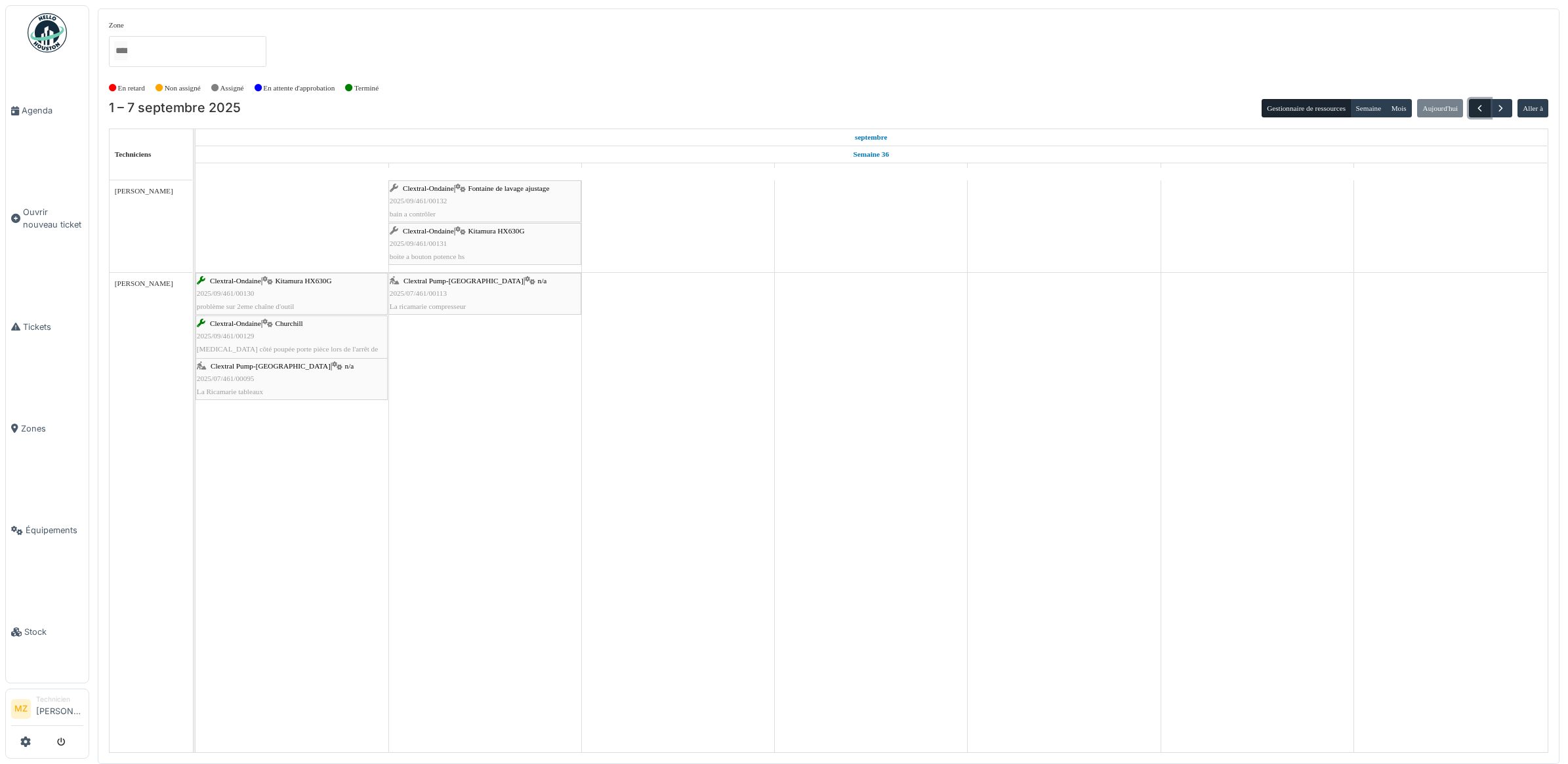
click at [1477, 103] on span "button" at bounding box center [1479, 108] width 11 height 11
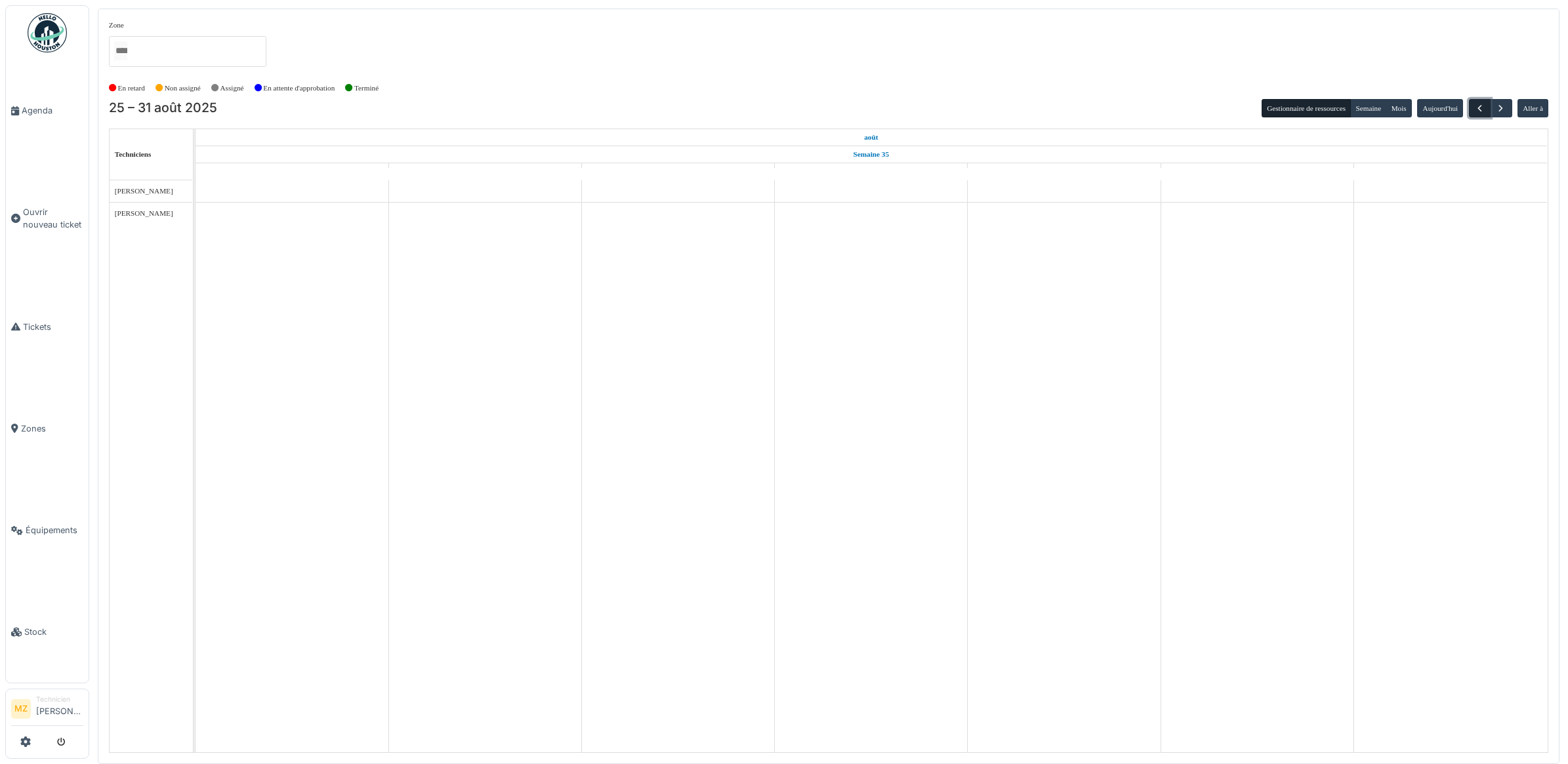
click at [1475, 103] on span "button" at bounding box center [1479, 108] width 11 height 11
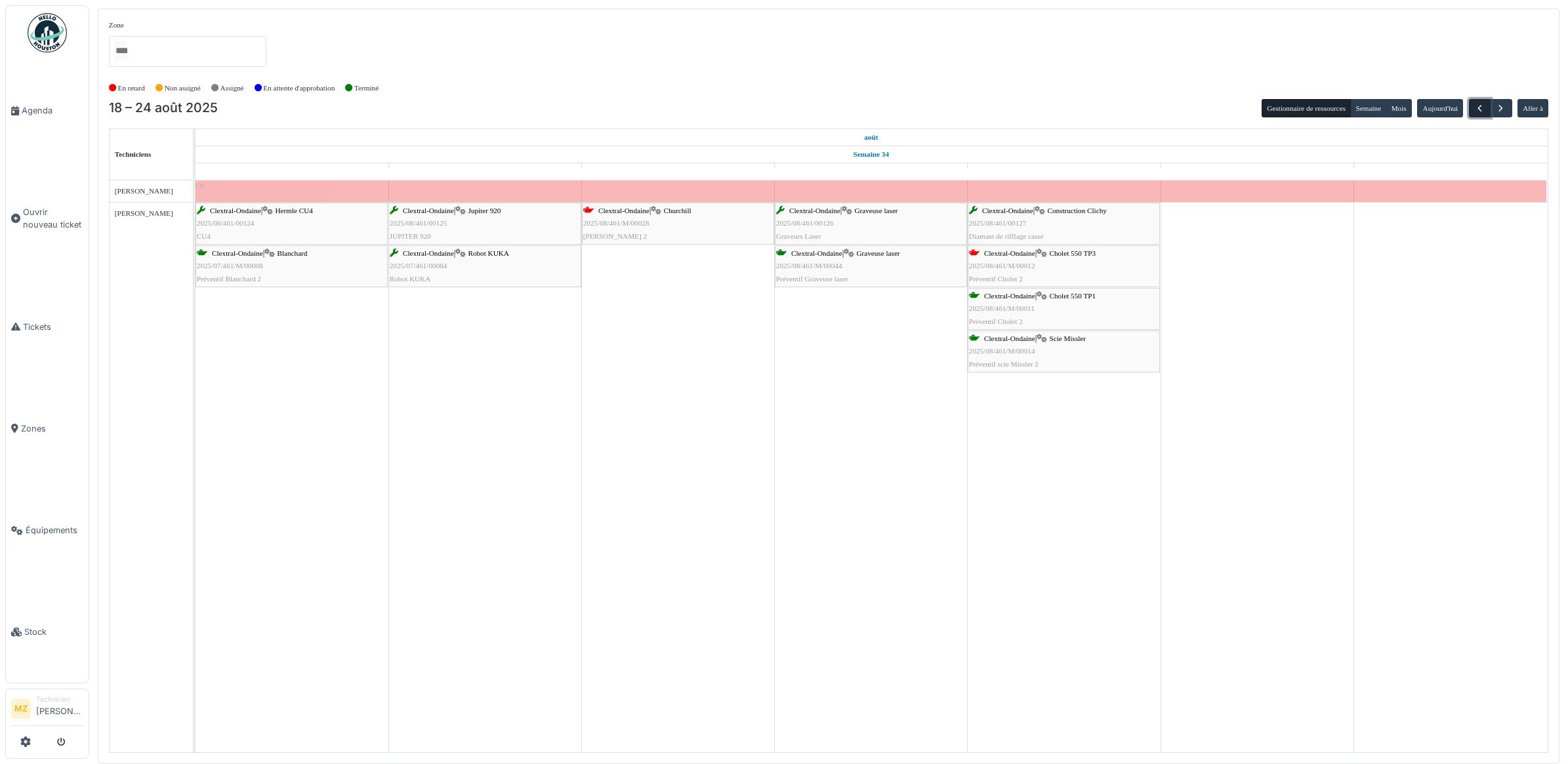
click at [1480, 110] on span "button" at bounding box center [1479, 108] width 11 height 11
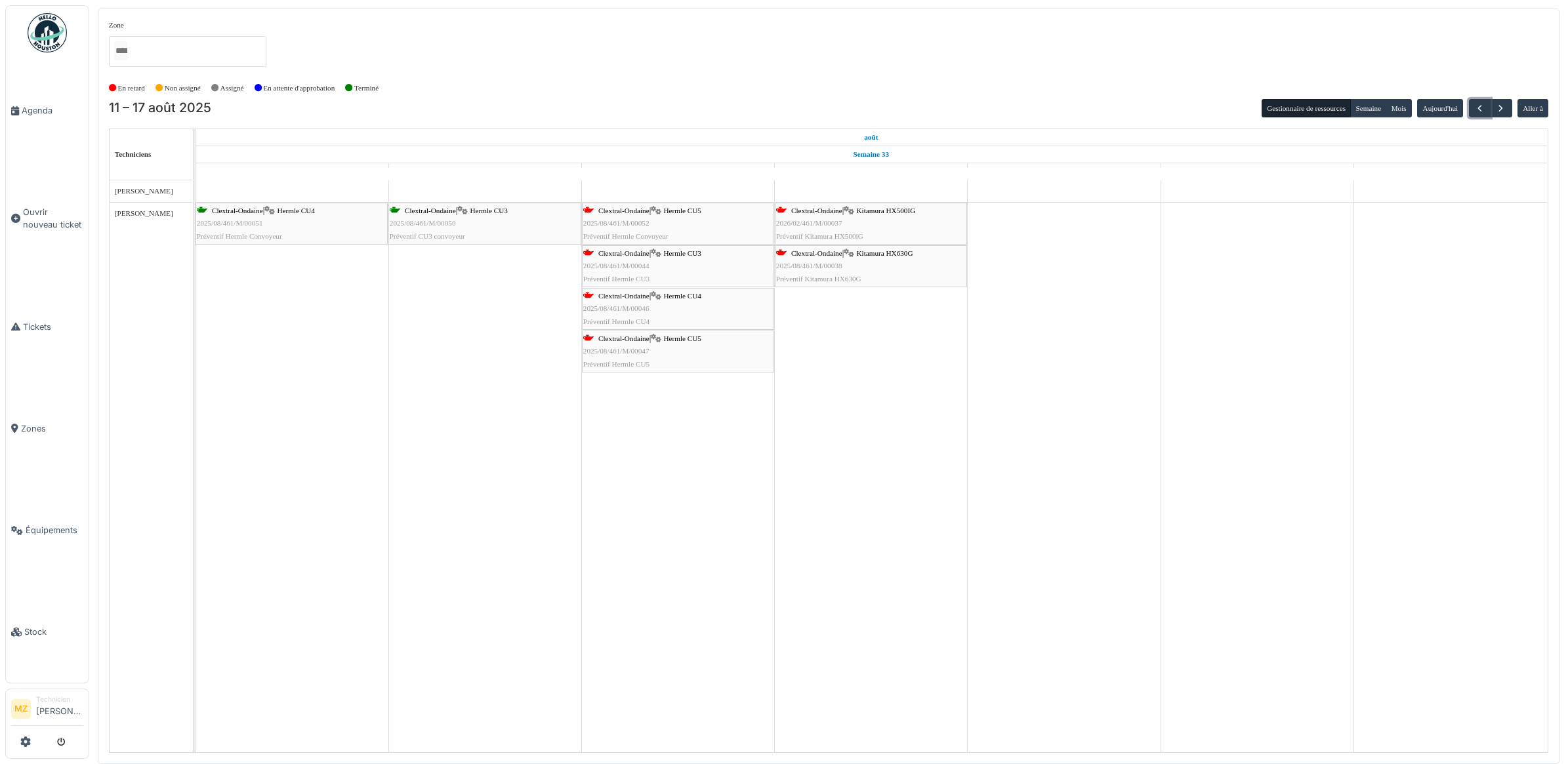
click at [715, 222] on div "Clextral-Ondaine | Hermle CU5 2025/08/461/M/00052 Préventif Hermle Convoyeur" at bounding box center [678, 224] width 190 height 38
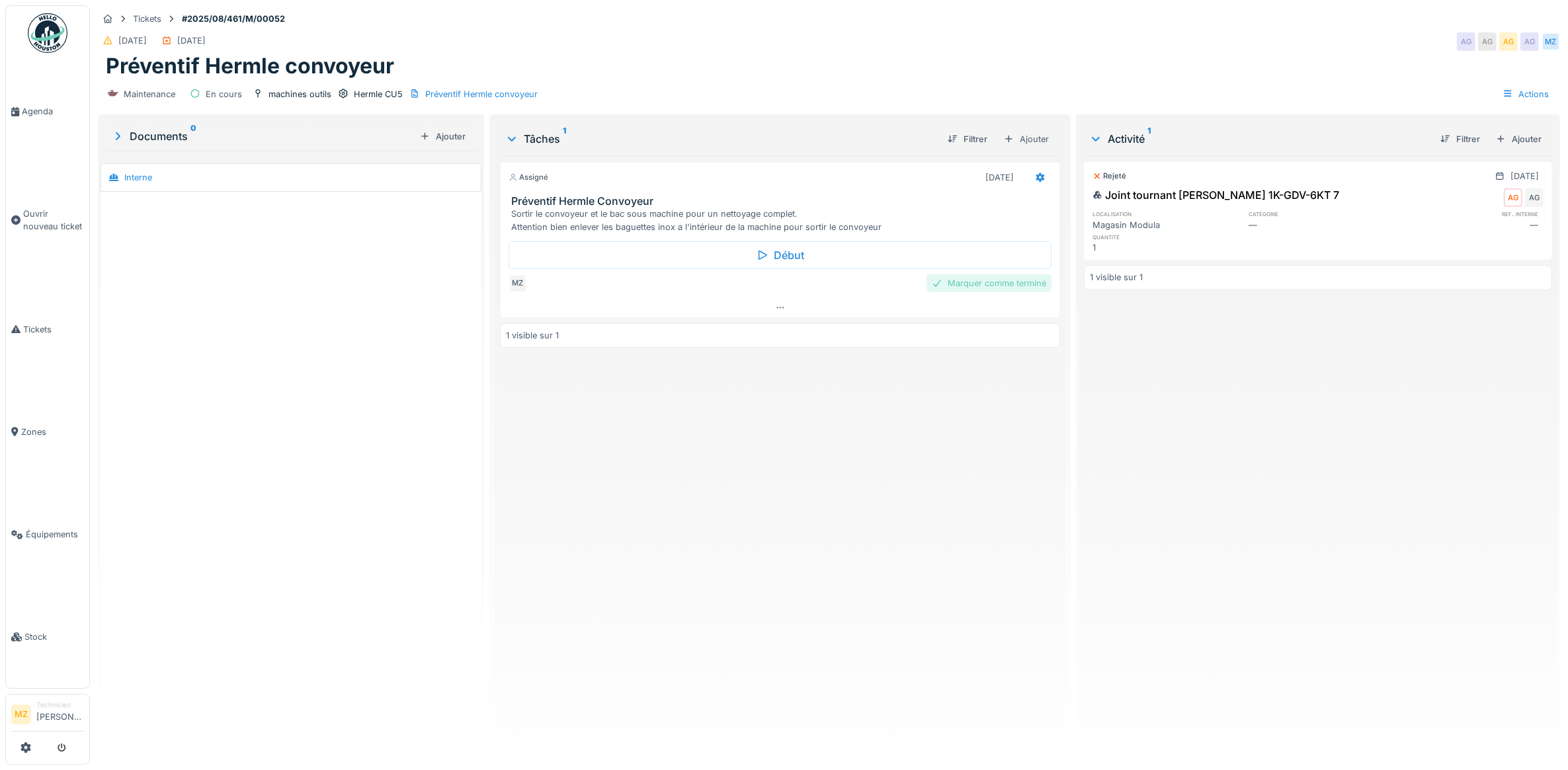
click at [967, 283] on div "Marquer comme terminé" at bounding box center [988, 283] width 125 height 18
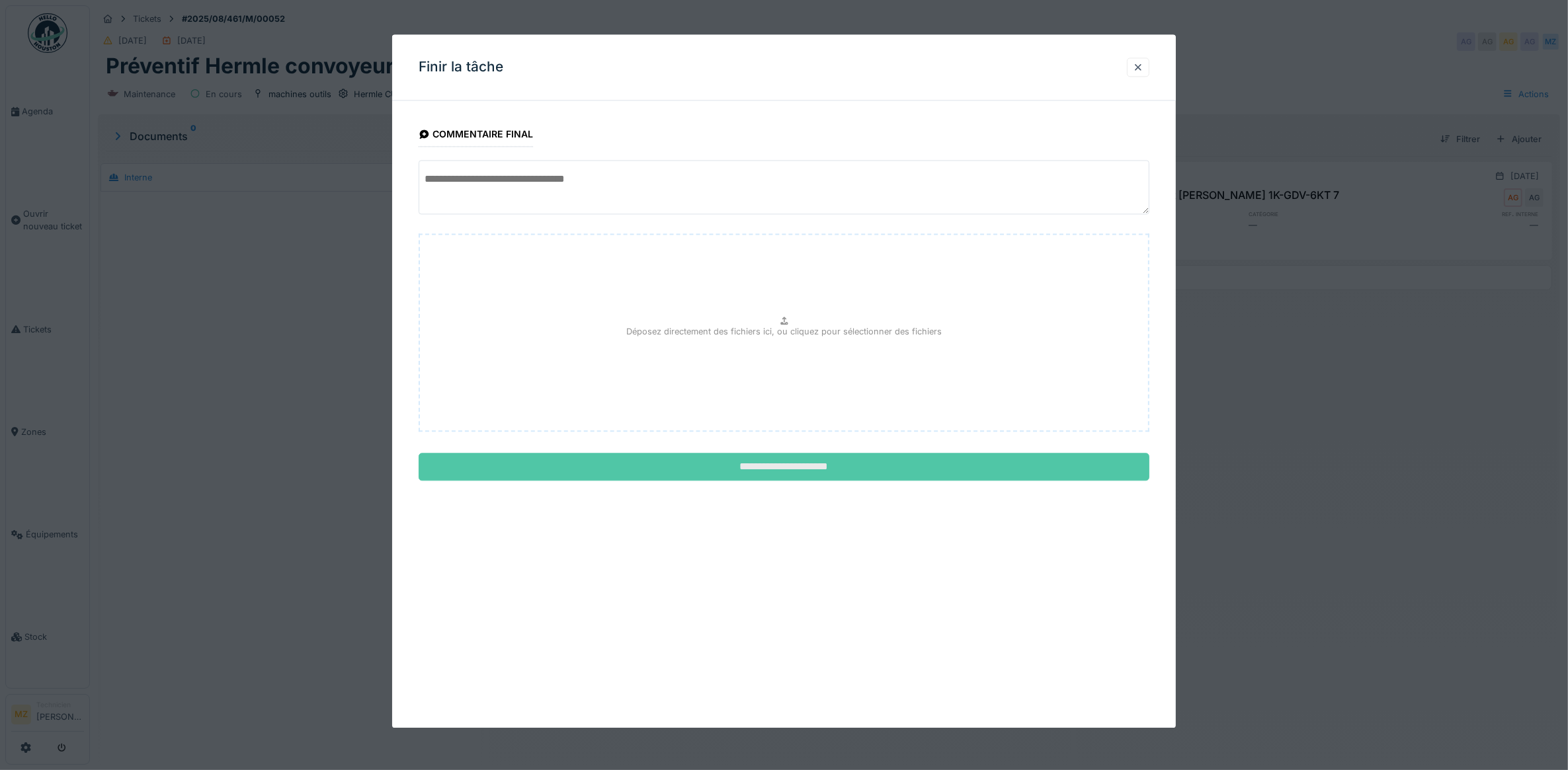
click at [754, 462] on input "**********" at bounding box center [785, 467] width 732 height 28
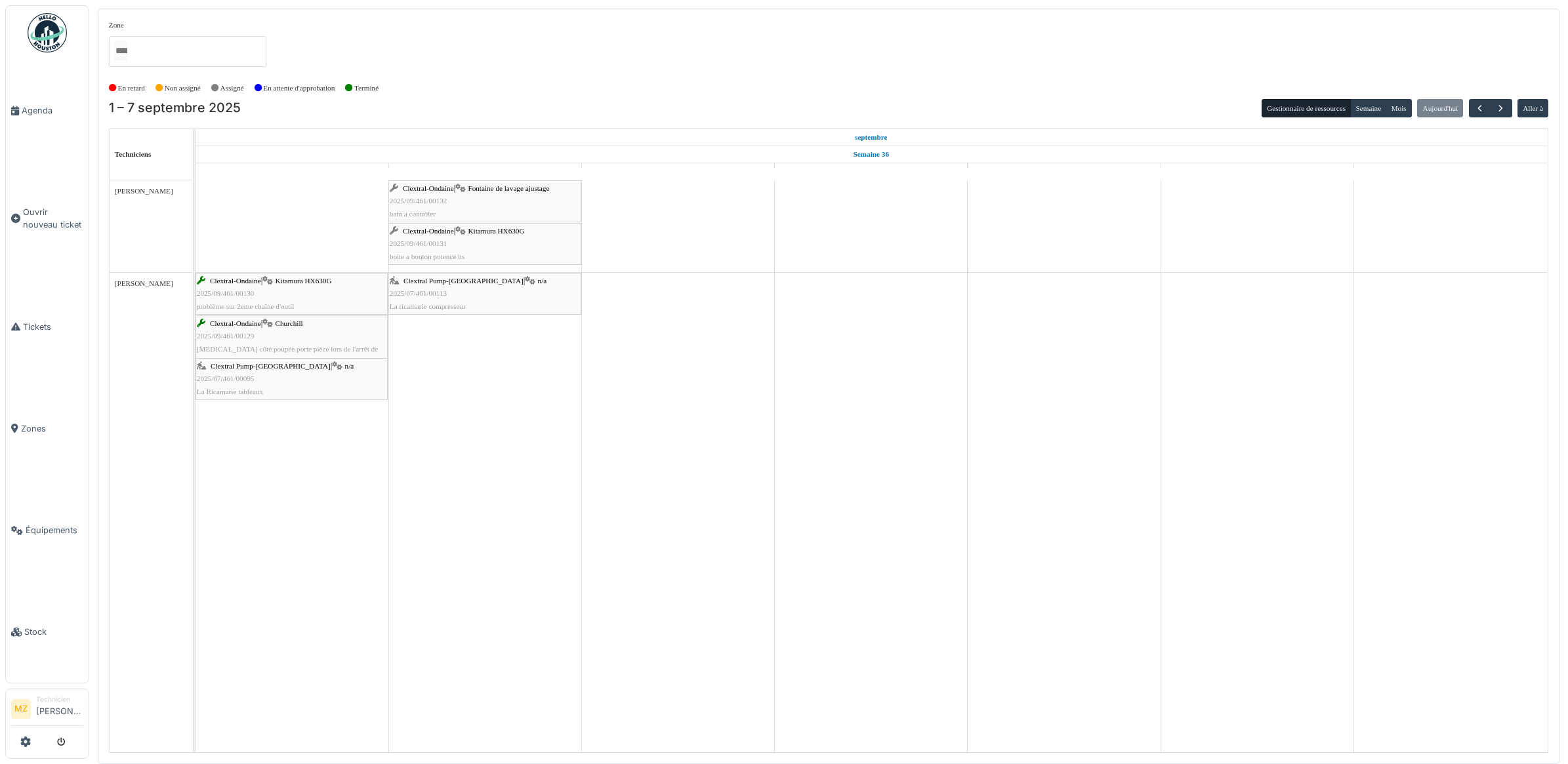
click at [1484, 93] on div "En retard Non assigné [GEOGRAPHIC_DATA] En attente d'approbation Terminé" at bounding box center [829, 88] width 1440 height 22
click at [1481, 103] on span "button" at bounding box center [1479, 108] width 11 height 11
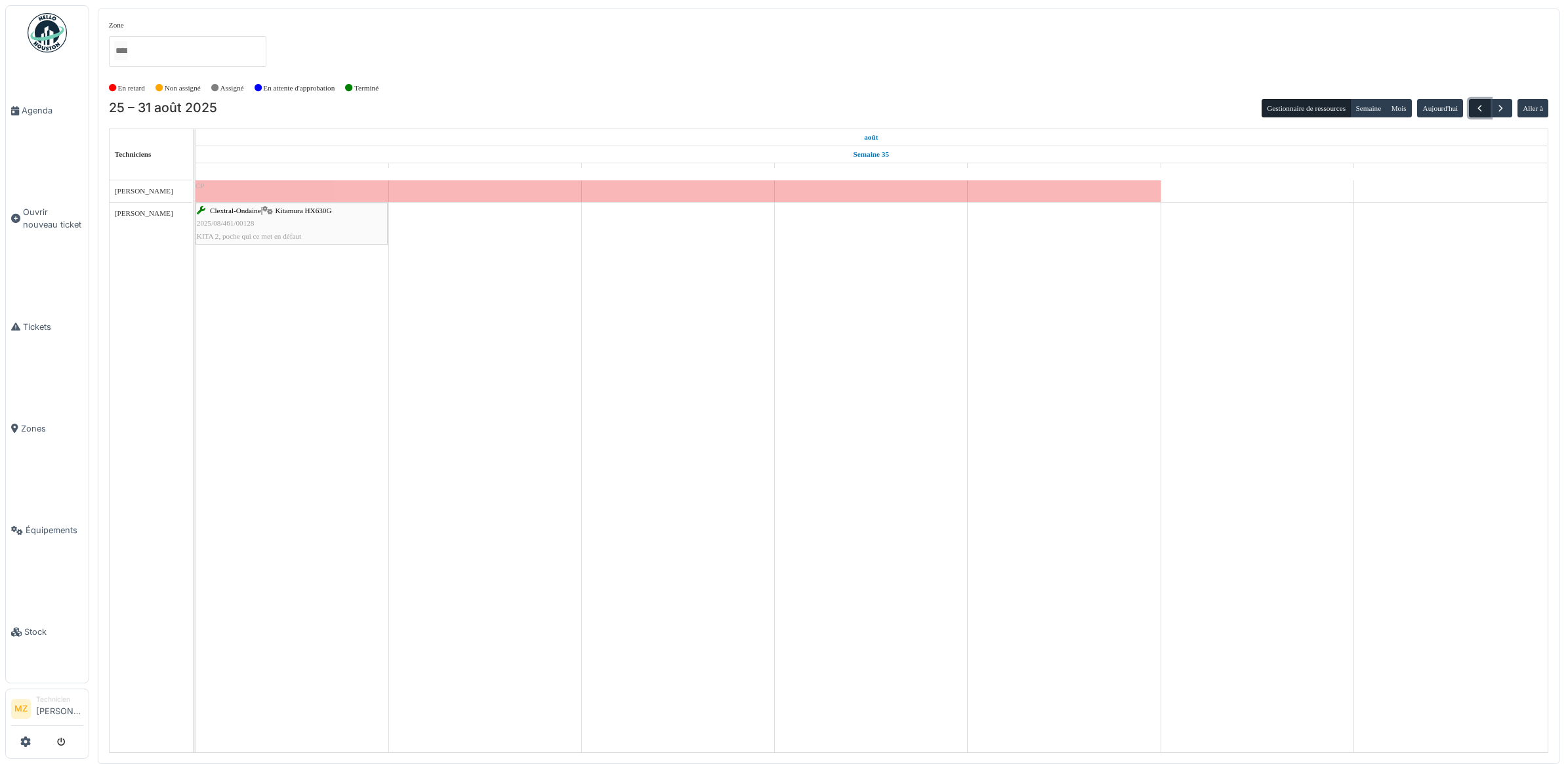
click at [1481, 103] on span "button" at bounding box center [1479, 108] width 11 height 11
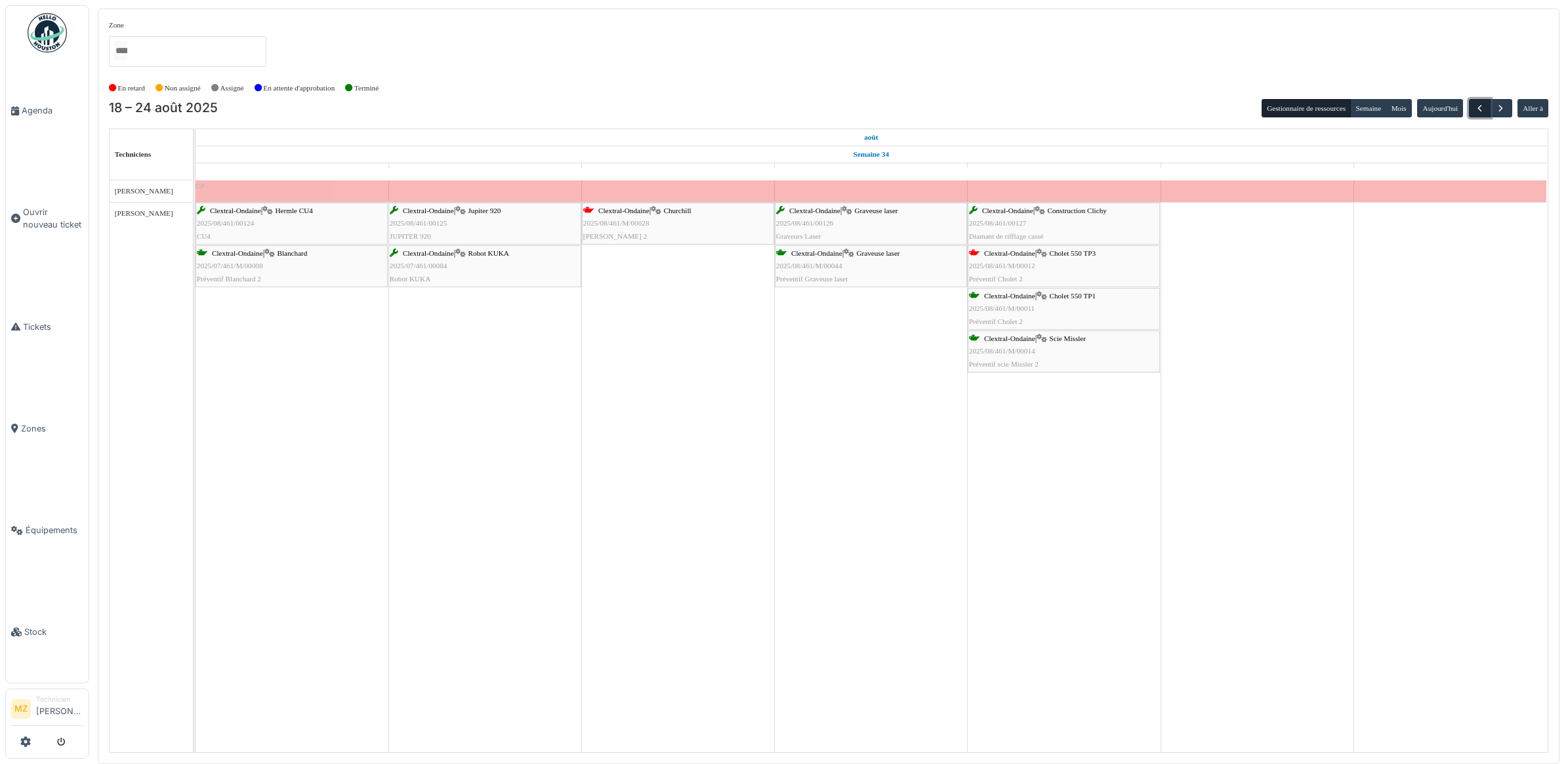
click at [1481, 103] on span "button" at bounding box center [1479, 108] width 11 height 11
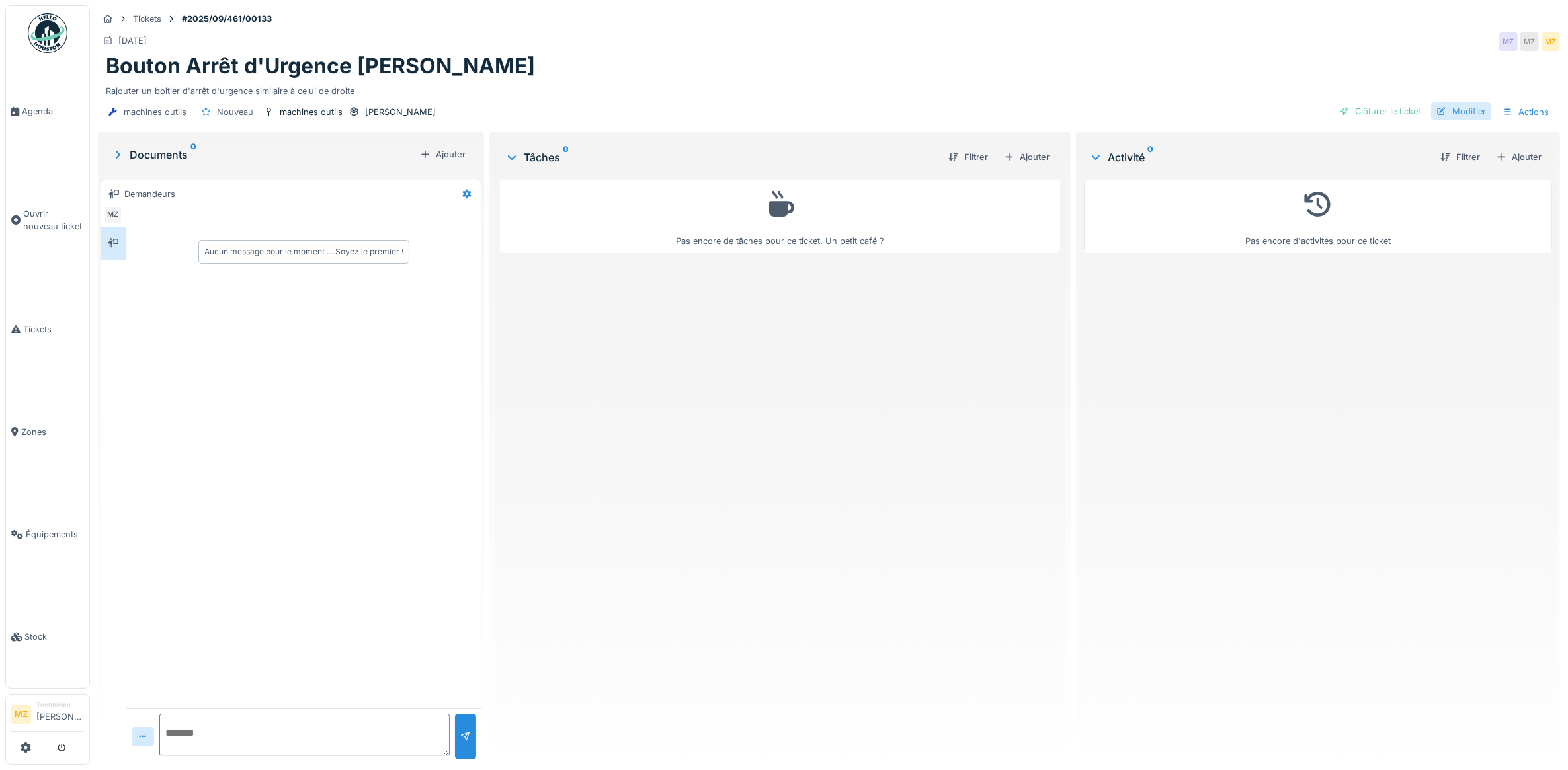
click at [1473, 111] on div "Modifier" at bounding box center [1461, 111] width 60 height 18
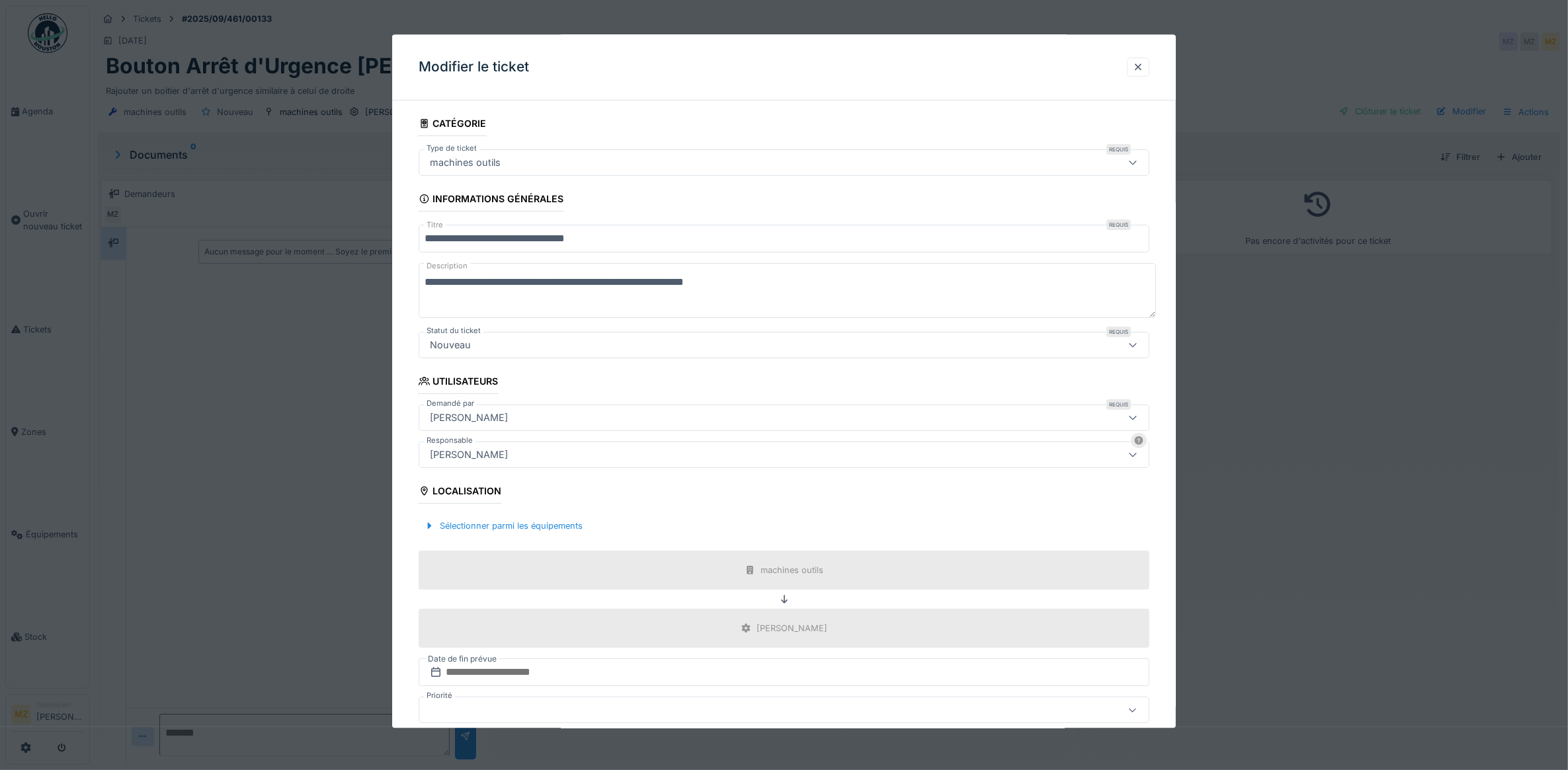
drag, startPoint x: 706, startPoint y: 282, endPoint x: 779, endPoint y: 288, distance: 73.2
click at [776, 287] on textarea "**********" at bounding box center [787, 291] width 737 height 54
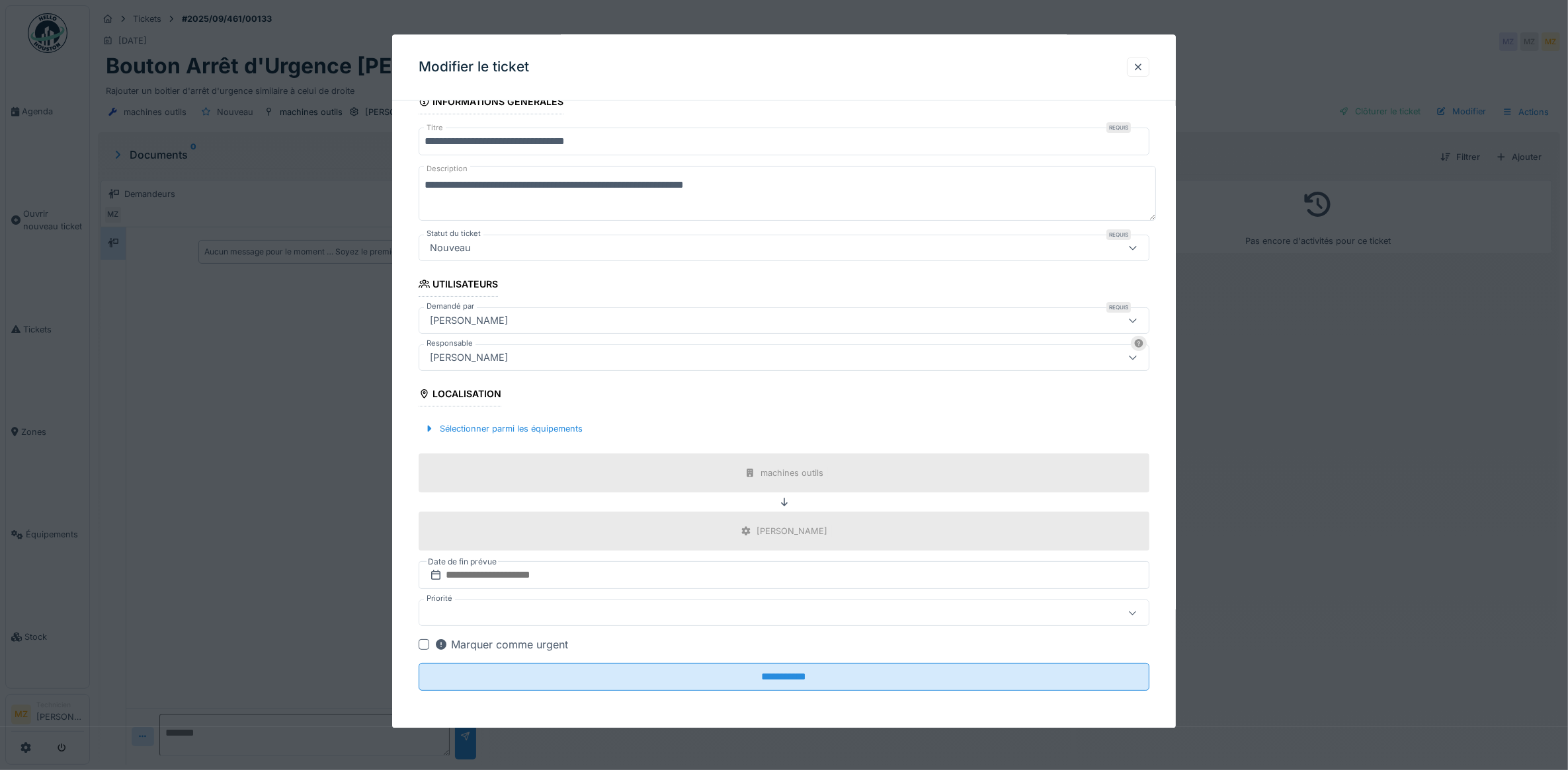
scroll to position [12, 0]
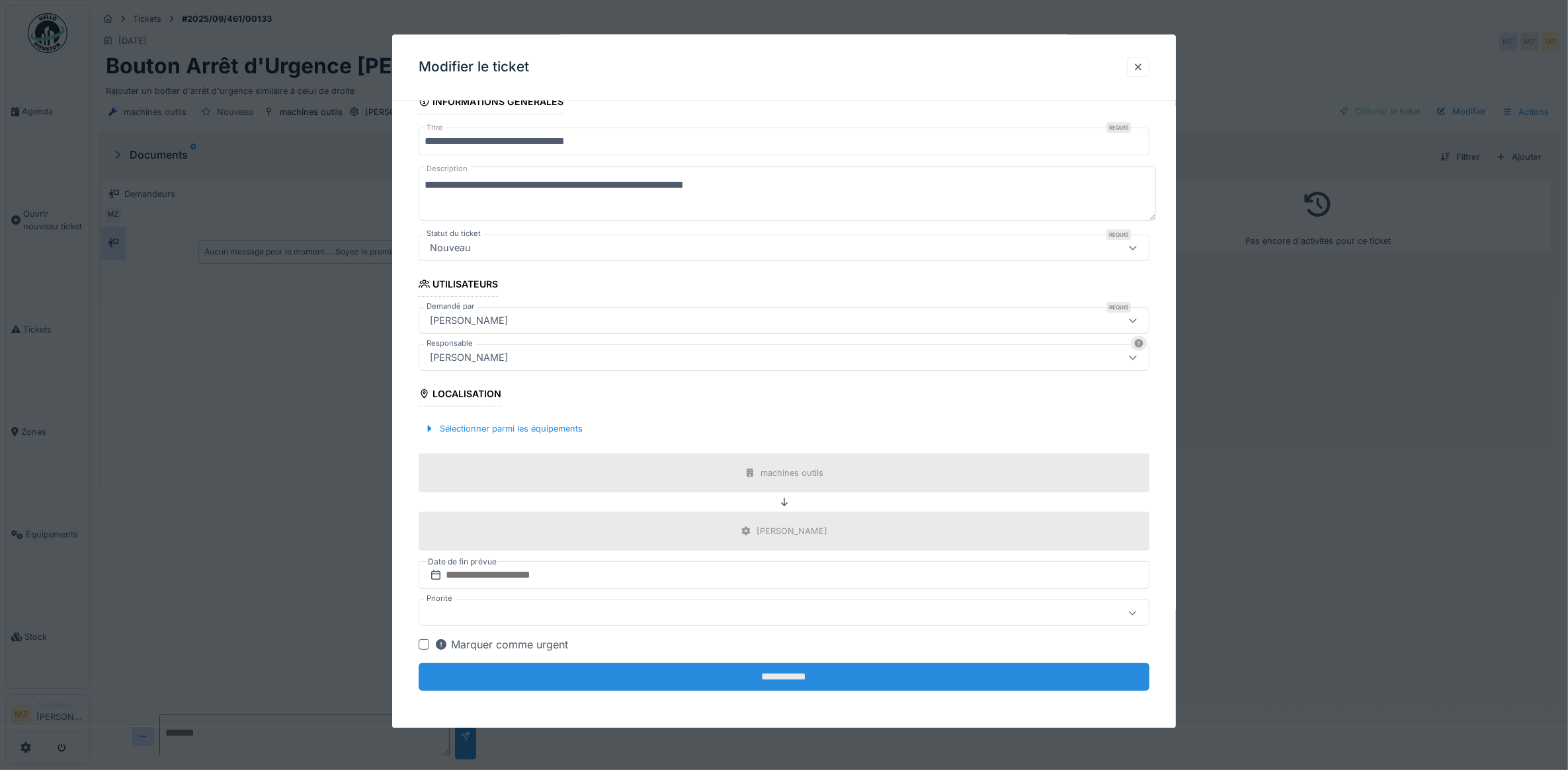
type textarea "**********"
click at [771, 679] on input "**********" at bounding box center [785, 677] width 732 height 28
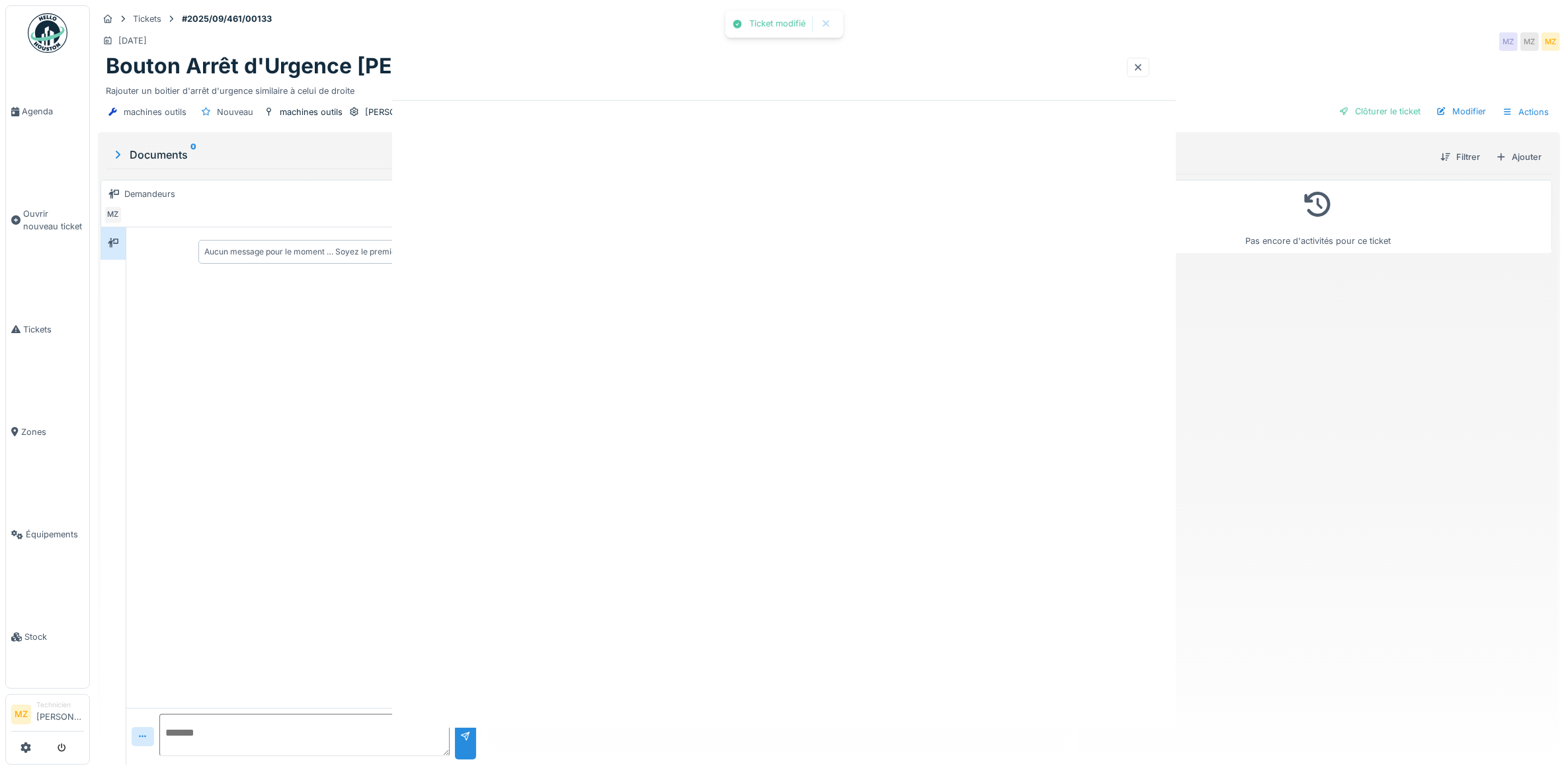
scroll to position [0, 0]
